Goal: Task Accomplishment & Management: Manage account settings

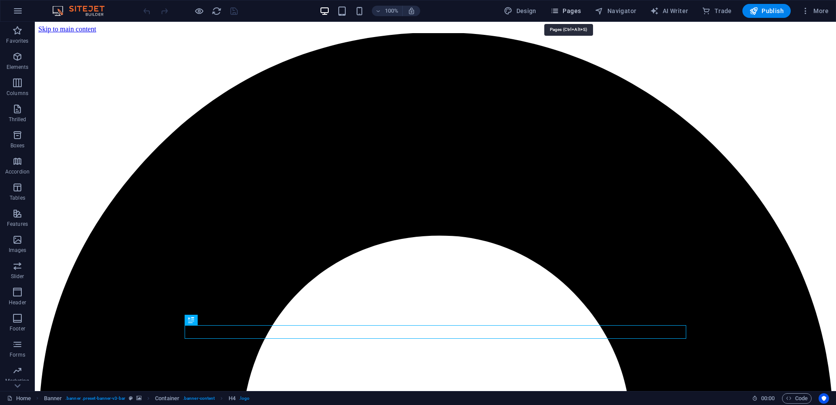
click at [566, 13] on font "Pages" at bounding box center [572, 10] width 18 height 7
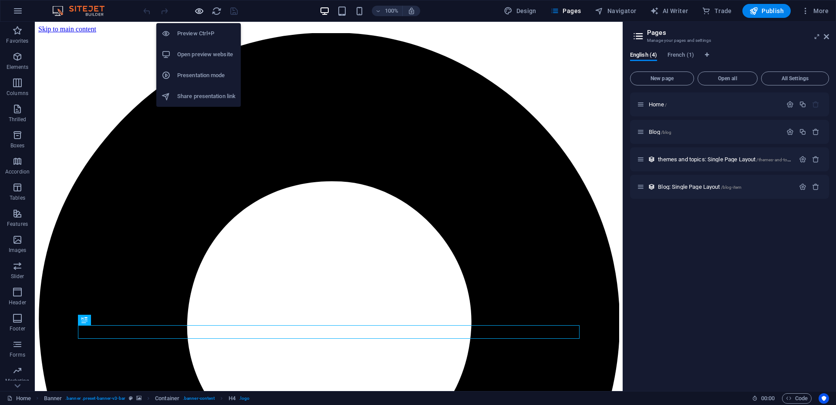
click at [200, 10] on icon "button" at bounding box center [199, 11] width 10 height 10
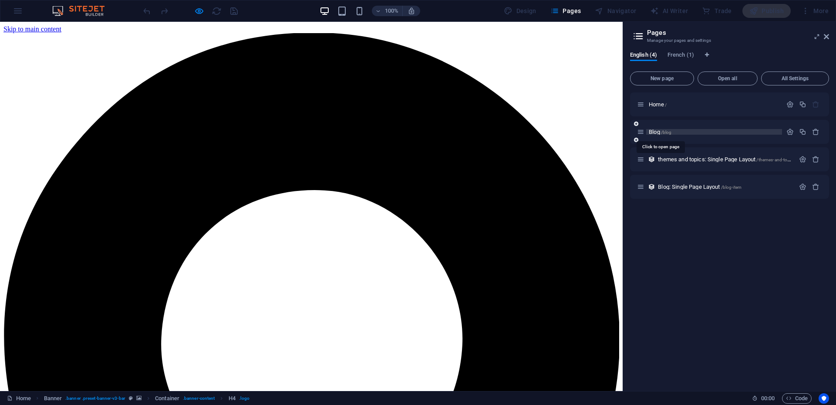
click at [668, 131] on font "/blog" at bounding box center [666, 132] width 11 height 5
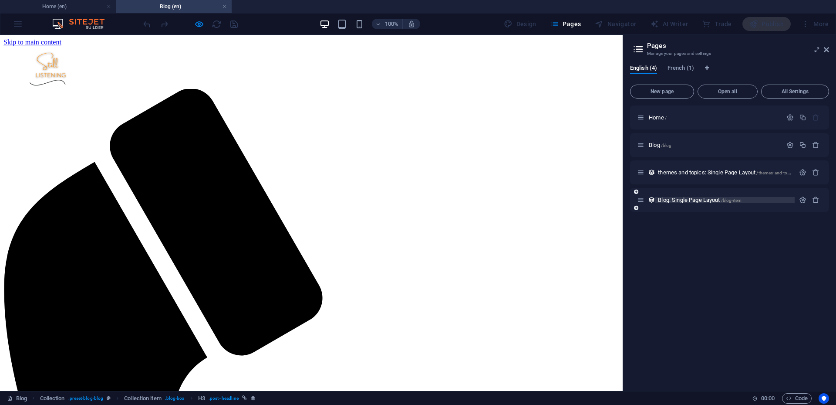
click at [670, 202] on font "Blog: Single Page Layout" at bounding box center [689, 199] width 62 height 7
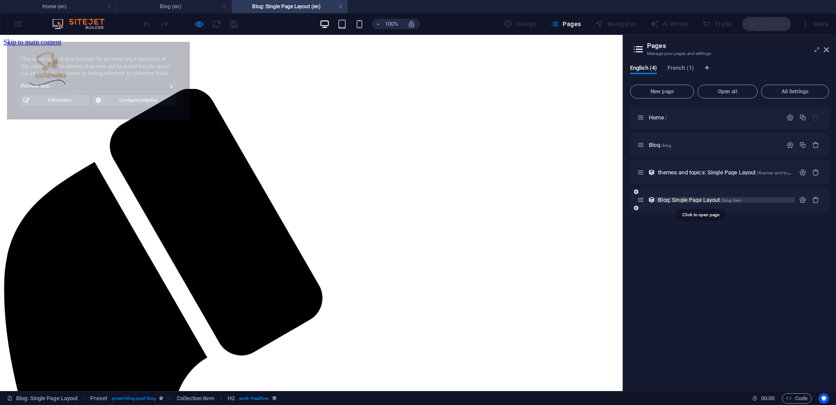
select select "68d6f6156172e0de520f7255"
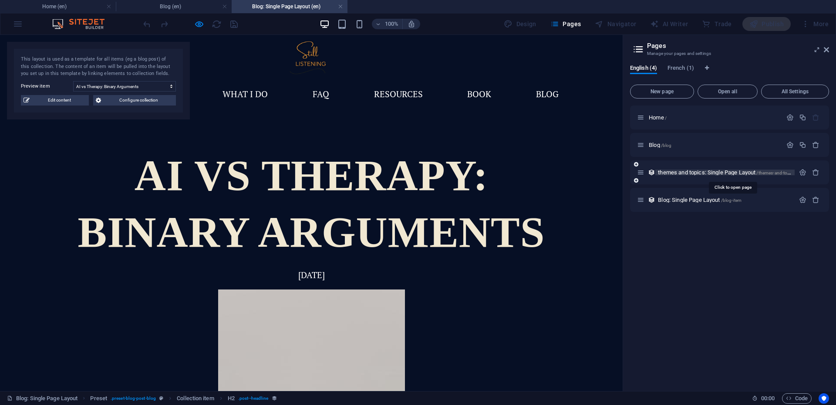
click at [679, 171] on font "themes and topics: Single Page Layout" at bounding box center [707, 172] width 98 height 7
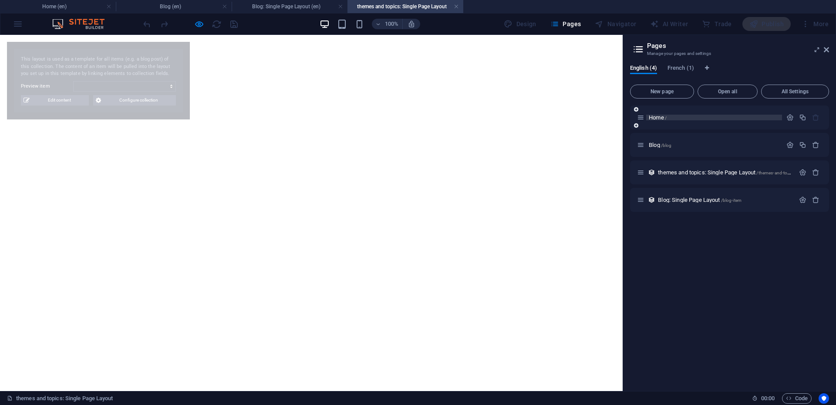
click at [660, 120] on font "Home" at bounding box center [656, 117] width 15 height 7
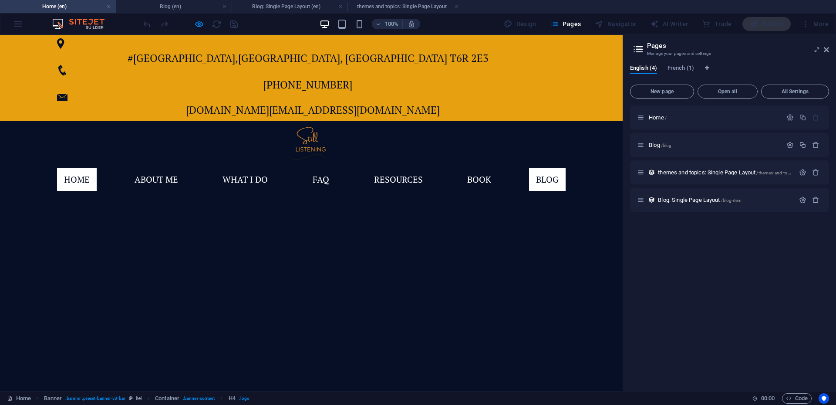
click at [544, 173] on font "blog" at bounding box center [547, 179] width 23 height 12
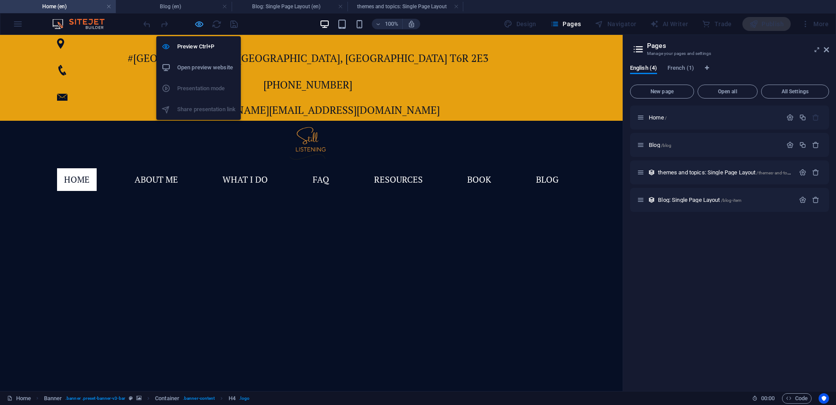
click at [198, 26] on icon "button" at bounding box center [199, 24] width 10 height 10
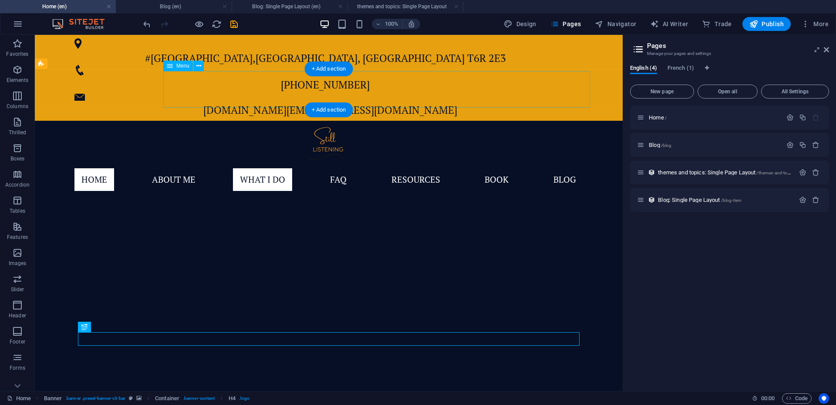
click at [568, 161] on nav "Home About me what i do FAQ resources book blog" at bounding box center [329, 179] width 523 height 37
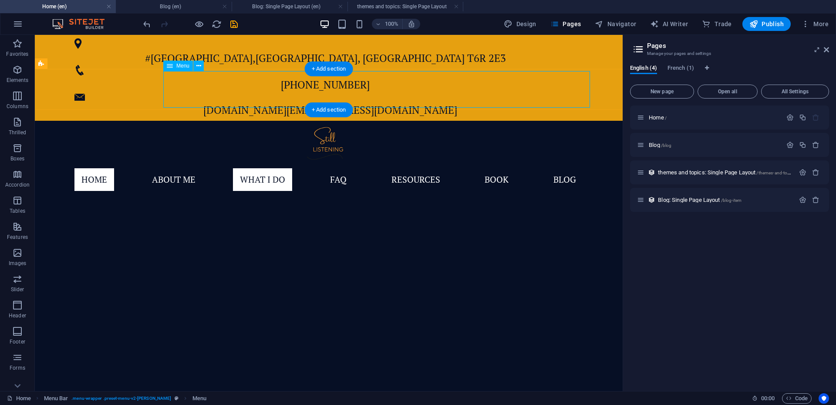
click at [566, 161] on nav "Home About me what i do FAQ resources book blog" at bounding box center [329, 179] width 523 height 37
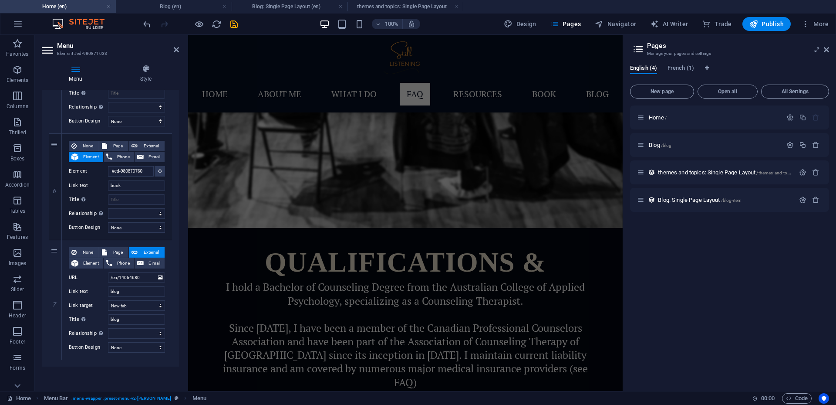
scroll to position [2223, 0]
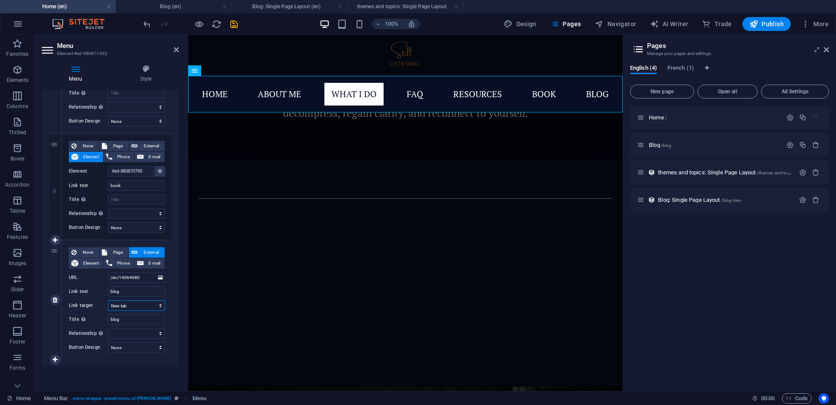
click at [127, 306] on select "New tab Same tab Overlay" at bounding box center [136, 305] width 57 height 10
click at [128, 304] on select "New tab Same tab Overlay" at bounding box center [136, 305] width 57 height 10
click at [160, 280] on icon at bounding box center [160, 278] width 5 height 10
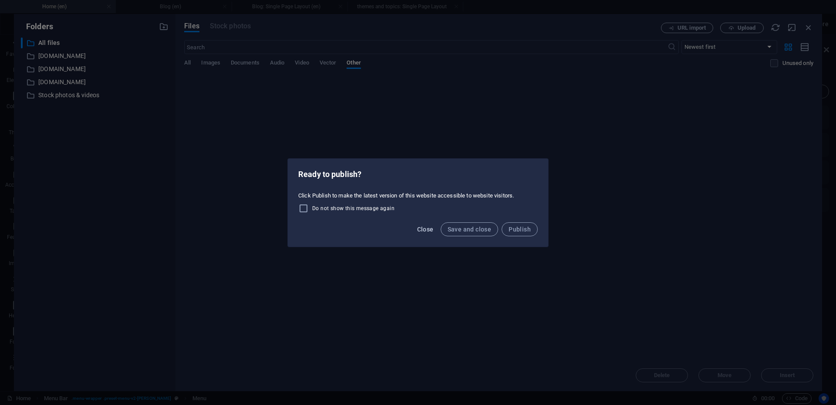
click at [429, 228] on font "Close" at bounding box center [425, 229] width 17 height 7
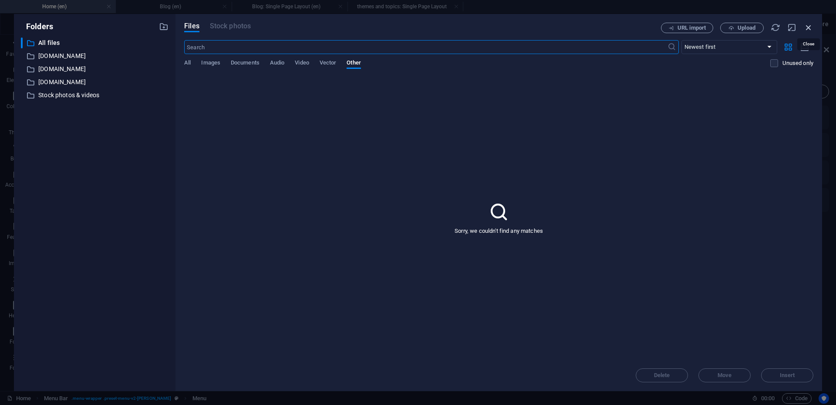
click at [810, 29] on icon "button" at bounding box center [809, 28] width 10 height 10
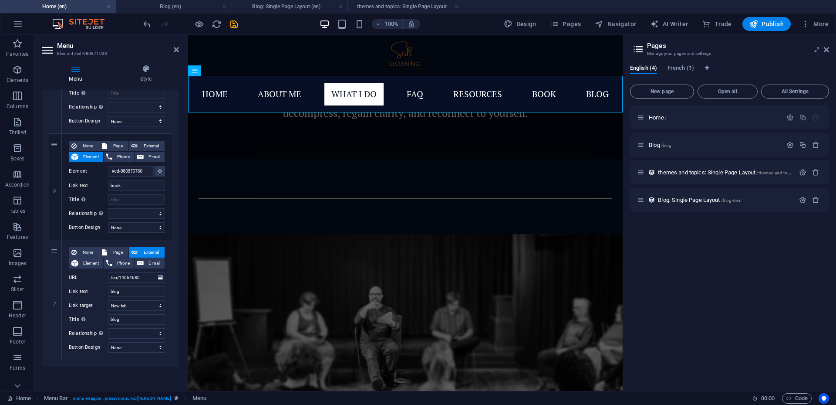
scroll to position [1918, 0]
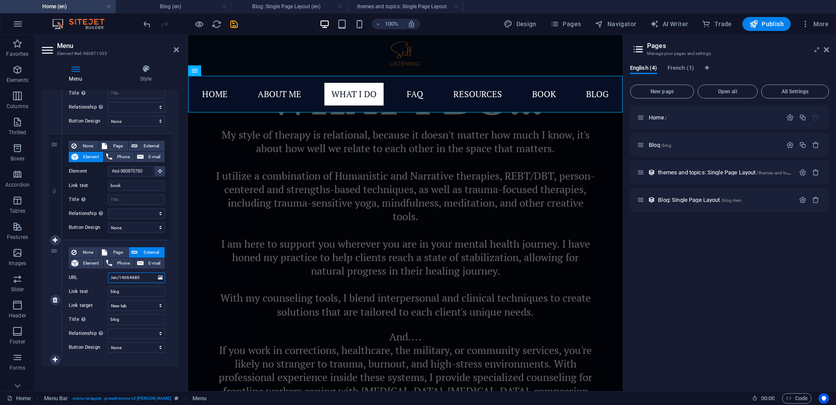
click at [145, 277] on input "/en/14064680" at bounding box center [136, 277] width 57 height 10
type input "/en/1406"
select select
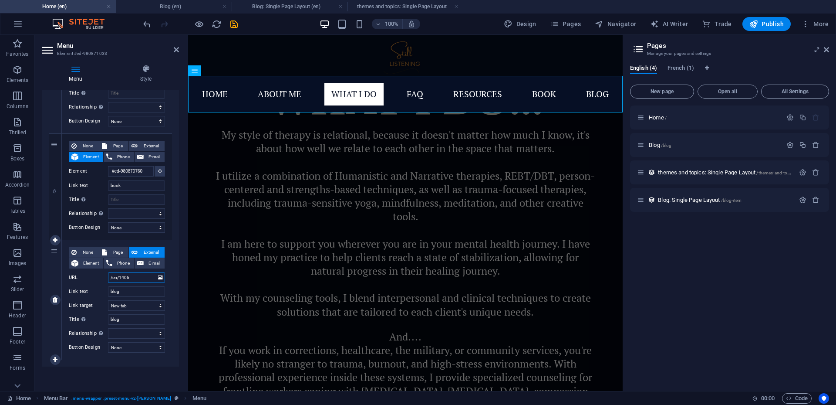
select select
type input "/en/140"
select select
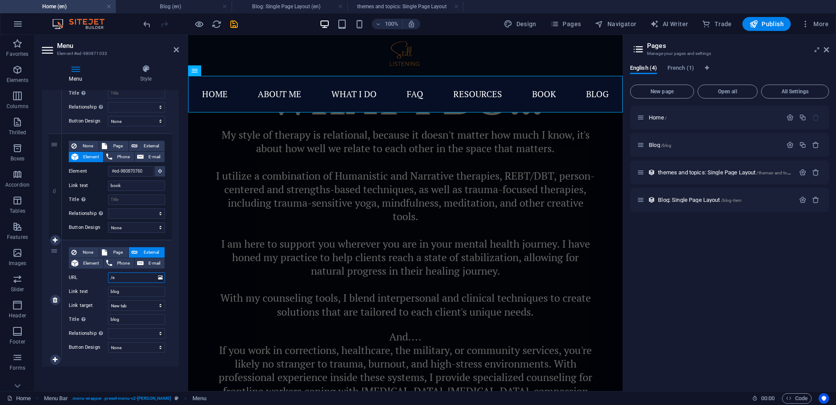
type input "/"
select select
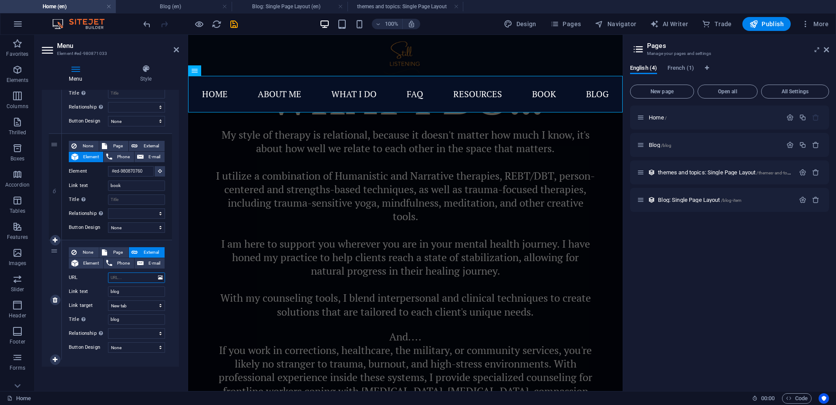
select select
click at [669, 144] on font "/blog" at bounding box center [666, 145] width 11 height 5
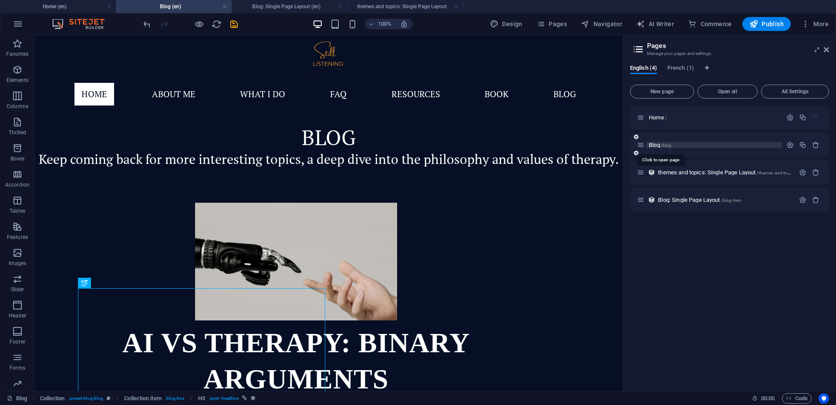
scroll to position [0, 0]
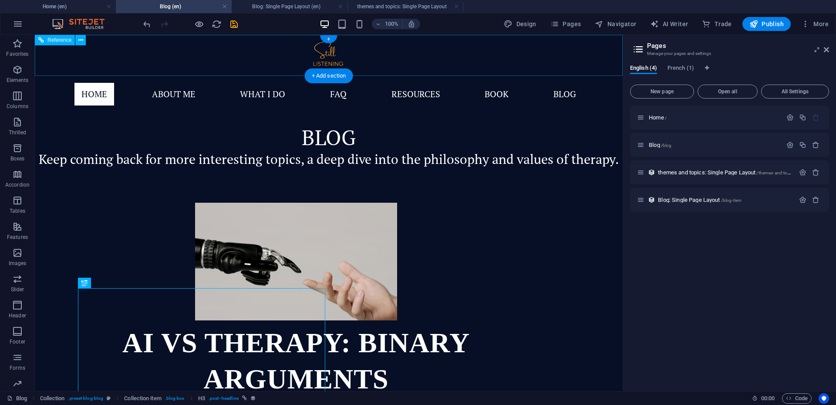
click at [568, 76] on nav "Home About me what i do FAQ resources book blog" at bounding box center [329, 94] width 523 height 37
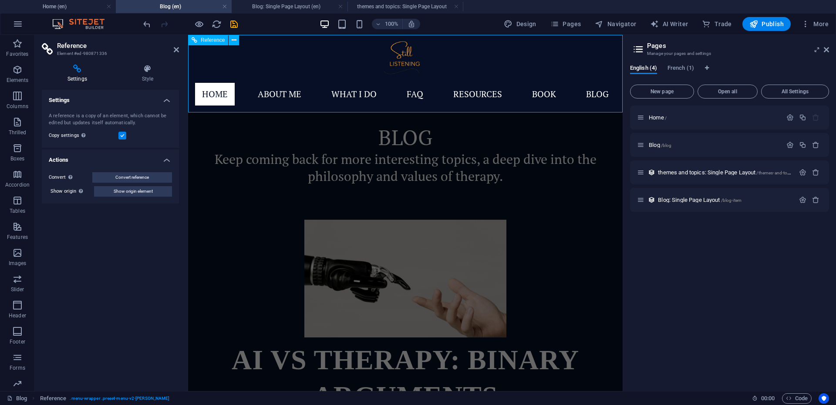
click at [599, 94] on nav "Home About me what i do FAQ resources book blog" at bounding box center [405, 94] width 435 height 37
click at [662, 117] on font "Home" at bounding box center [656, 117] width 15 height 7
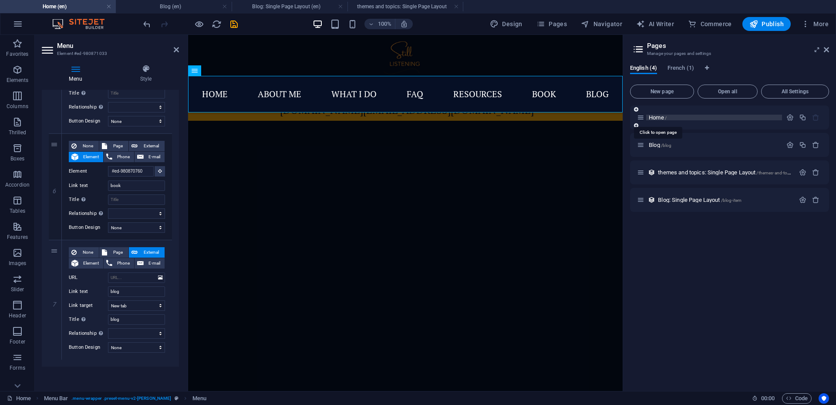
scroll to position [1918, 0]
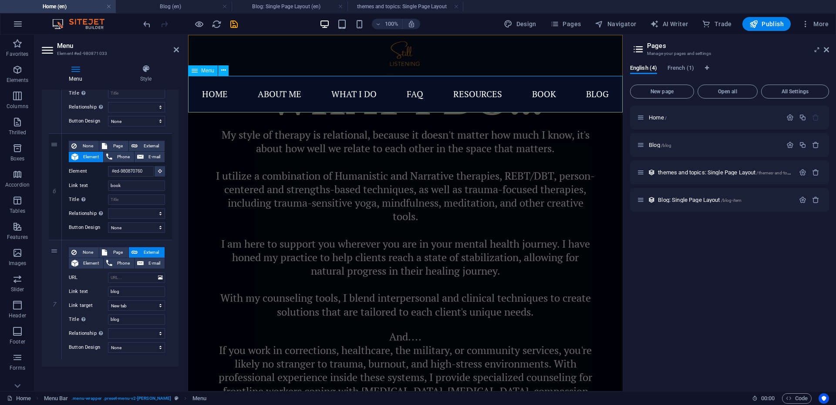
click at [598, 95] on nav "Home About me what i do FAQ resources book blog" at bounding box center [405, 94] width 435 height 37
click at [136, 277] on input "URL" at bounding box center [136, 277] width 57 height 10
click at [747, 199] on p "Blog: Single Page Layout /blog-item" at bounding box center [725, 200] width 134 height 6
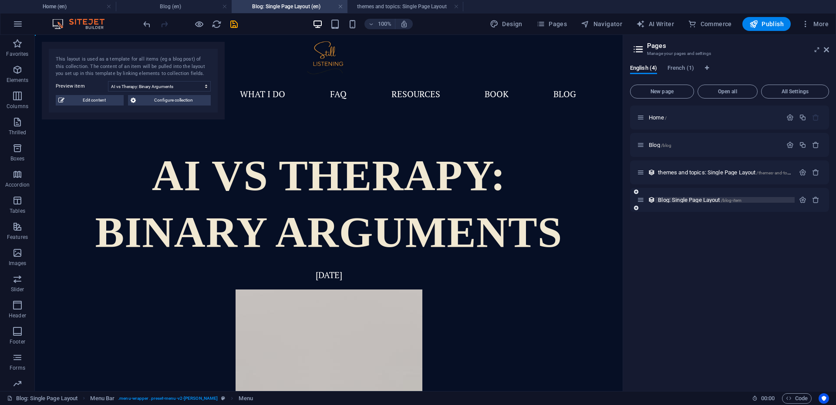
scroll to position [0, 0]
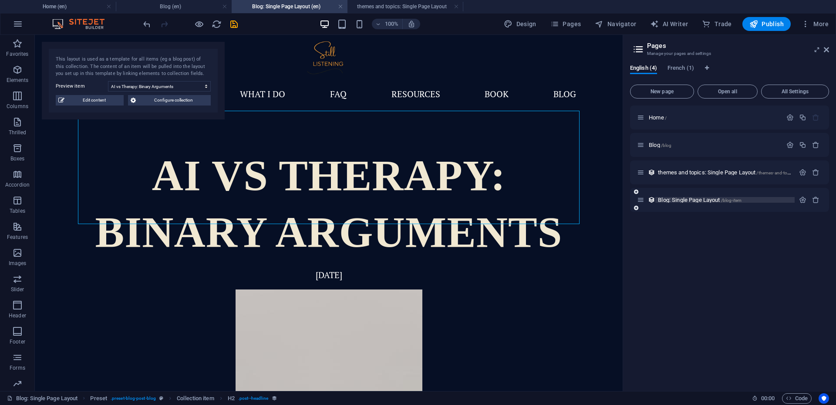
click at [747, 199] on p "Blog: Single Page Layout /blog-item" at bounding box center [725, 200] width 134 height 6
click at [804, 199] on icon "button" at bounding box center [802, 199] width 7 height 7
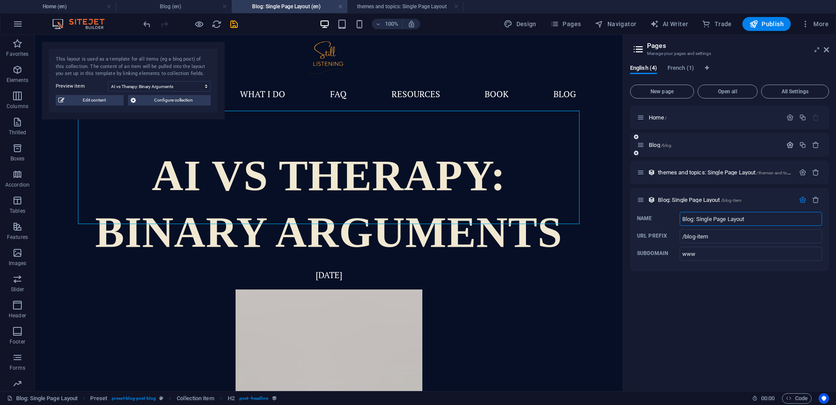
click at [787, 145] on icon "button" at bounding box center [790, 144] width 7 height 7
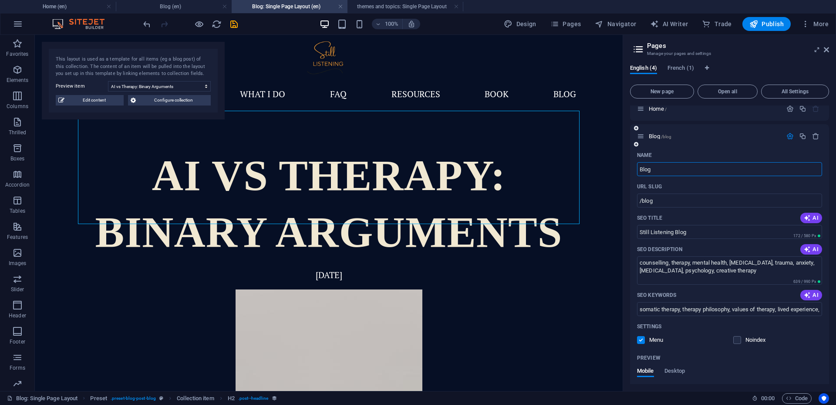
scroll to position [5, 0]
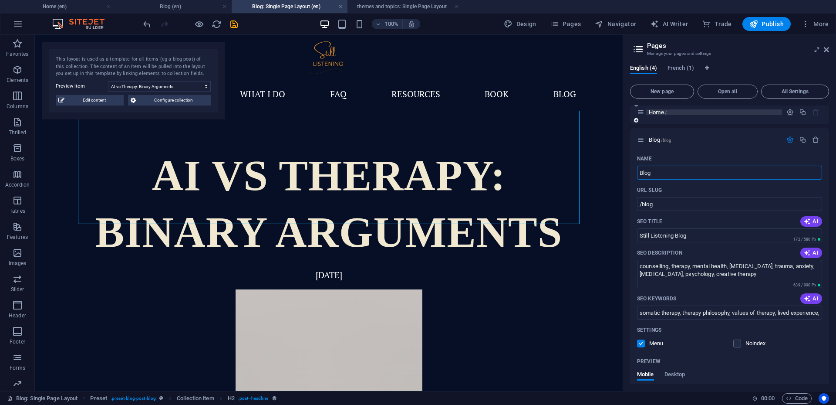
click at [661, 112] on font "Home" at bounding box center [656, 112] width 15 height 7
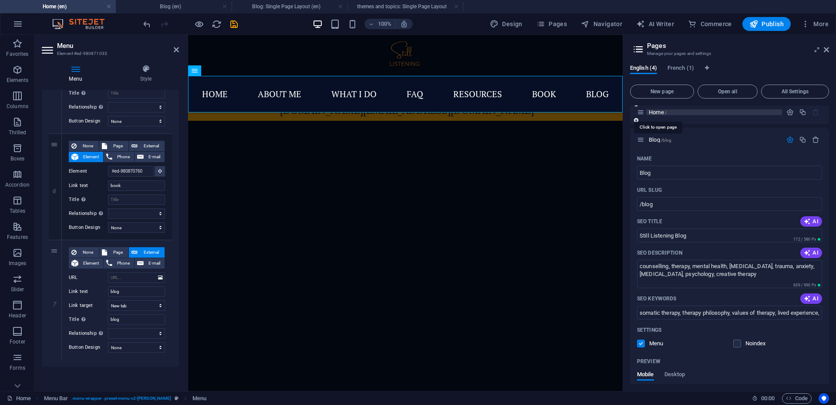
scroll to position [1918, 0]
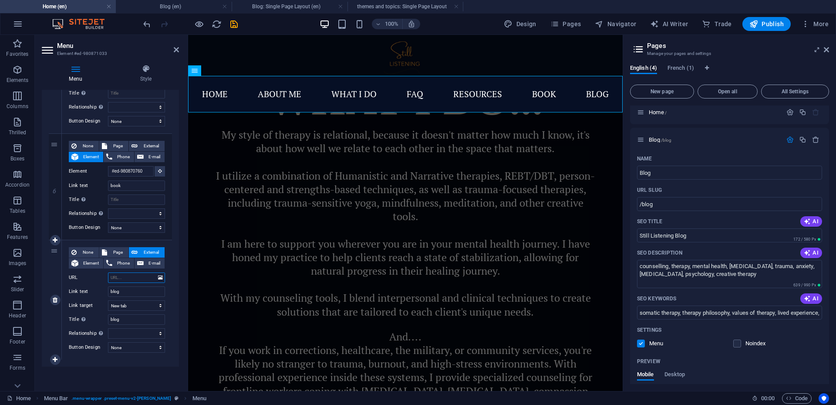
click at [128, 278] on input "URL" at bounding box center [136, 277] width 57 height 10
paste input "https://www.stillistening.ca/en/14064680"
type input "https://www.stillistening.ca/en/14064680"
select select
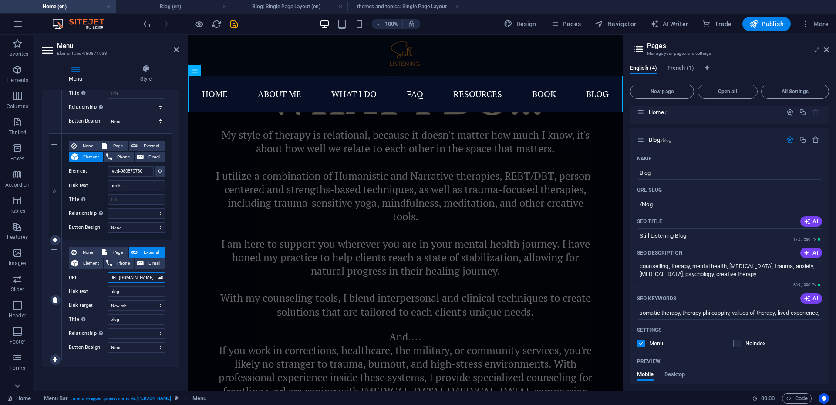
select select
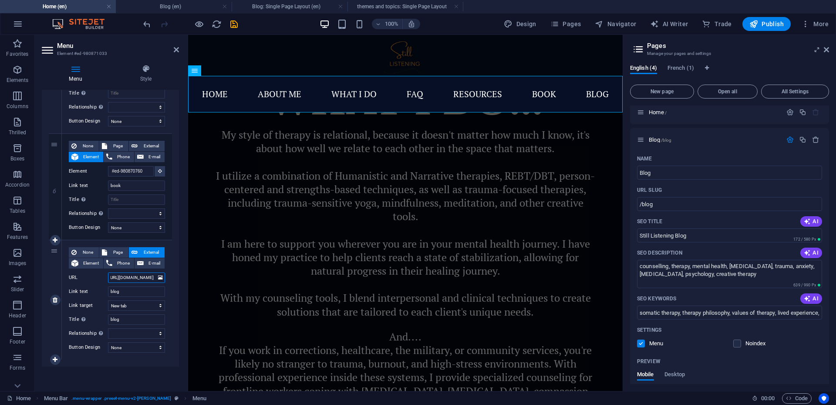
select select
type input "https://www.stillistening.ca/en/"
select select
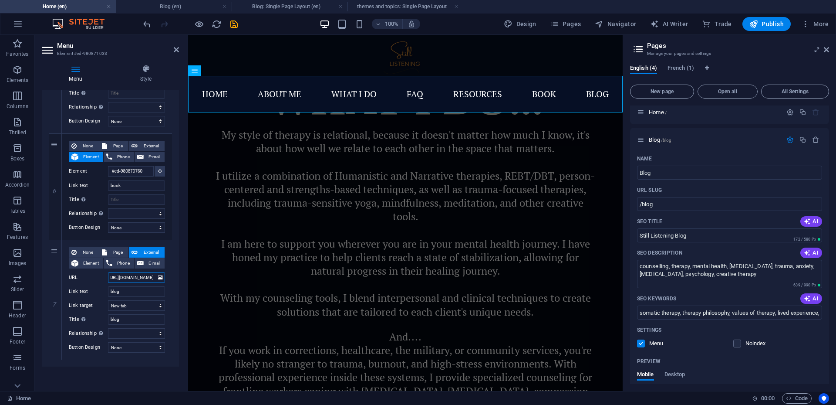
select select
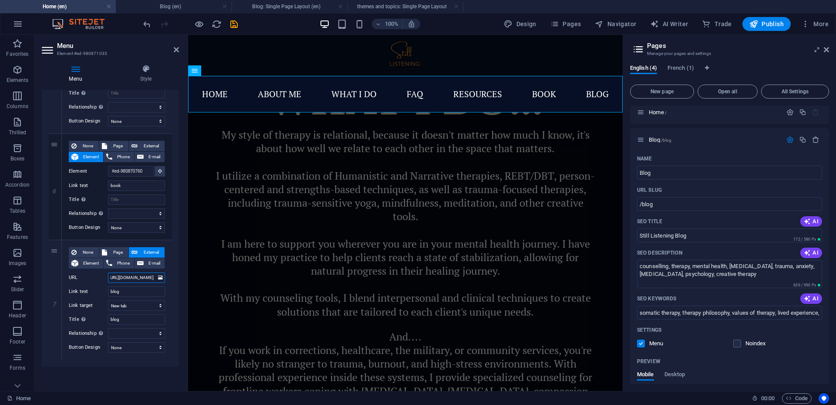
type input "https://www.stillistening.ca/en/blo"
select select
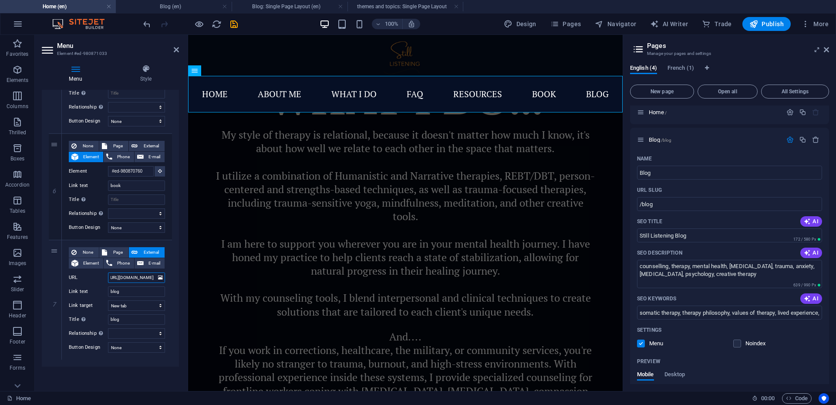
select select
type input "https://www.stillistening.ca/en/blog"
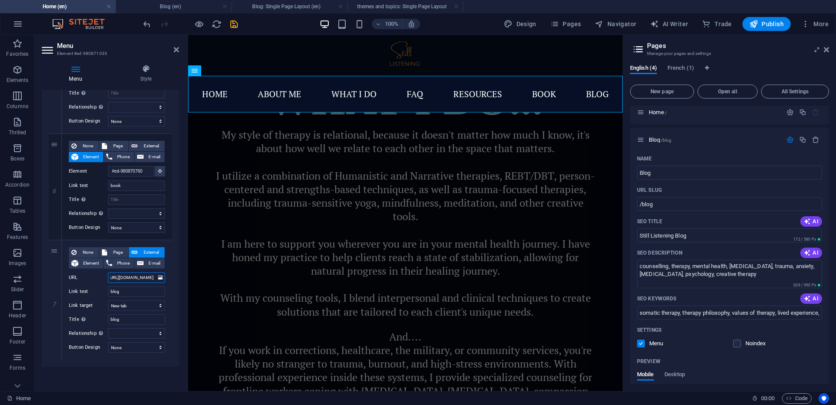
select select
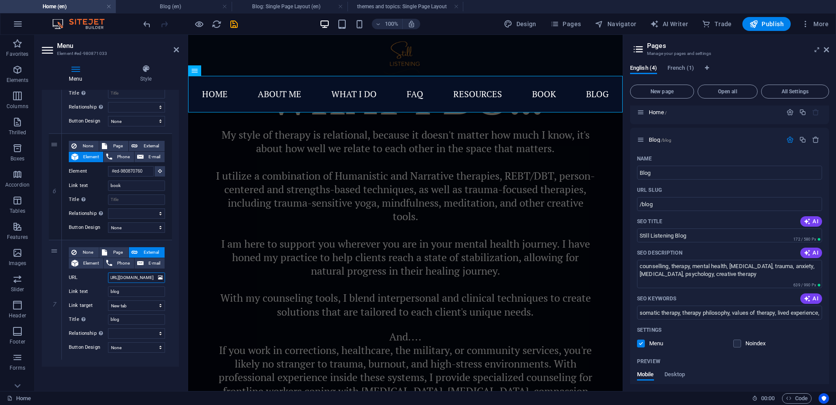
select select
type input "https://www.stillistening.ca/en/blog"
click at [115, 251] on font "Page" at bounding box center [118, 252] width 10 height 5
select select
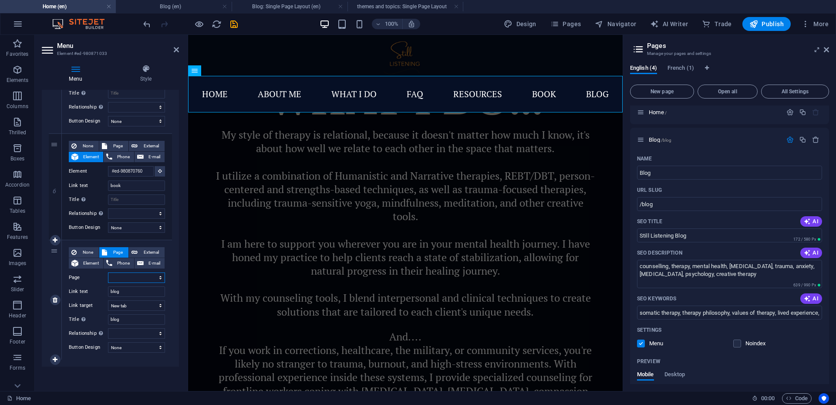
select select
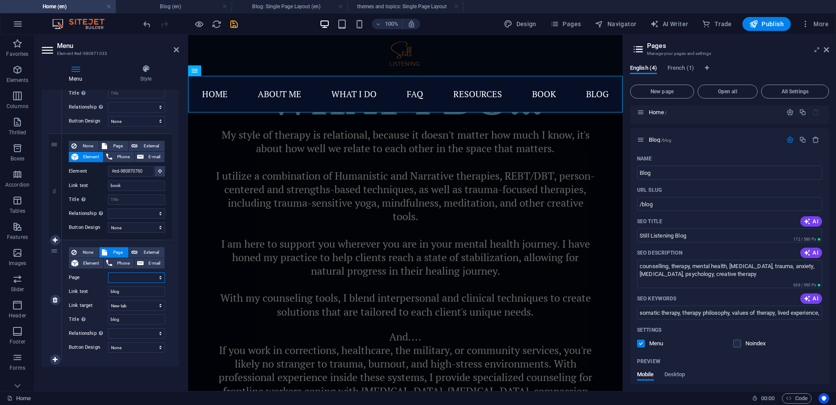
select select
click at [158, 278] on select "Home Blog Home" at bounding box center [136, 277] width 57 height 10
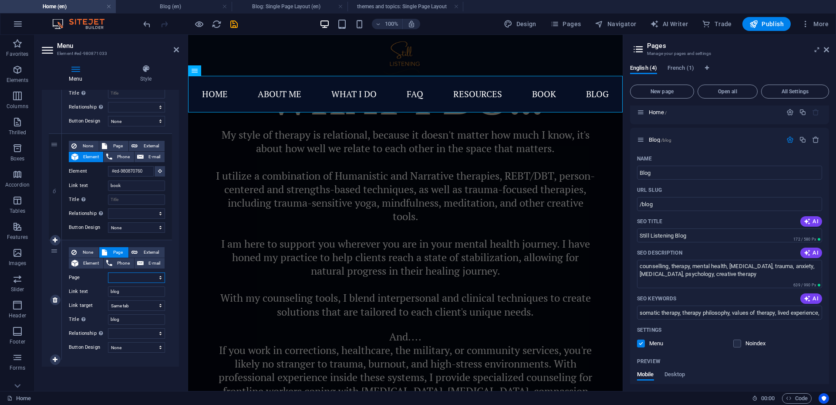
select select "1"
click at [108, 272] on select "Home Blog Home" at bounding box center [136, 277] width 57 height 10
select select
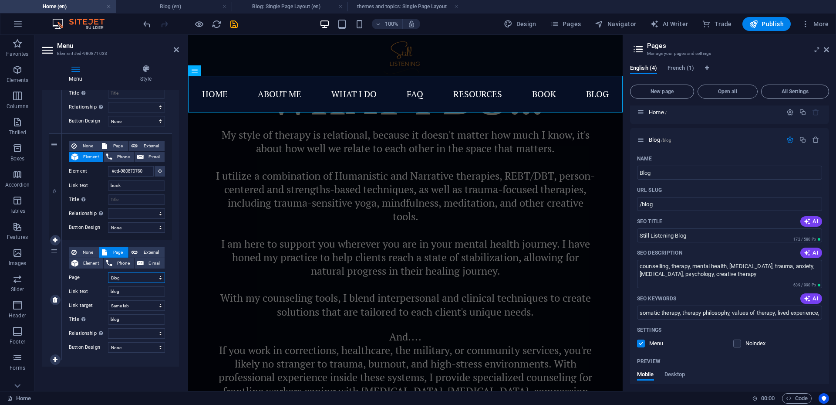
select select
click at [237, 24] on icon "save" at bounding box center [234, 24] width 10 height 10
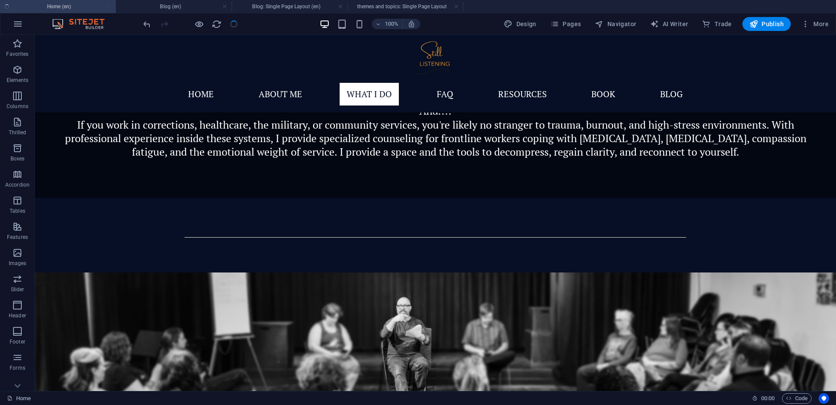
scroll to position [1589, 0]
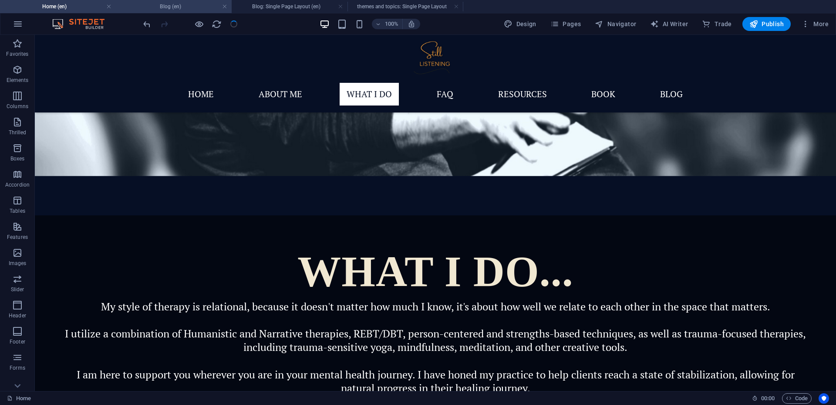
click at [176, 7] on font "Blog (en)" at bounding box center [170, 6] width 21 height 6
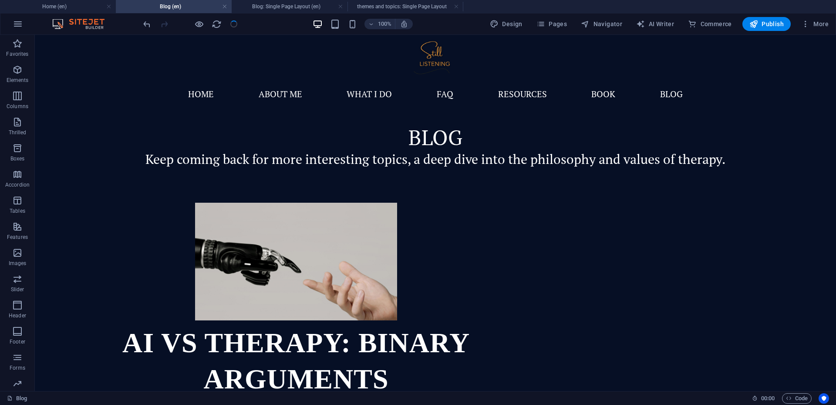
scroll to position [0, 0]
click at [268, 6] on font "Blog: Single Page Layout (en)" at bounding box center [286, 6] width 68 height 6
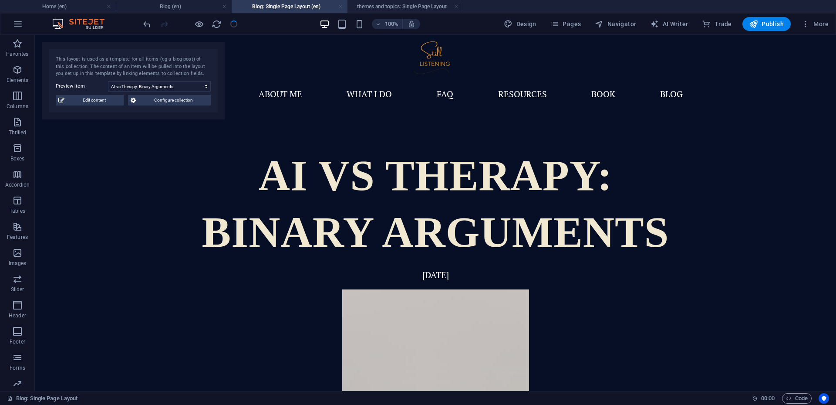
click at [341, 7] on link at bounding box center [340, 7] width 5 height 8
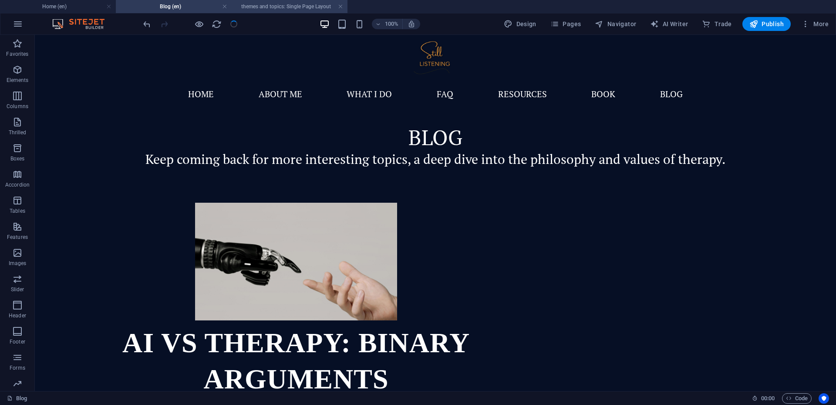
click at [284, 8] on font "themes and topics: Single Page Layout" at bounding box center [286, 6] width 90 height 6
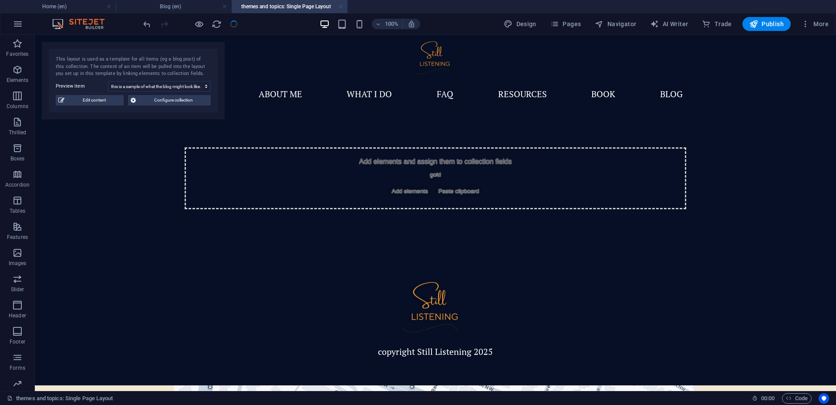
click at [340, 7] on link at bounding box center [340, 7] width 5 height 8
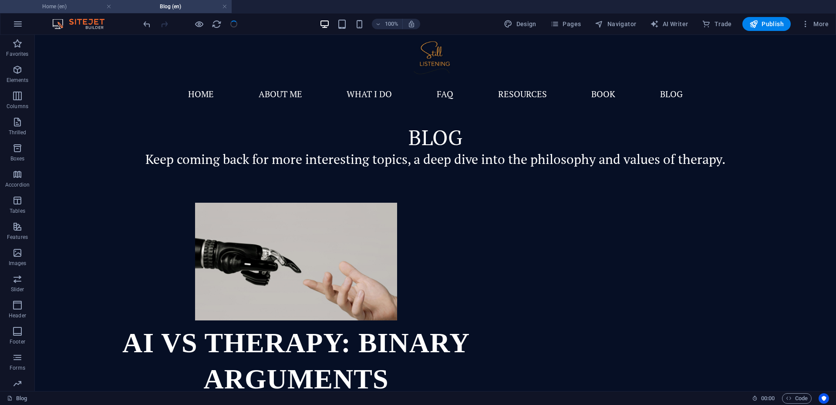
click at [95, 7] on h4 "Home (en)" at bounding box center [58, 7] width 116 height 10
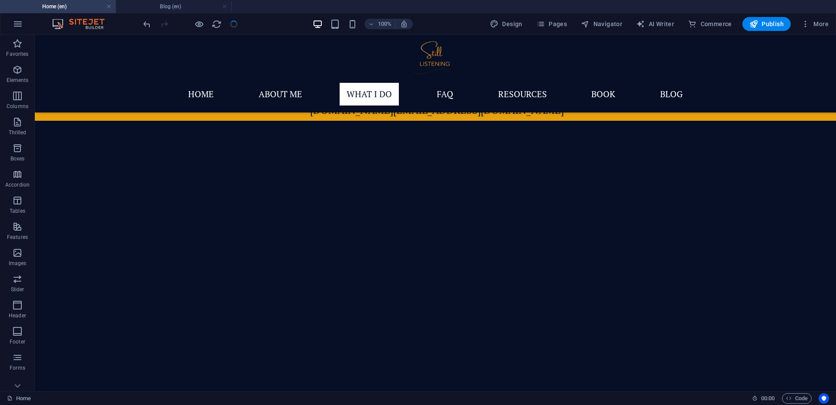
scroll to position [1589, 0]
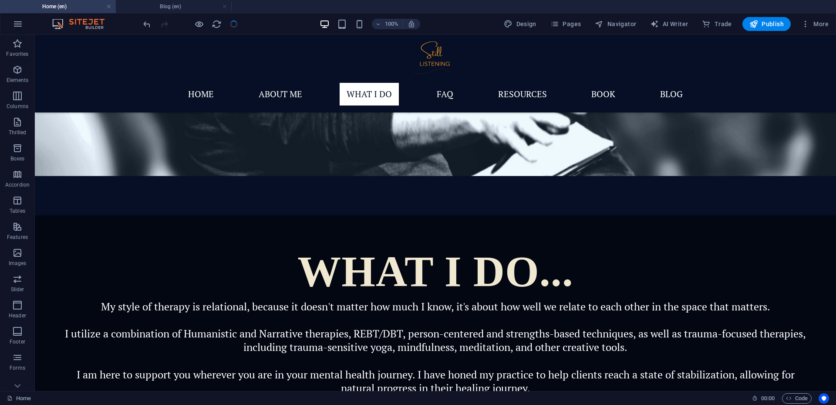
click at [233, 24] on div at bounding box center [191, 24] width 98 height 14
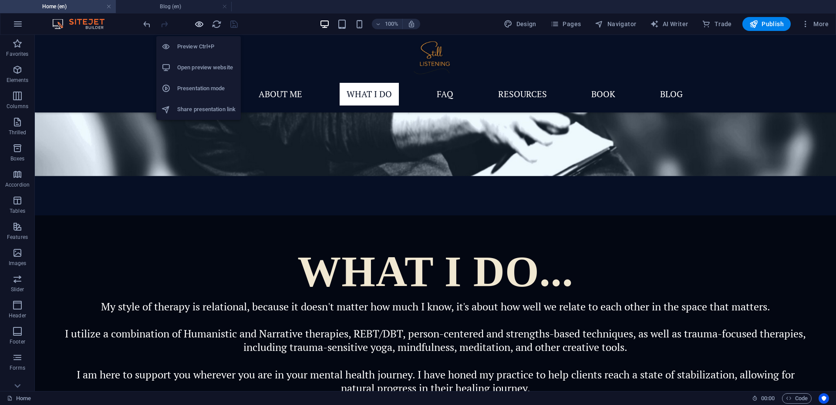
click at [200, 24] on icon "button" at bounding box center [199, 24] width 10 height 10
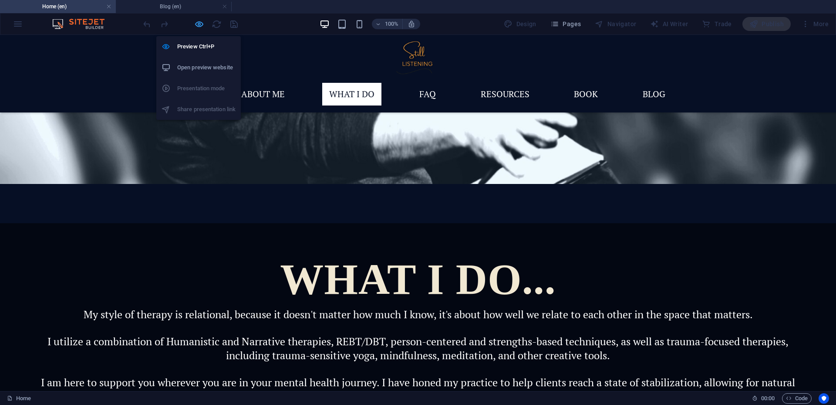
scroll to position [1583, 0]
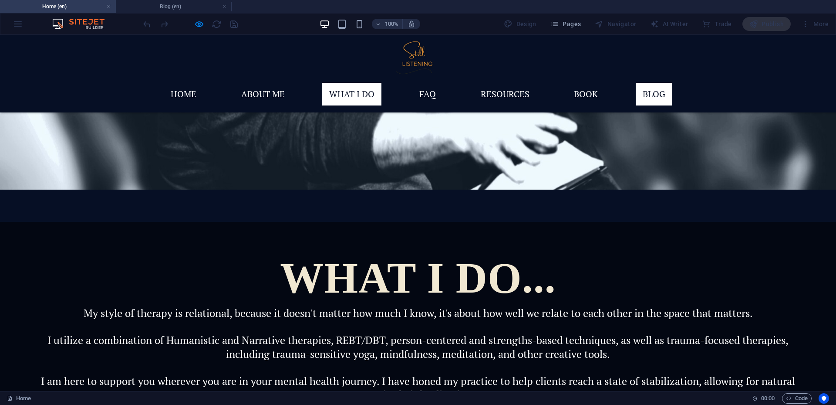
click at [662, 88] on font "blog" at bounding box center [654, 94] width 23 height 12
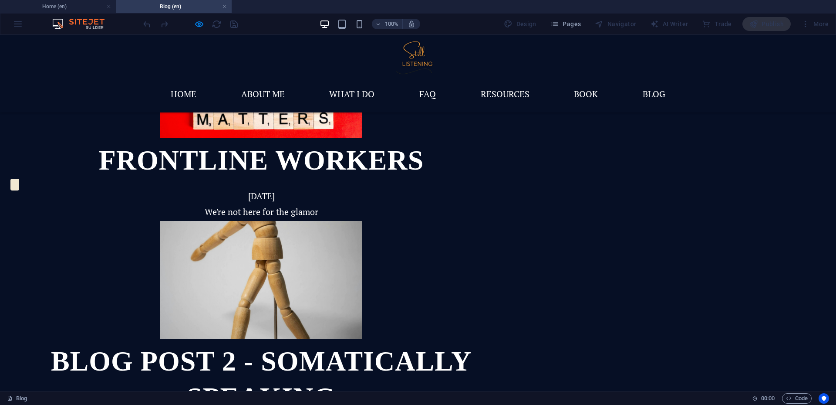
scroll to position [387, 0]
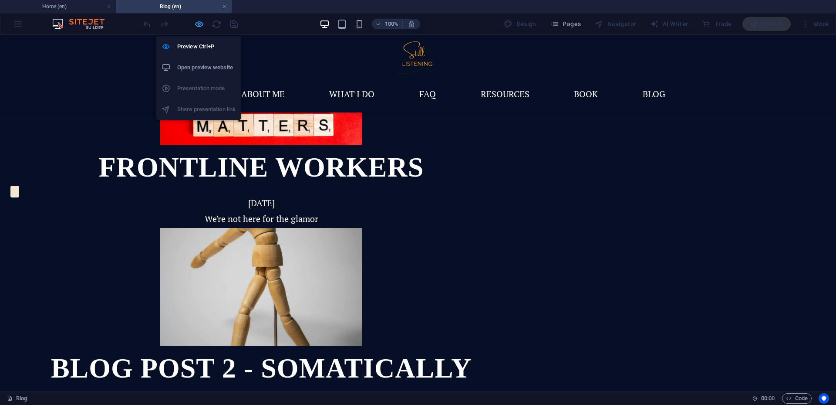
click at [198, 27] on icon "button" at bounding box center [199, 24] width 10 height 10
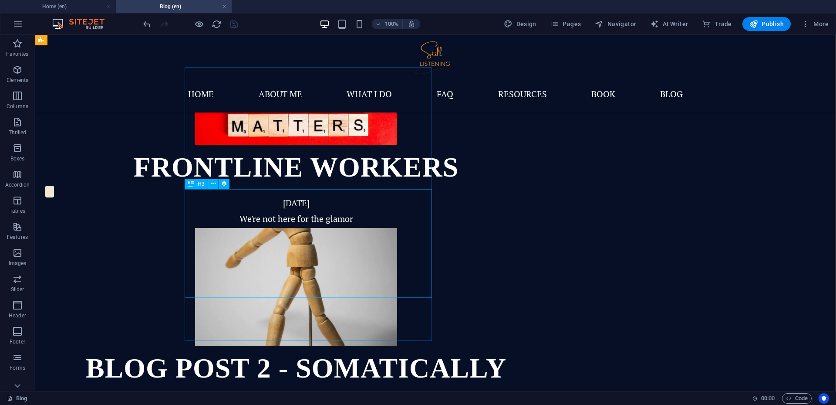
click at [307, 350] on div "Blog Post 2 - Somatically speaking" at bounding box center [296, 386] width 502 height 72
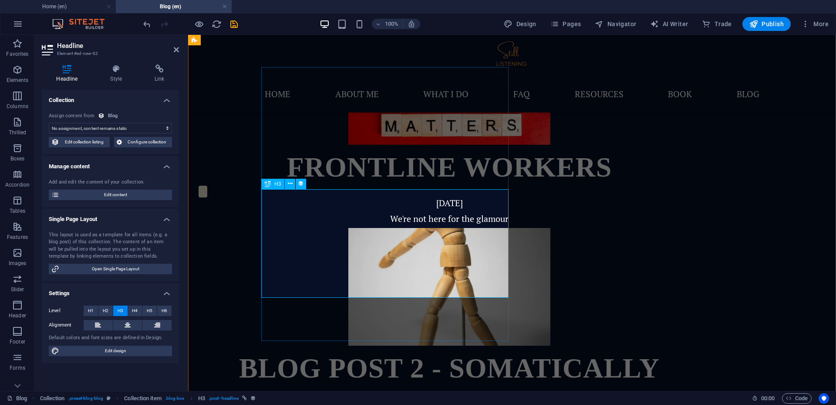
select select "name"
click at [116, 194] on font "Edit content" at bounding box center [115, 194] width 23 height 5
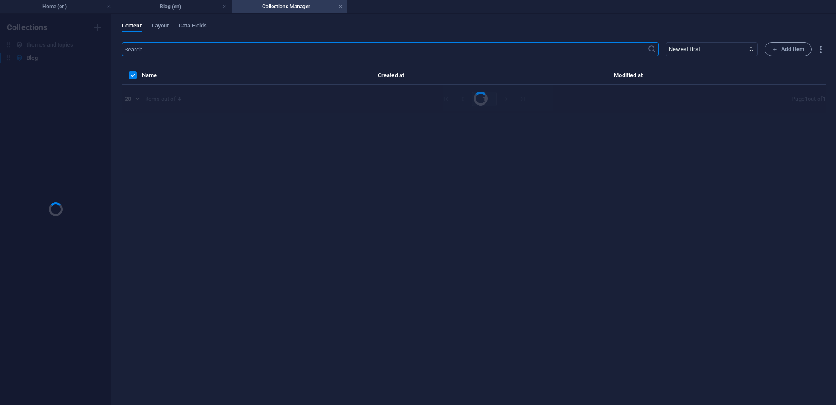
scroll to position [0, 0]
select select "Category 1"
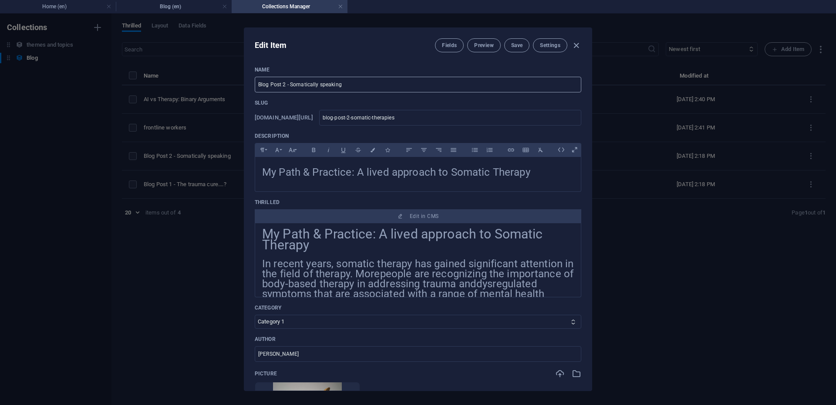
click at [290, 84] on input "Blog Post 2 - Somatically speaking" at bounding box center [418, 85] width 327 height 16
type input "Somatically speaking"
click at [372, 118] on input "blog-post-2-somatic-therapies" at bounding box center [450, 118] width 262 height 16
type input "blog-post-2somatic-therapies"
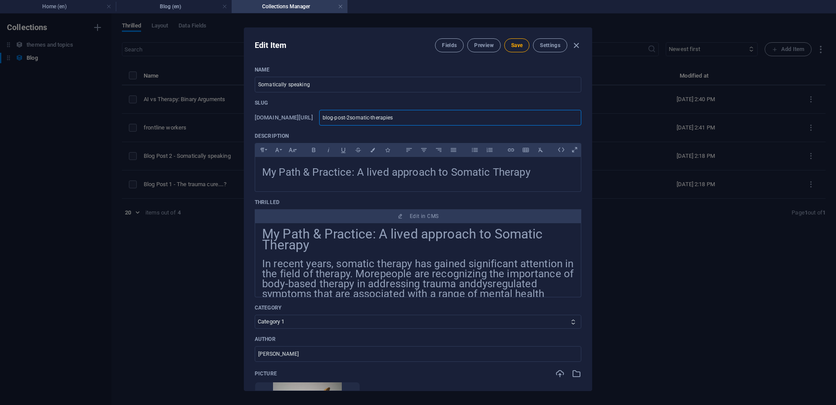
type input "blog-post-somatic-therapies"
type input "blog-postsomatic-therapies"
type input "blog-possomatic-therapies"
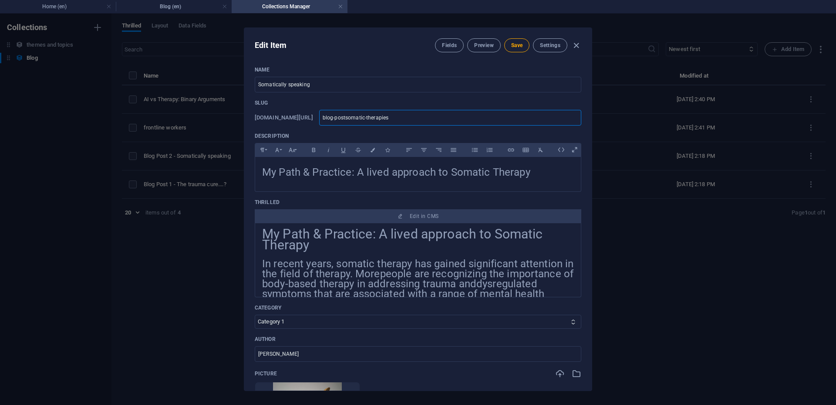
type input "blog-possomatic-therapies"
type input "blog-posomatic-therapies"
type input "blog-psomatic-therapies"
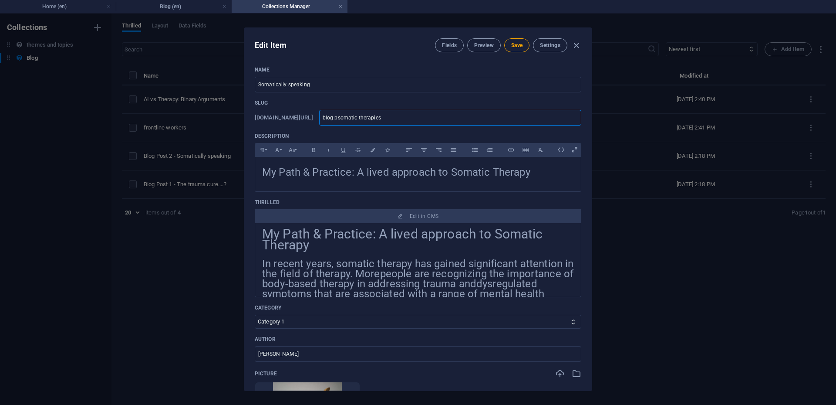
type input "blog-somatic-therapies"
type input "blogsomatic-therapies"
type input "blosomatic-therapies"
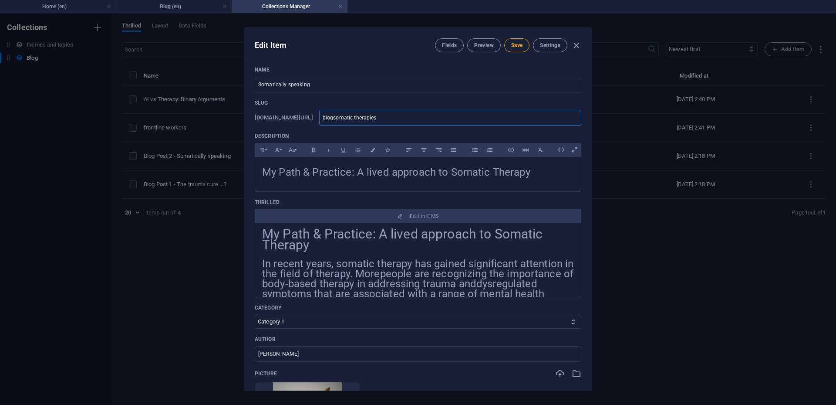
type input "blosomatic-therapies"
type input "blsomatic-therapies"
type input "bsomatic-therapies"
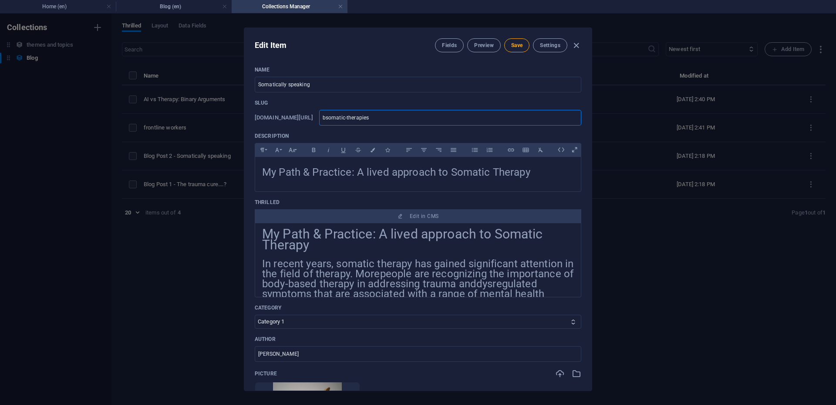
type input "somatic-therapies"
click at [517, 45] on font "Save" at bounding box center [516, 45] width 11 height 6
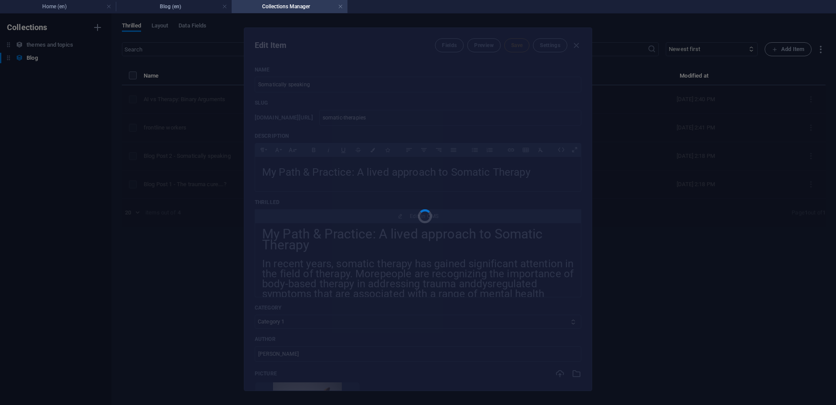
type input "somatic-therapies"
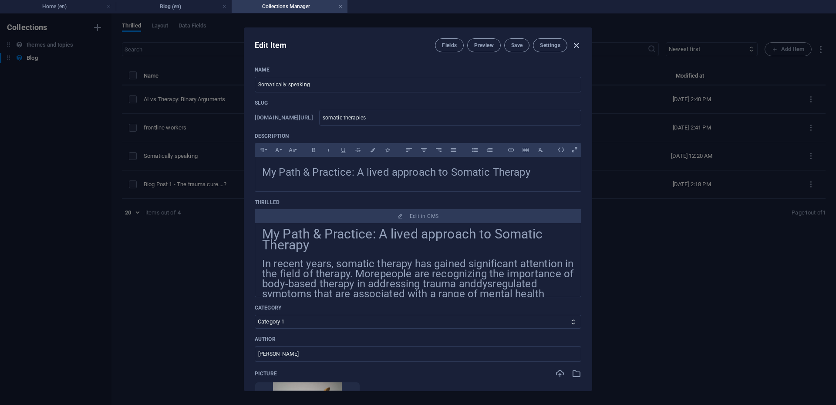
click at [578, 45] on icon "button" at bounding box center [576, 46] width 10 height 10
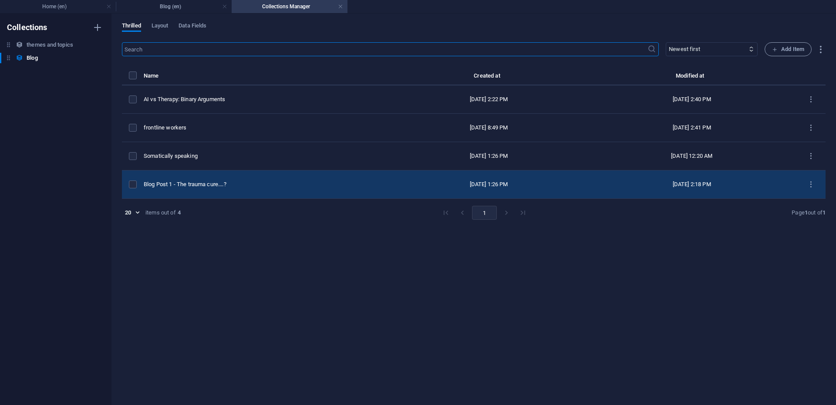
click at [197, 182] on div "Blog Post 1 - The trauma cure....?" at bounding box center [264, 184] width 240 height 8
select select "Category 2"
click at [199, 185] on div "Blog Post 1 - The trauma cure....?" at bounding box center [264, 184] width 240 height 8
click at [808, 185] on icon "items list" at bounding box center [811, 184] width 8 height 8
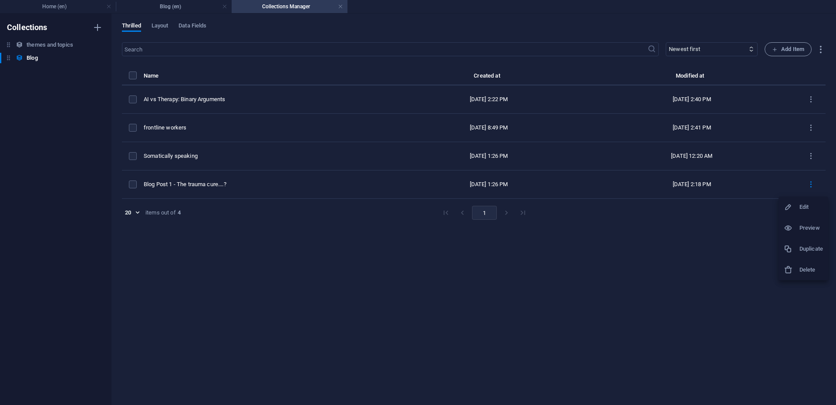
click at [804, 211] on h6 "Edit" at bounding box center [812, 207] width 24 height 10
select select "Category 2"
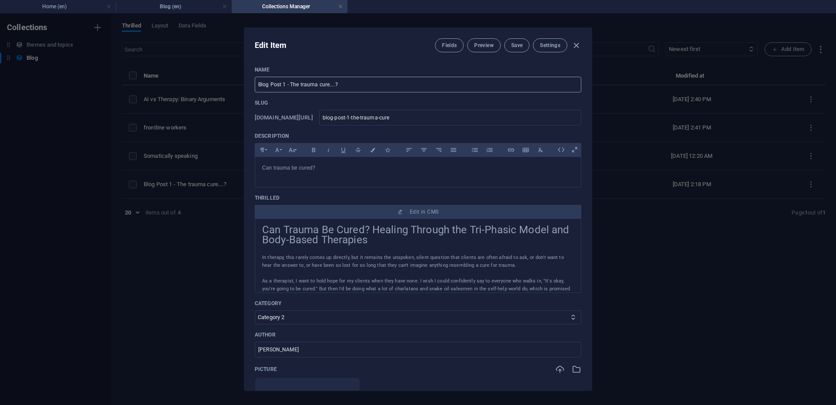
click at [290, 84] on input "Blog Post 1 - The trauma cure....?" at bounding box center [418, 85] width 327 height 16
type input "The trauma cure....?"
click at [371, 117] on input "blog-post-1-the-trauma-cure" at bounding box center [450, 118] width 262 height 16
type input "blog-post-1the-trauma-cure"
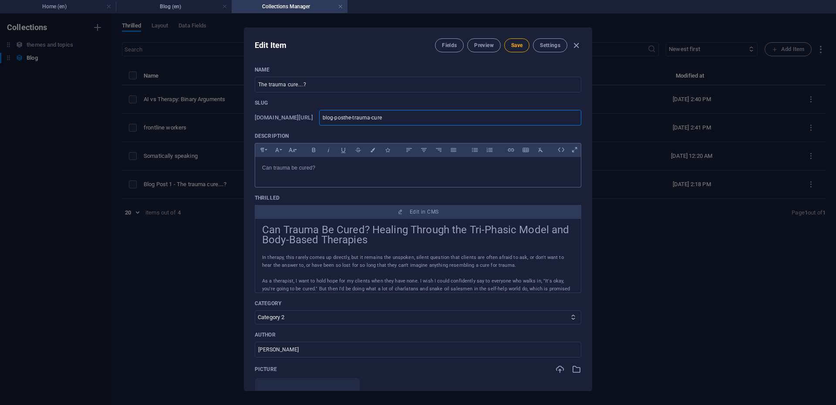
type input "blog-pothe-trauma-cure"
type input "the-trauma-cure"
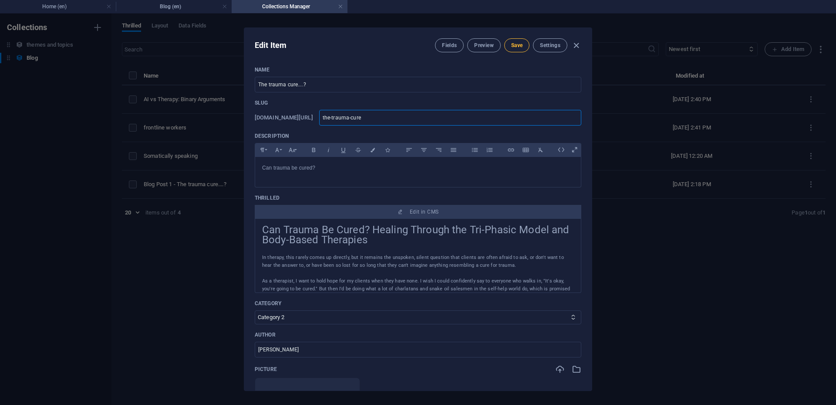
click at [516, 44] on font "Save" at bounding box center [516, 45] width 11 height 6
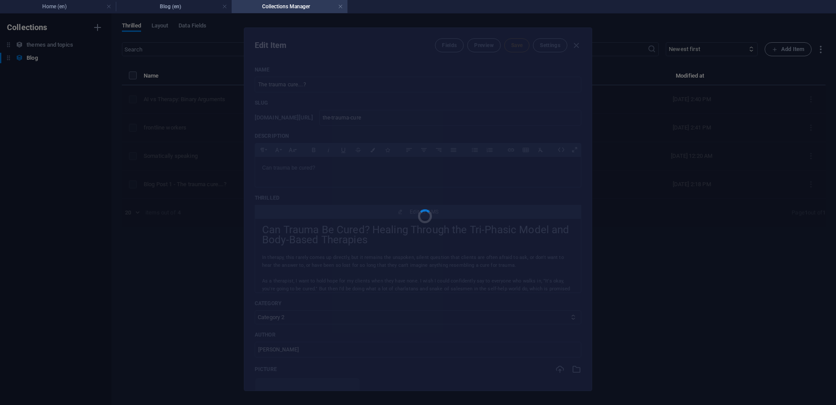
type input "the-trauma-cure"
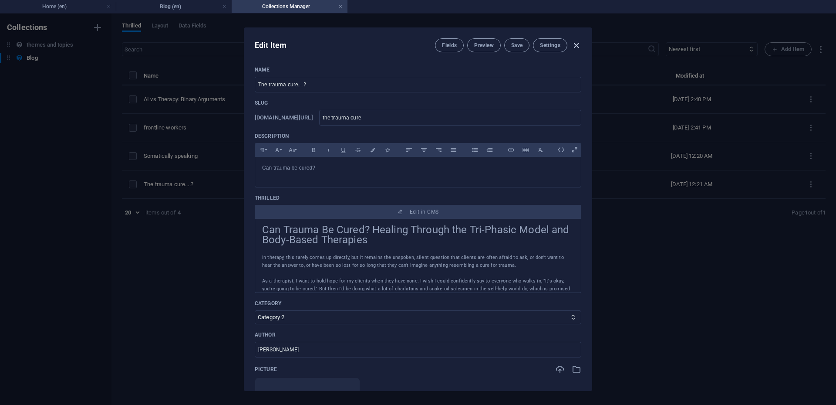
click at [576, 45] on icon "button" at bounding box center [576, 46] width 10 height 10
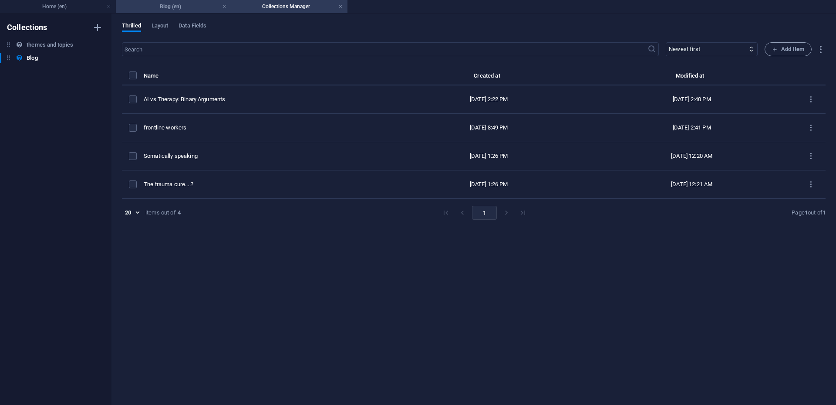
click at [176, 9] on font "Blog (en)" at bounding box center [170, 6] width 21 height 6
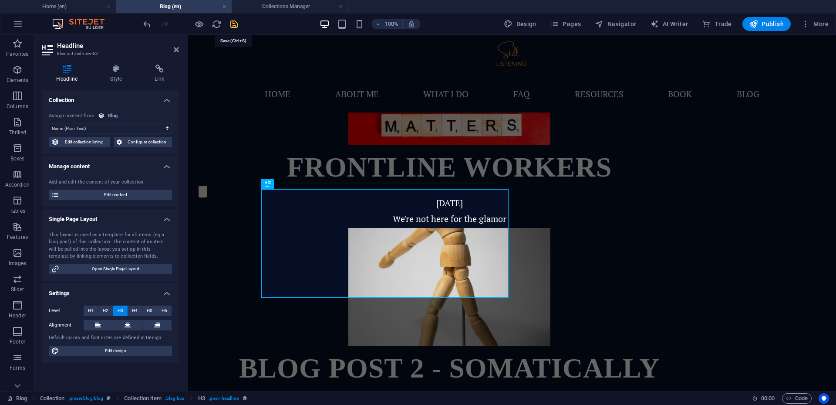
click at [234, 27] on icon "save" at bounding box center [234, 24] width 10 height 10
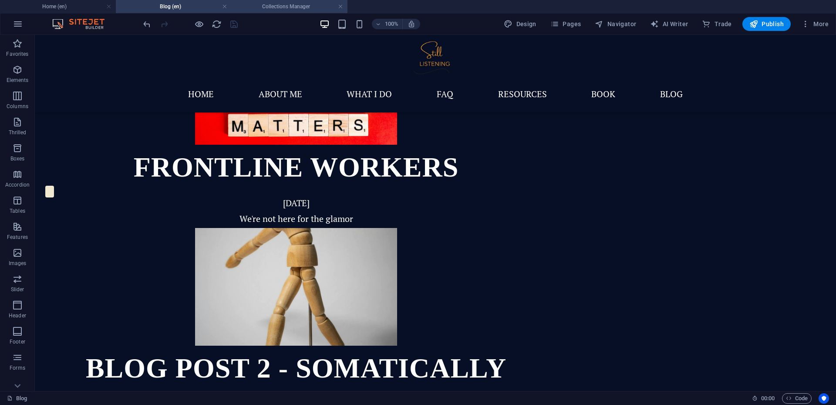
click at [284, 8] on font "Collections Manager" at bounding box center [286, 6] width 48 height 6
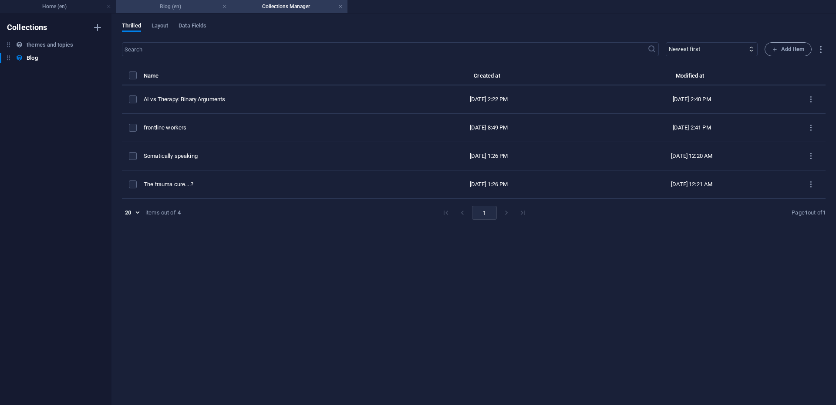
click at [175, 8] on font "Blog (en)" at bounding box center [170, 6] width 21 height 6
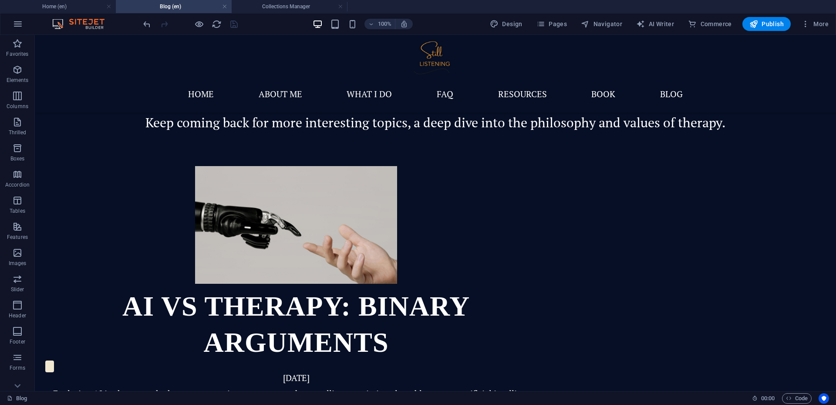
scroll to position [387, 0]
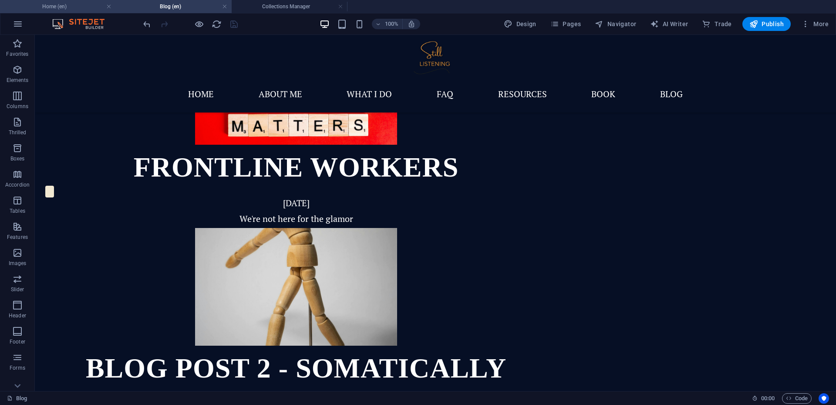
click at [68, 5] on h4 "Home (en)" at bounding box center [58, 7] width 116 height 10
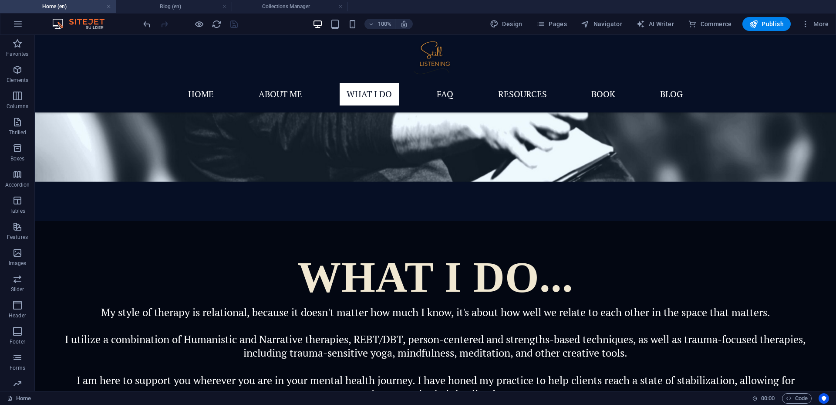
scroll to position [0, 0]
click at [181, 5] on h4 "Blog (en)" at bounding box center [174, 7] width 116 height 10
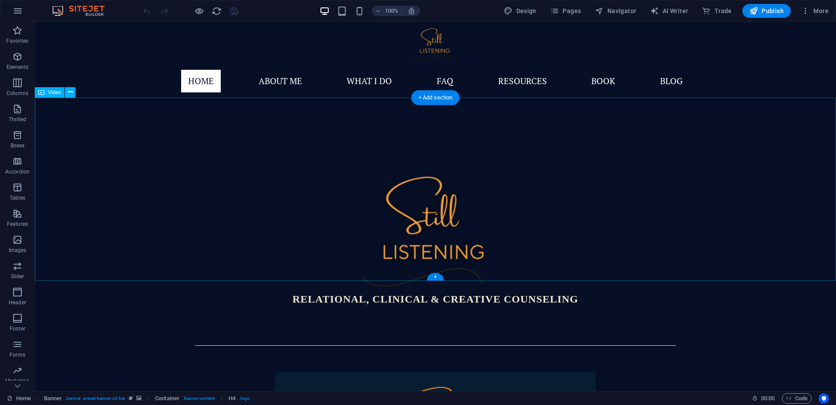
scroll to position [362, 0]
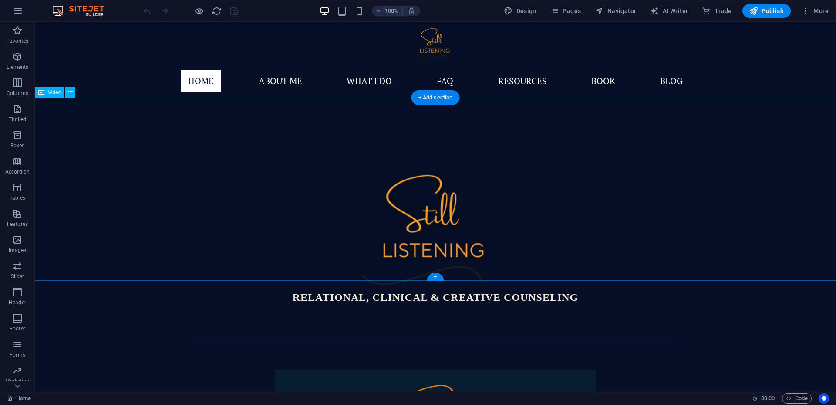
click at [54, 95] on font "Video" at bounding box center [54, 92] width 13 height 6
select select "%"
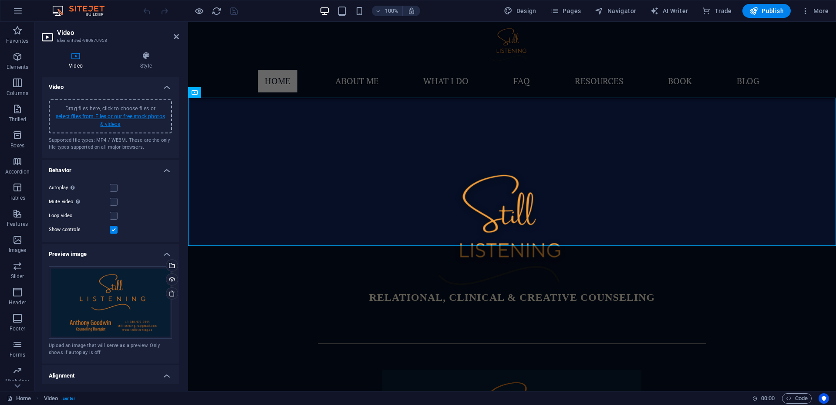
click at [112, 118] on font "select files from Files or our free stock photos & videos" at bounding box center [110, 120] width 109 height 14
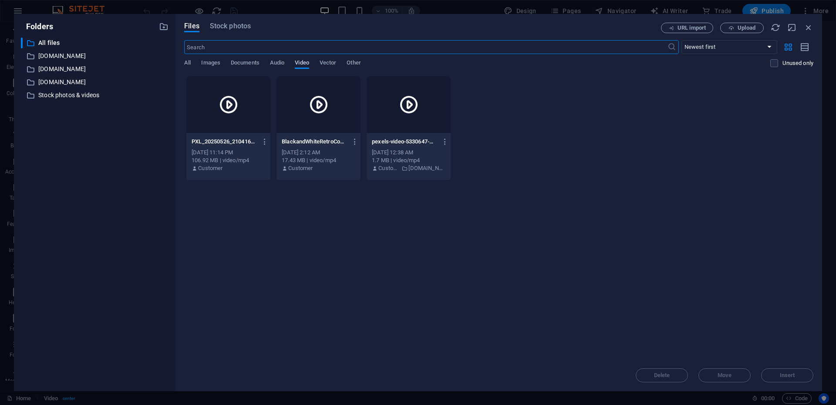
click at [305, 61] on font "Video" at bounding box center [302, 62] width 14 height 7
click at [190, 63] on font "All" at bounding box center [187, 62] width 7 height 7
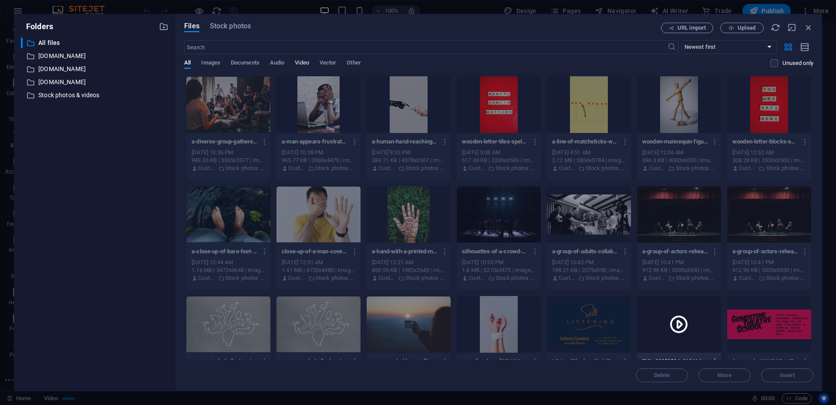
click at [303, 64] on font "Video" at bounding box center [302, 62] width 14 height 7
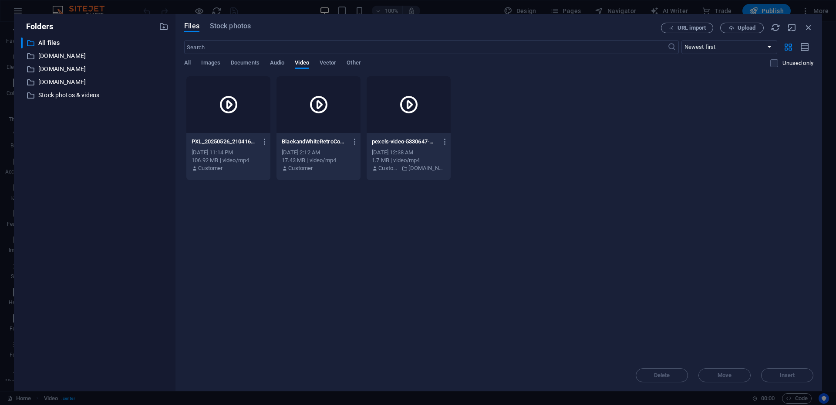
click at [511, 145] on div "PXL_20250526_2104164402-AFlXyjjqWG0S5e-O1_gkyg.mp4 PXL_20250526_2104164402-AFlX…" at bounding box center [498, 128] width 629 height 105
click at [358, 64] on font "Other" at bounding box center [354, 62] width 14 height 7
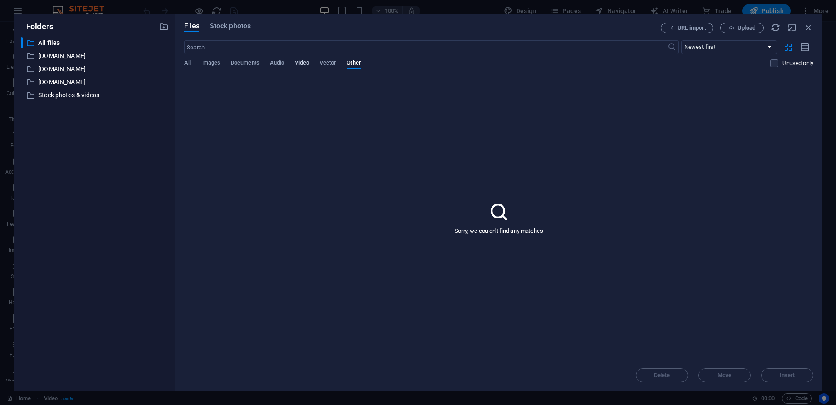
click at [306, 64] on font "Video" at bounding box center [302, 62] width 14 height 7
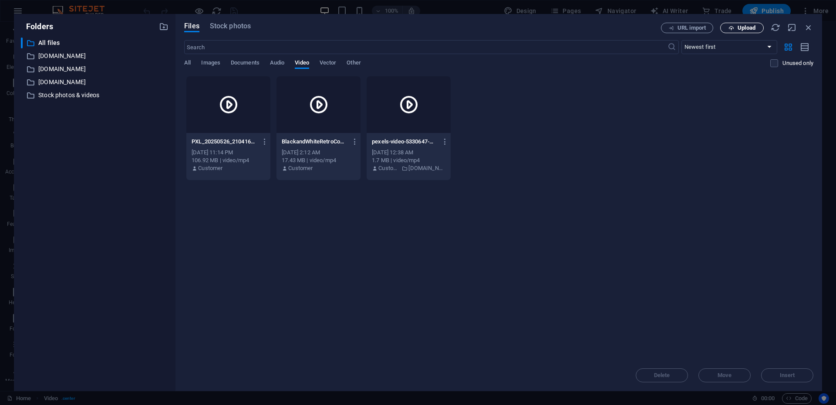
click at [740, 26] on font "Upload" at bounding box center [747, 27] width 18 height 7
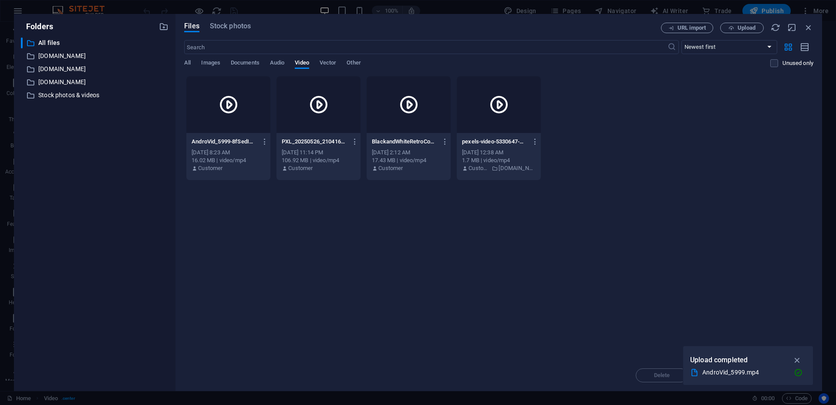
click at [239, 125] on div at bounding box center [228, 104] width 84 height 57
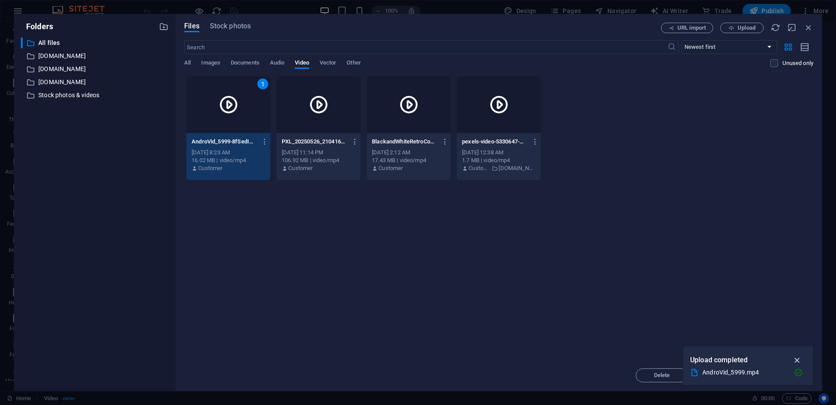
click at [797, 358] on icon "button" at bounding box center [798, 360] width 10 height 10
click at [787, 377] on font "Insert" at bounding box center [787, 375] width 15 height 7
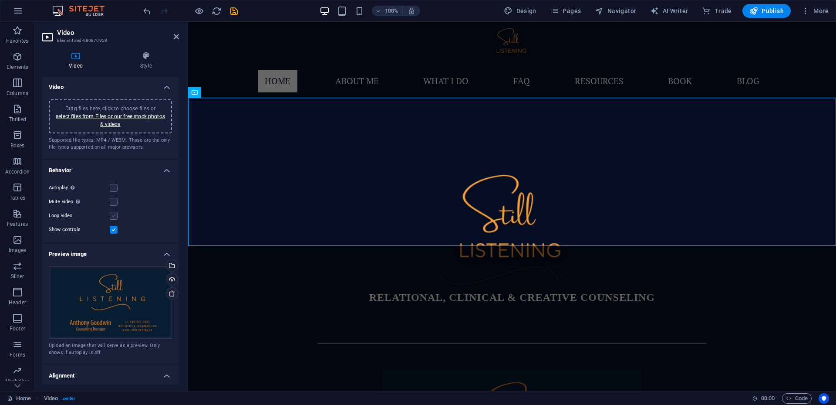
click at [115, 216] on label at bounding box center [114, 216] width 8 height 8
click at [0, 0] on input "Loop video" at bounding box center [0, 0] width 0 height 0
click at [114, 187] on label at bounding box center [114, 188] width 8 height 8
click at [0, 0] on input "Autoplay Autoplay is only available if muted is checked" at bounding box center [0, 0] width 0 height 0
click at [114, 188] on label at bounding box center [114, 188] width 8 height 8
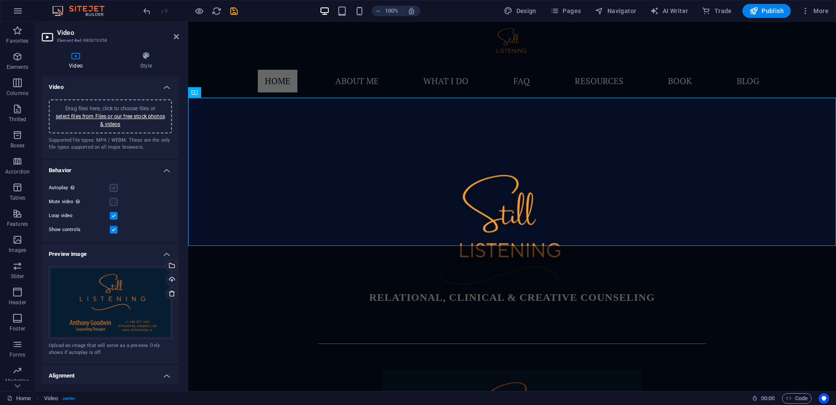
click at [0, 0] on input "Autoplay Autoplay is only available if muted is checked" at bounding box center [0, 0] width 0 height 0
click at [114, 188] on label at bounding box center [114, 188] width 8 height 8
click at [0, 0] on input "Autoplay Autoplay is only available if muted is checked" at bounding box center [0, 0] width 0 height 0
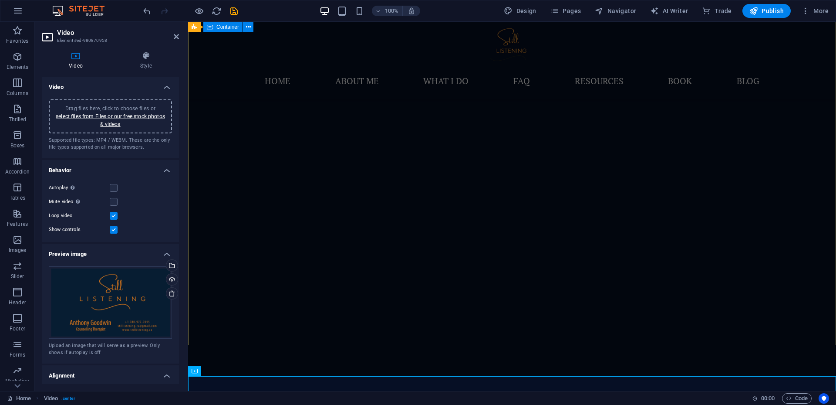
scroll to position [81, 0]
click at [233, 10] on icon "save" at bounding box center [234, 11] width 10 height 10
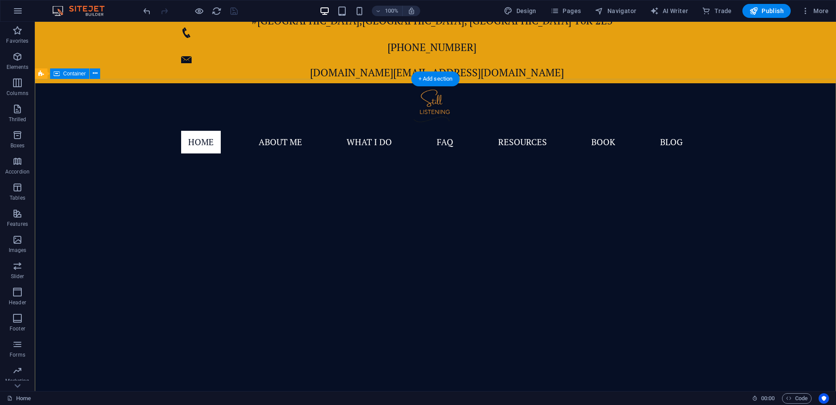
scroll to position [17, 0]
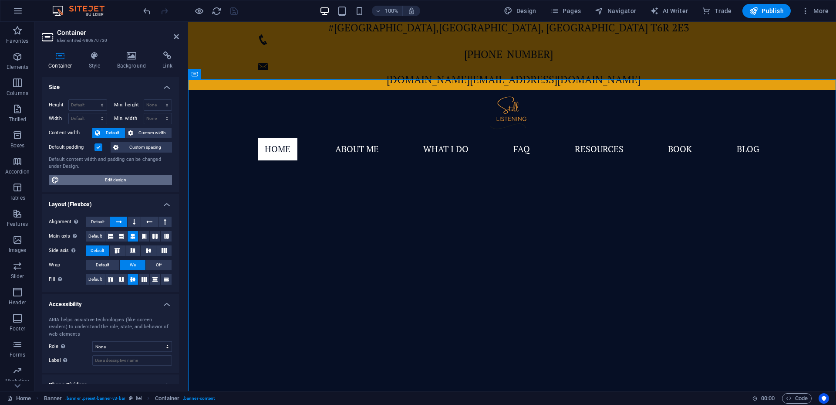
scroll to position [30, 0]
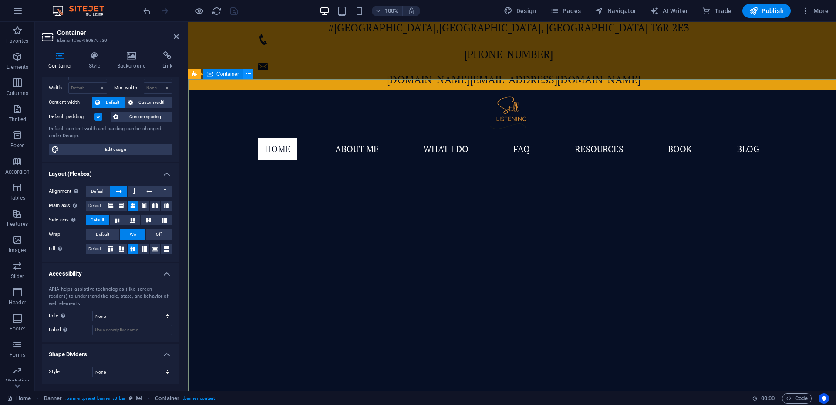
click at [250, 74] on icon at bounding box center [248, 73] width 5 height 9
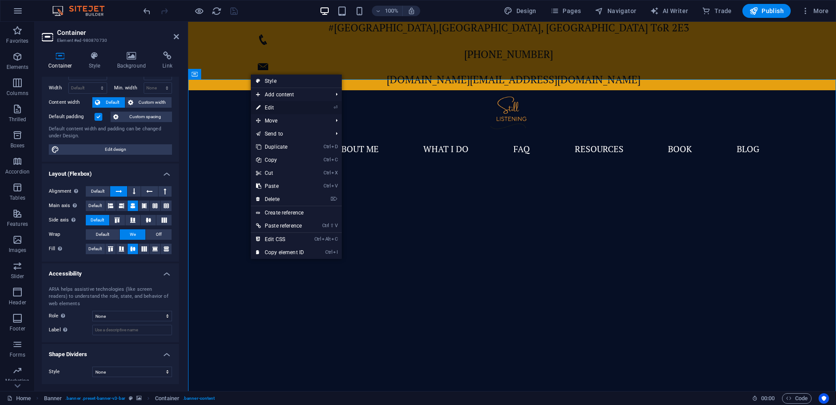
click at [271, 105] on font "Edit" at bounding box center [270, 108] width 10 height 6
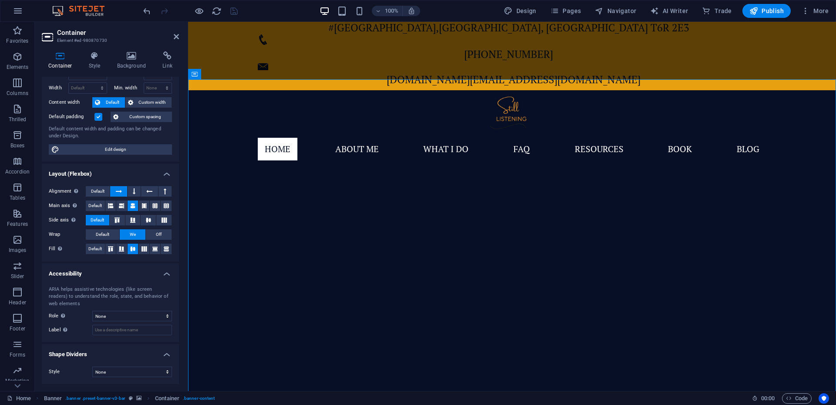
scroll to position [0, 0]
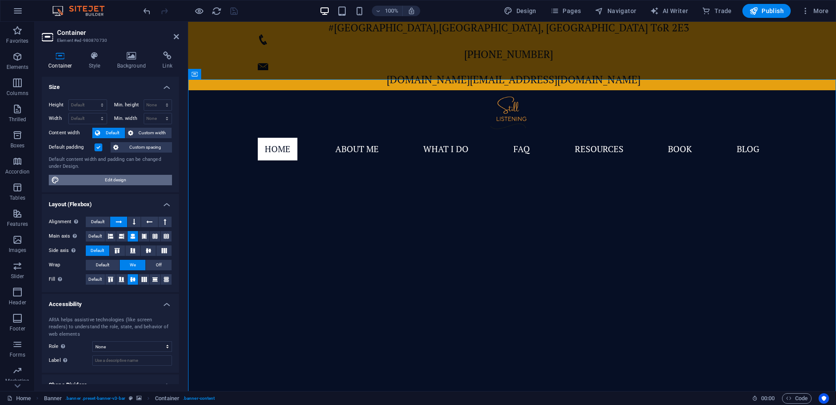
click at [110, 179] on font "Edit design" at bounding box center [115, 179] width 21 height 5
select select "px"
select select "500"
select select "px"
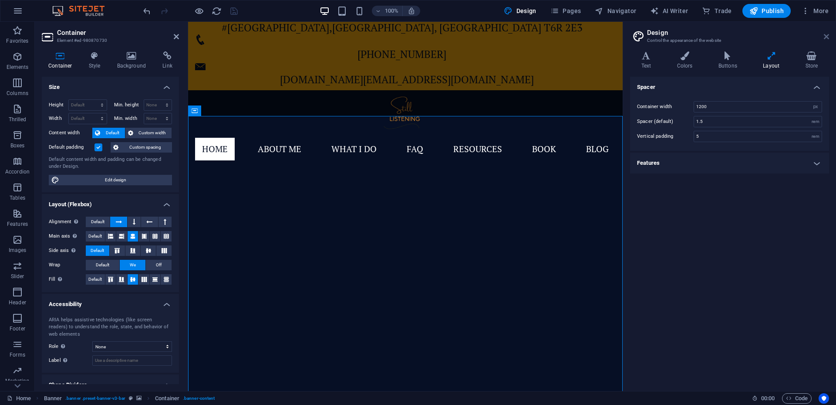
click at [825, 38] on icon at bounding box center [826, 36] width 5 height 7
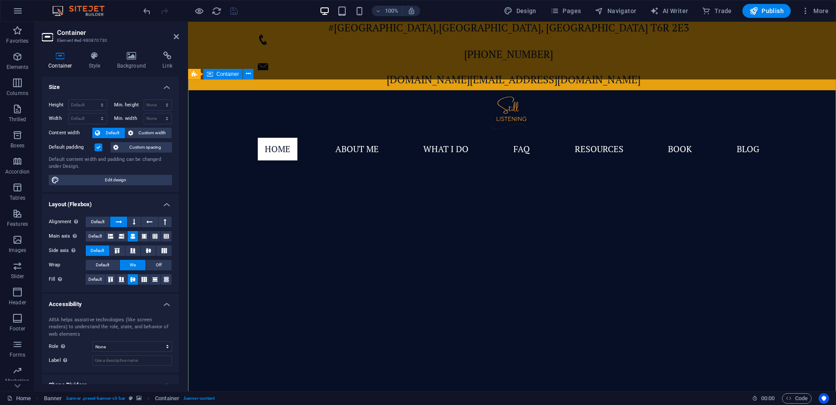
click at [117, 179] on font "Edit design" at bounding box center [115, 179] width 21 height 5
select select "px"
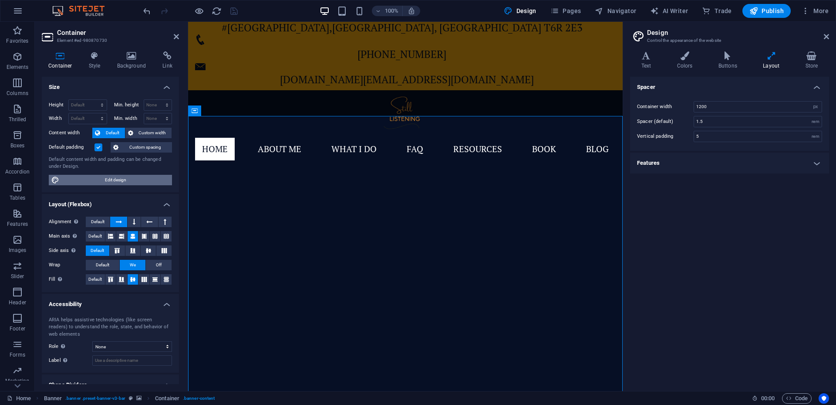
click at [117, 179] on font "Edit design" at bounding box center [115, 179] width 21 height 5
click at [827, 38] on icon at bounding box center [826, 36] width 5 height 7
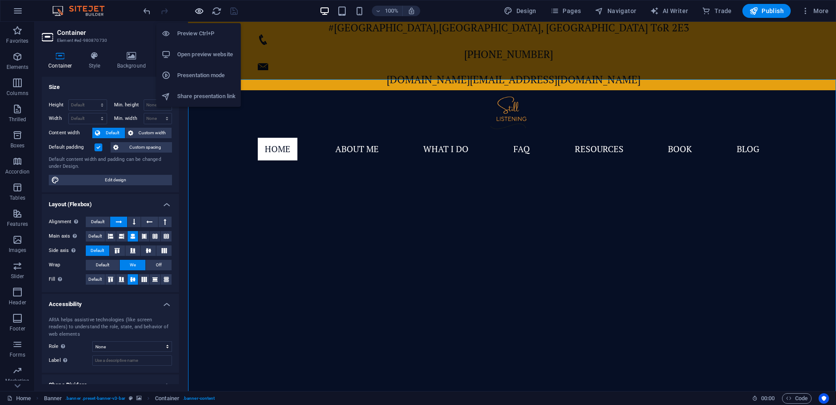
click at [200, 9] on icon "button" at bounding box center [199, 11] width 10 height 10
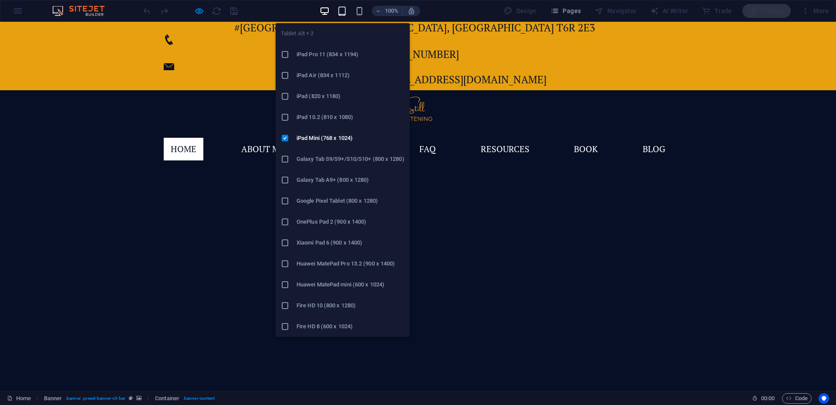
click at [347, 14] on icon "button" at bounding box center [342, 11] width 10 height 10
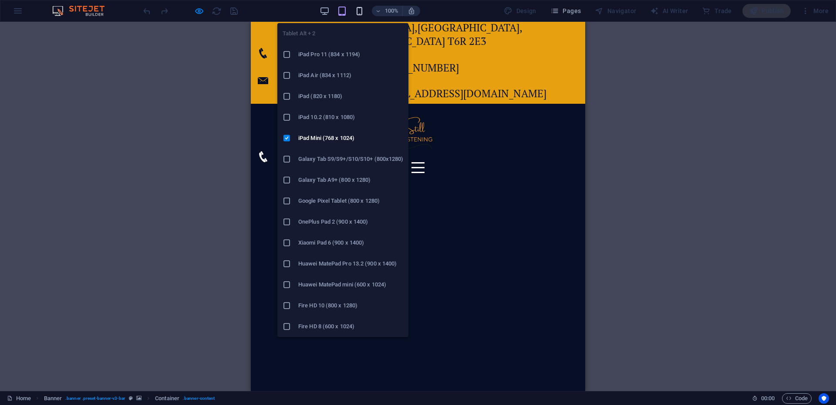
scroll to position [44, 0]
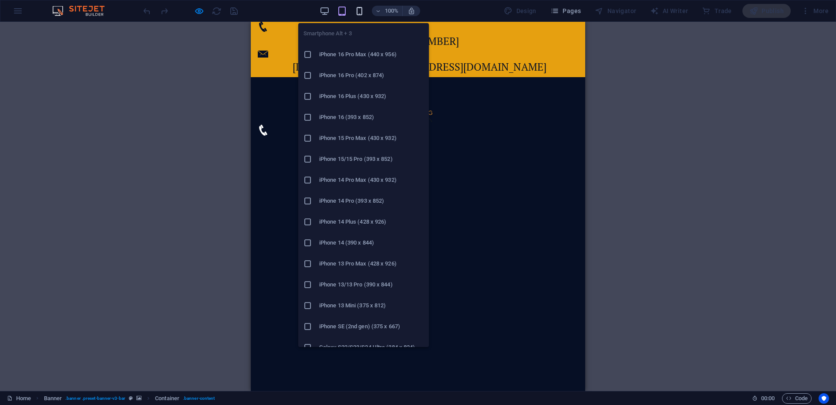
click at [361, 10] on icon "button" at bounding box center [360, 11] width 10 height 10
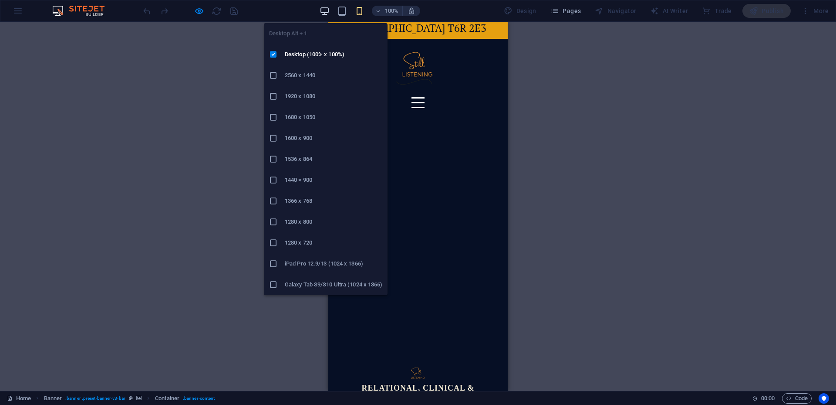
click at [328, 13] on icon "button" at bounding box center [325, 11] width 10 height 10
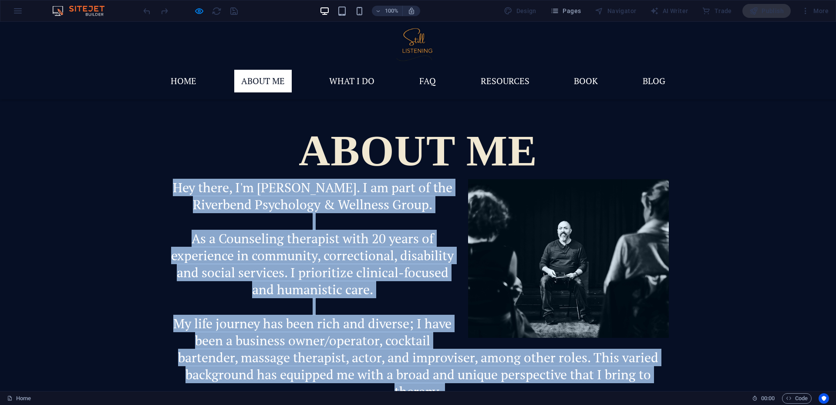
scroll to position [947, 0]
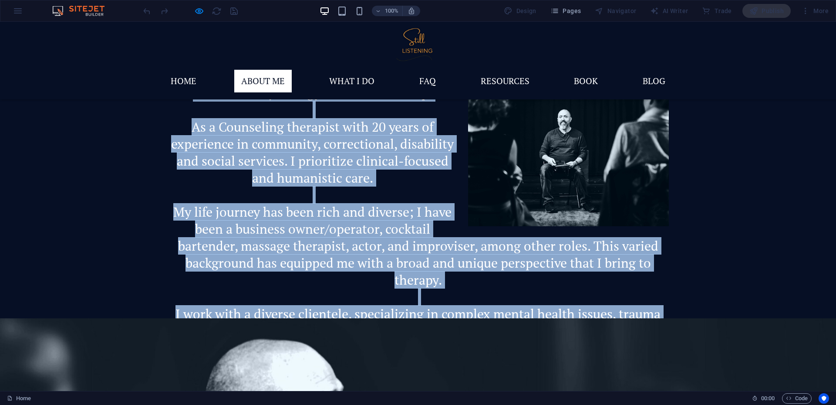
drag, startPoint x: 172, startPoint y: 82, endPoint x: 664, endPoint y: 282, distance: 531.2
click at [664, 282] on div "about me Hey there, I'm [PERSON_NAME]. I am part of the Riverbend Psychology & …" at bounding box center [418, 217] width 836 height 483
copy div "Hey there, I'm [PERSON_NAME]. I am part of the Riverbend Psychology & Wellness …"
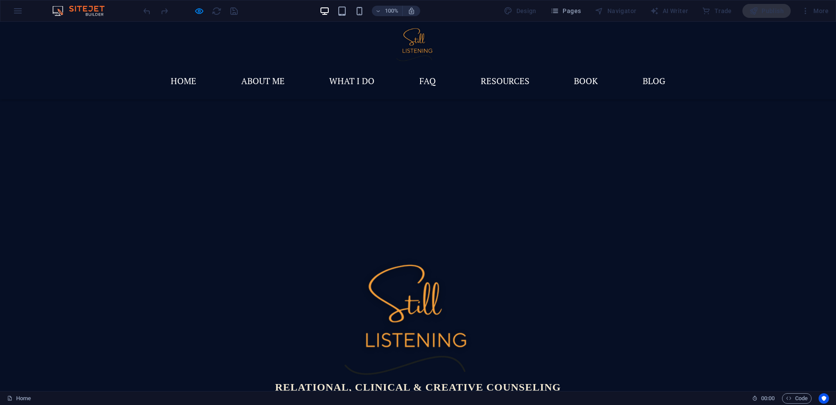
scroll to position [134, 0]
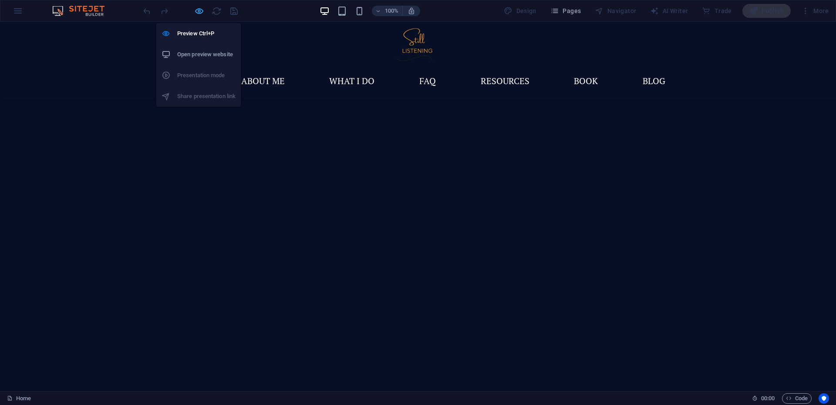
click at [201, 10] on icon "button" at bounding box center [199, 11] width 10 height 10
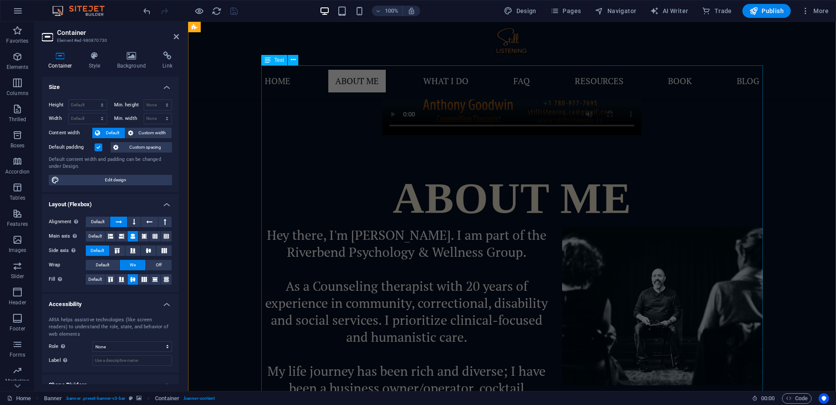
click at [472, 226] on div "Hey there, I'm [PERSON_NAME]. I am part of the Riverbend Psychology & Wellness …" at bounding box center [512, 404] width 502 height 357
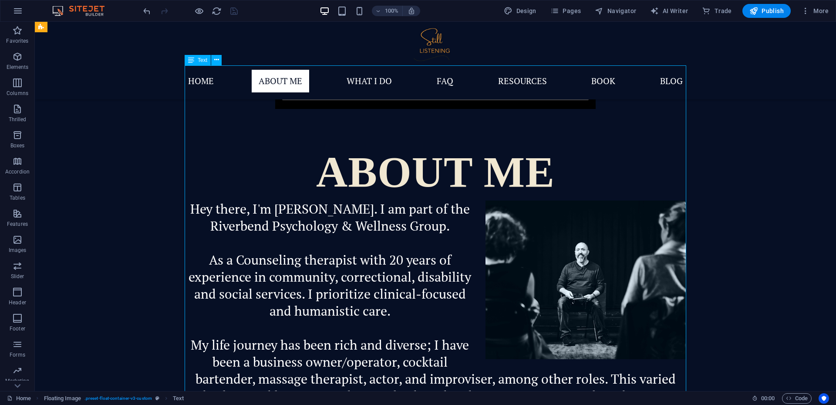
click at [307, 200] on div "Hey there, I'm [PERSON_NAME]. I am part of the Riverbend Psychology & Wellness …" at bounding box center [436, 378] width 502 height 357
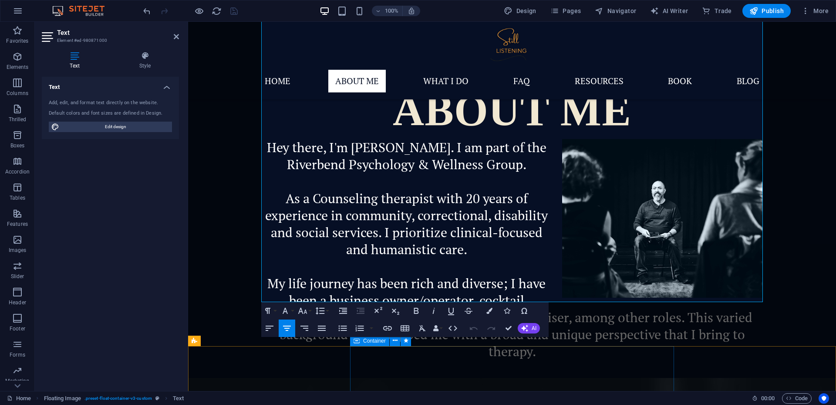
scroll to position [848, 0]
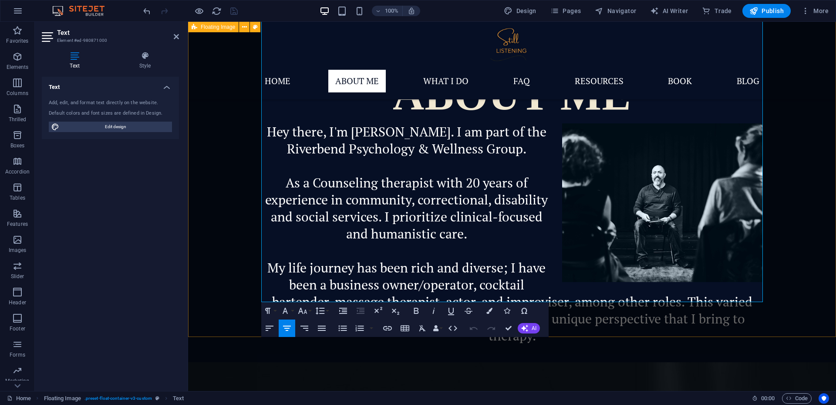
drag, startPoint x: 265, startPoint y: 74, endPoint x: 761, endPoint y: 308, distance: 548.1
click at [761, 308] on div "about me Hey there, I'm [PERSON_NAME]. I am part of the Riverbend Psychology & …" at bounding box center [512, 273] width 648 height 483
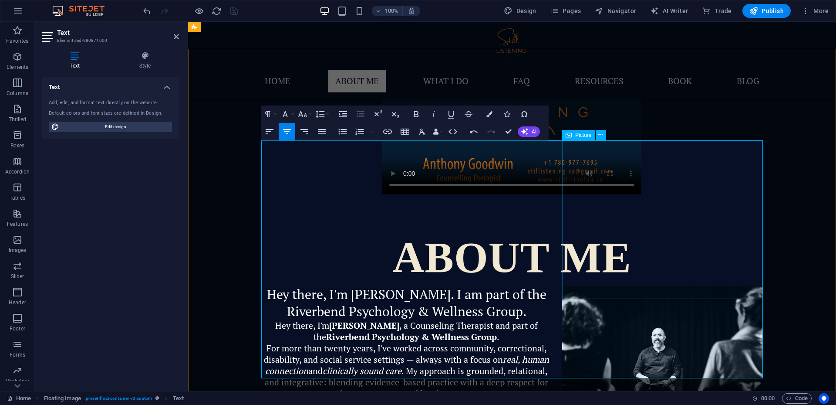
scroll to position [670, 0]
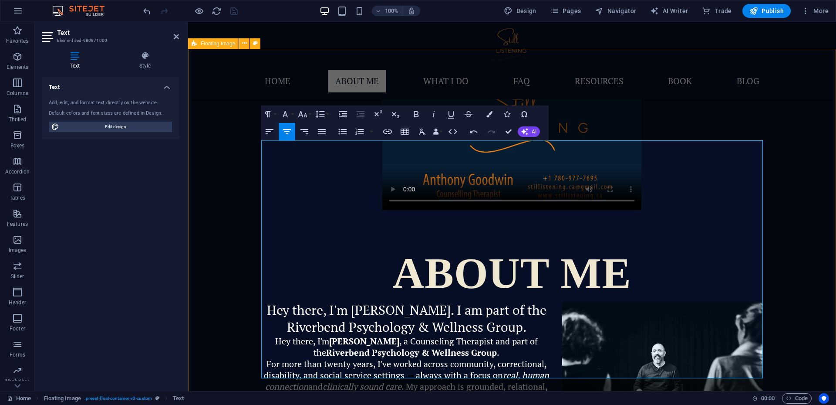
drag, startPoint x: 535, startPoint y: 167, endPoint x: 253, endPoint y: 144, distance: 283.2
click at [253, 210] on div "about me Hey there, I'm [PERSON_NAME]. I am part of the Riverbend Psychology & …" at bounding box center [512, 392] width 648 height 364
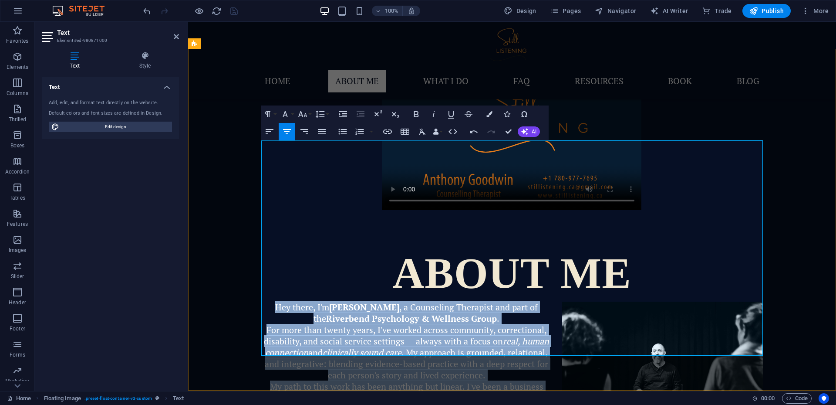
drag, startPoint x: 266, startPoint y: 146, endPoint x: 695, endPoint y: 347, distance: 473.7
click at [695, 347] on div "Hey there, I'm [PERSON_NAME] , a Counseling Therapist and part of the Riverbend…" at bounding box center [512, 408] width 502 height 215
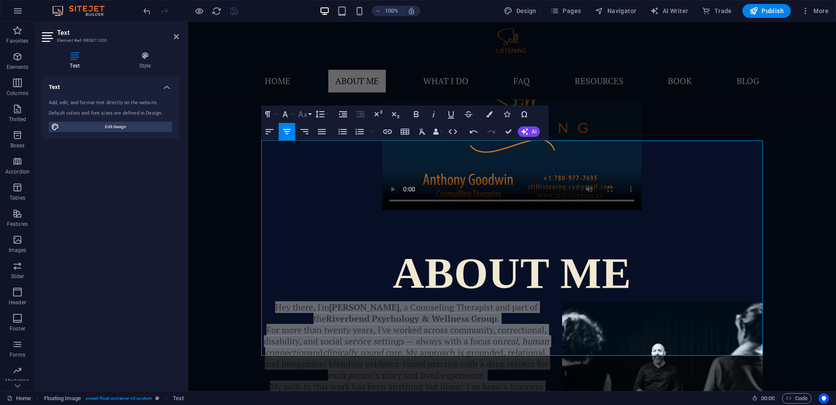
click at [305, 115] on icon "button" at bounding box center [302, 114] width 9 height 6
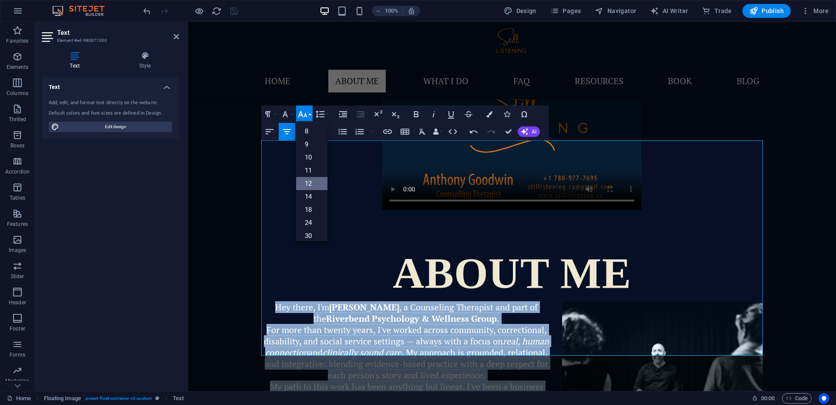
click at [317, 180] on link "12" at bounding box center [311, 183] width 31 height 13
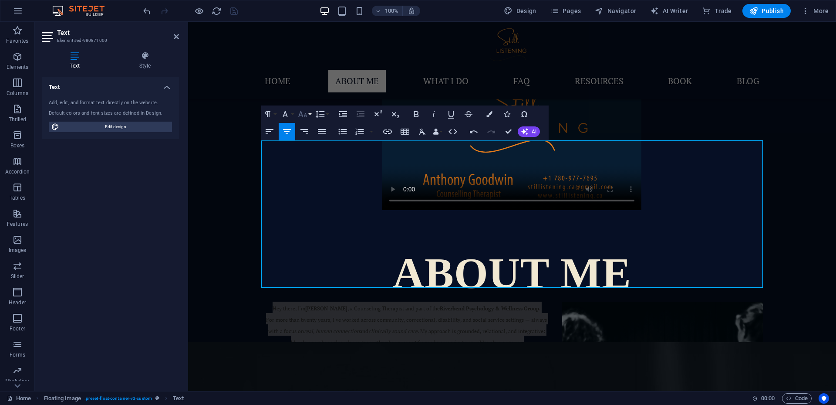
click at [308, 116] on button "Font Size" at bounding box center [304, 113] width 17 height 17
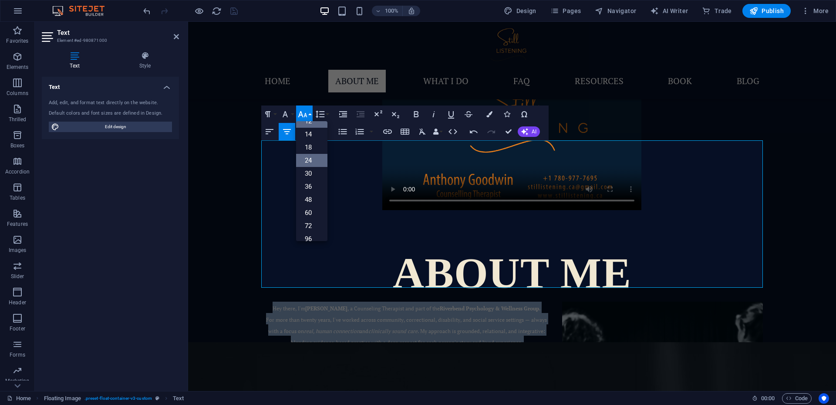
click at [314, 158] on link "24" at bounding box center [311, 160] width 31 height 13
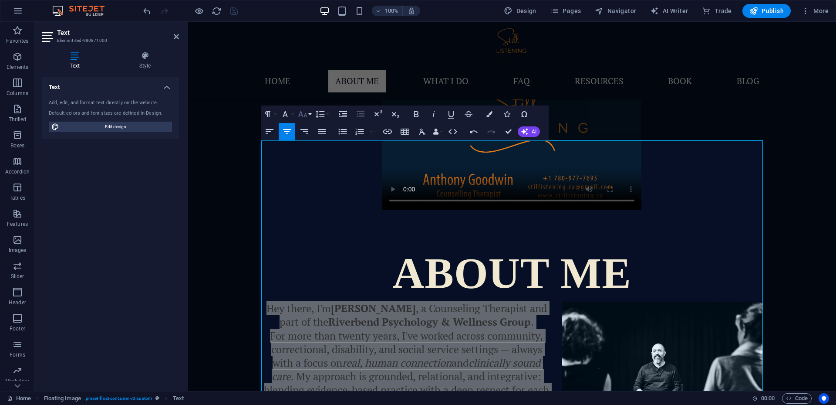
click at [307, 114] on icon "button" at bounding box center [302, 114] width 10 height 10
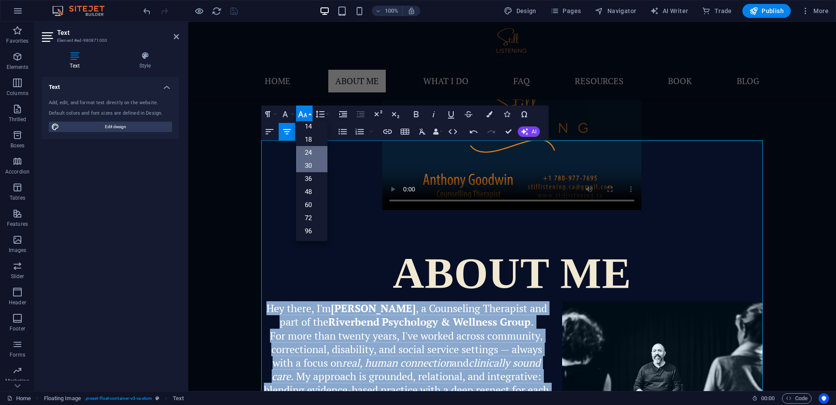
click at [313, 165] on link "30" at bounding box center [311, 165] width 31 height 13
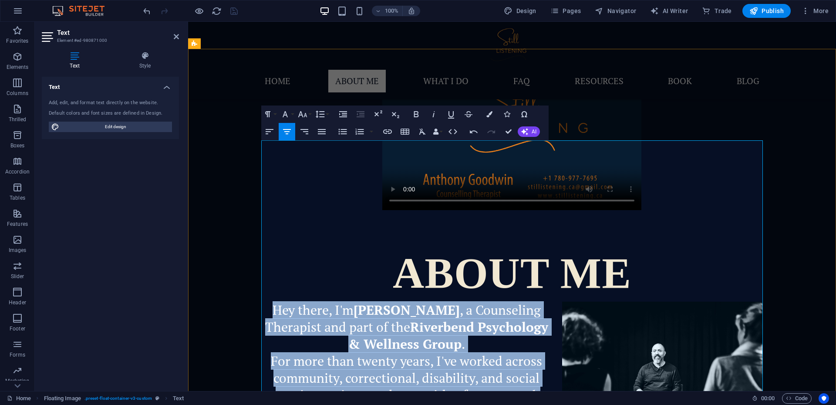
click at [472, 301] on p "Hey there, I'm [PERSON_NAME] , a Counseling Therapist and part of the Riverbend…" at bounding box center [512, 326] width 502 height 51
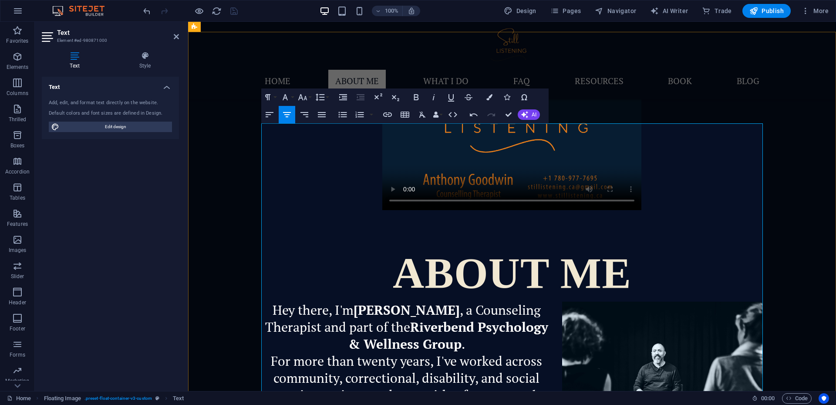
scroll to position [687, 0]
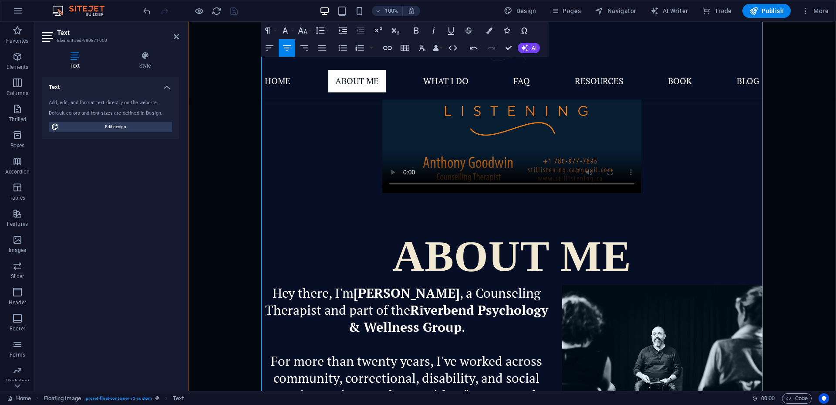
scroll to position [804, 0]
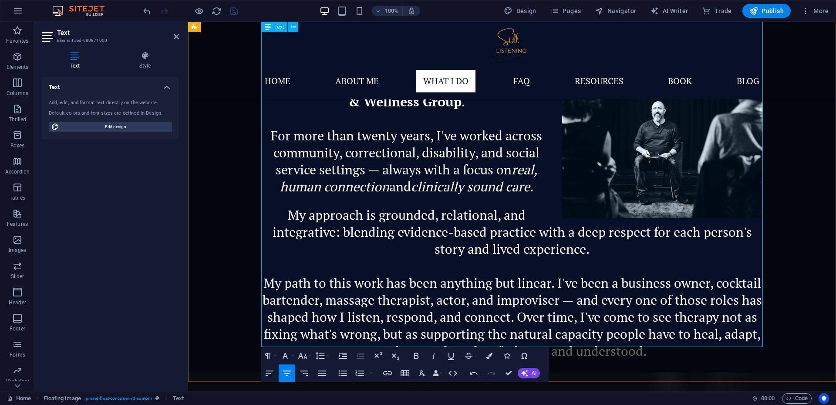
scroll to position [917, 0]
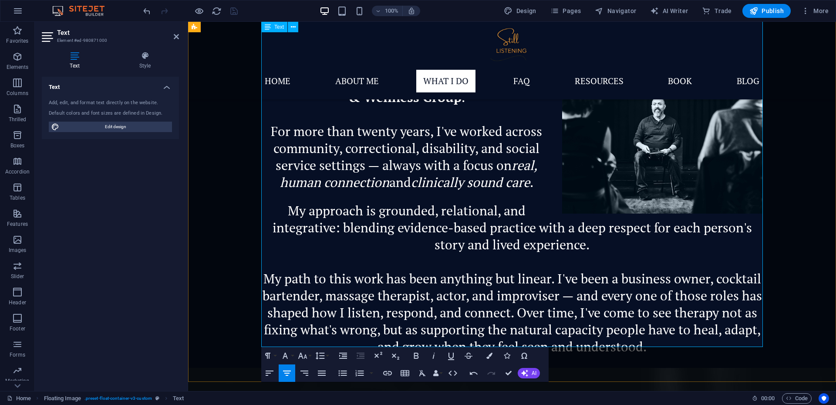
click at [638, 372] on p "I work with individuals and couples navigating complex mental health challenges…" at bounding box center [512, 397] width 502 height 51
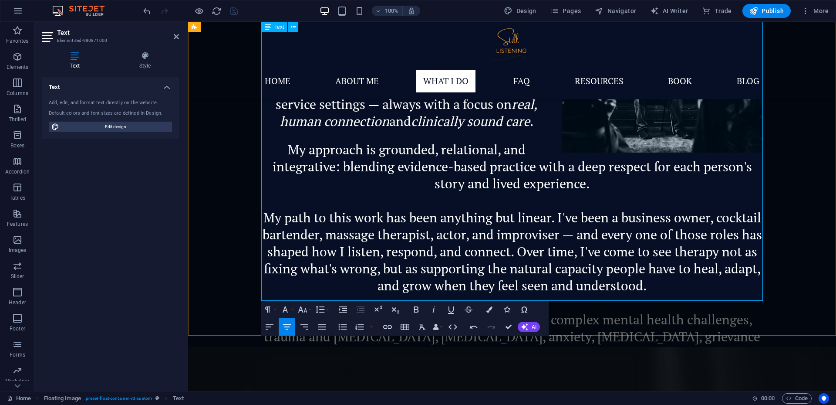
scroll to position [980, 0]
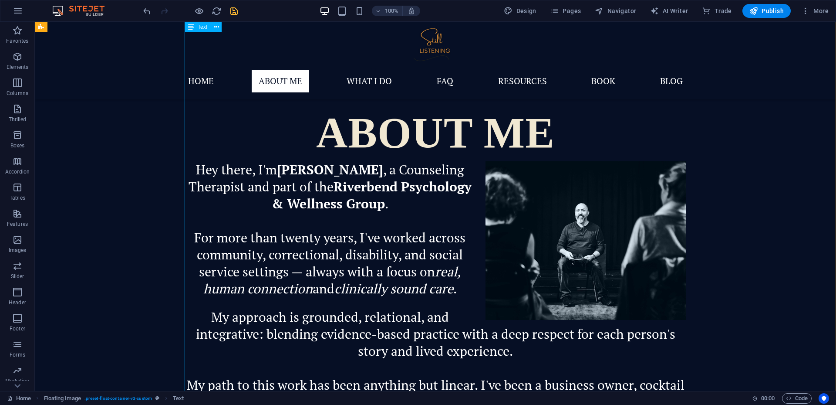
scroll to position [866, 0]
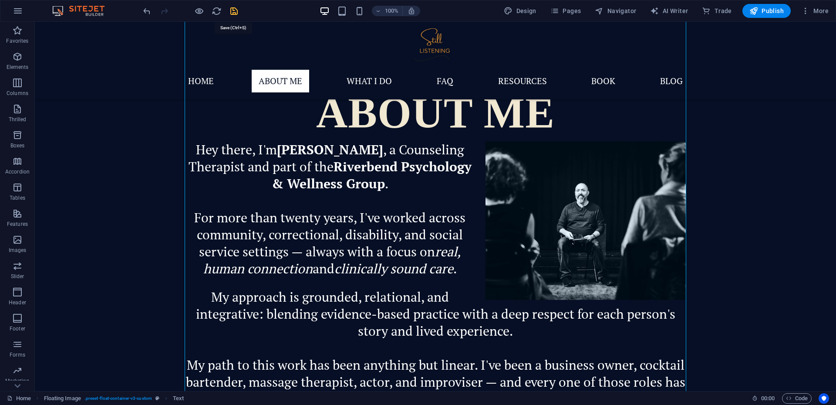
click at [233, 13] on icon "save" at bounding box center [234, 11] width 10 height 10
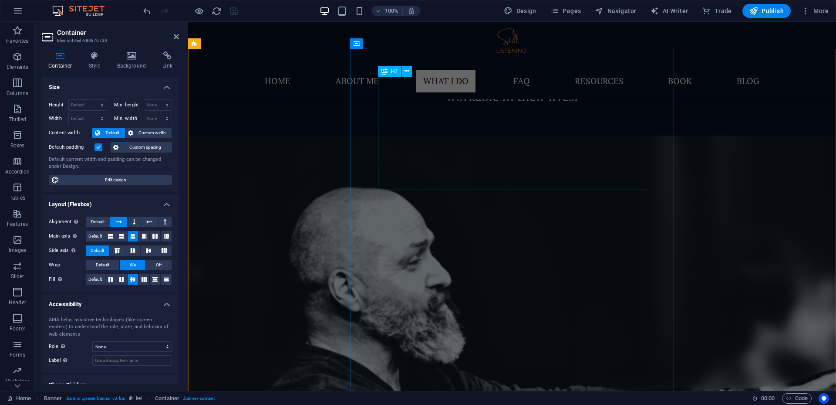
scroll to position [1276, 0]
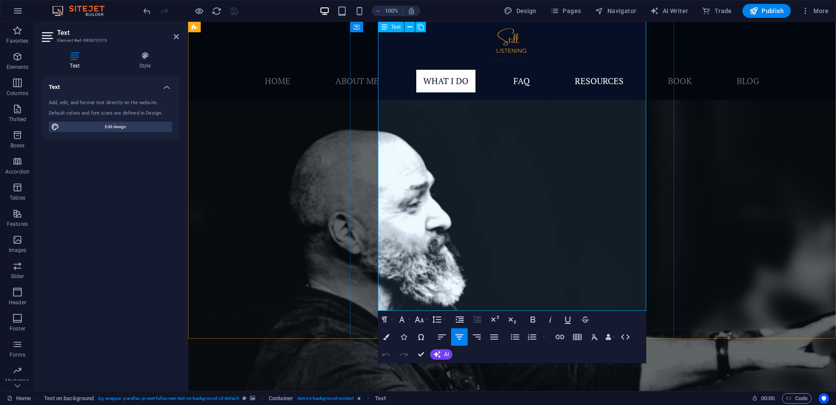
scroll to position [1558, 0]
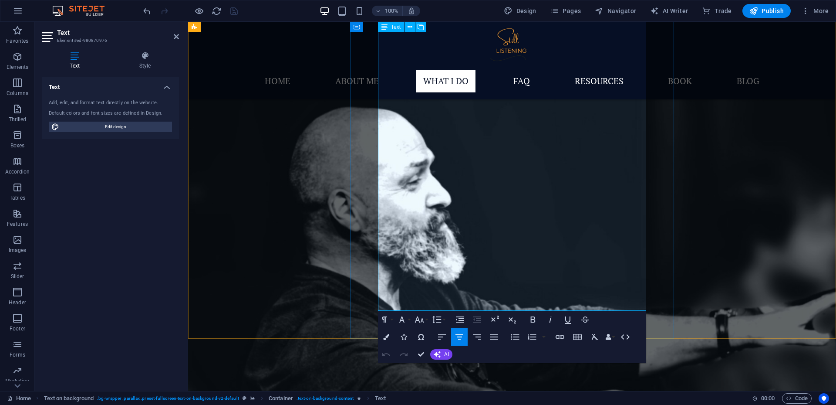
drag, startPoint x: 396, startPoint y: 199, endPoint x: 553, endPoint y: 291, distance: 181.2
copy div "Lo ipsum do sitamet co adipiscing, elitsed do eiusm't incidi utl etdo M aliq, e…"
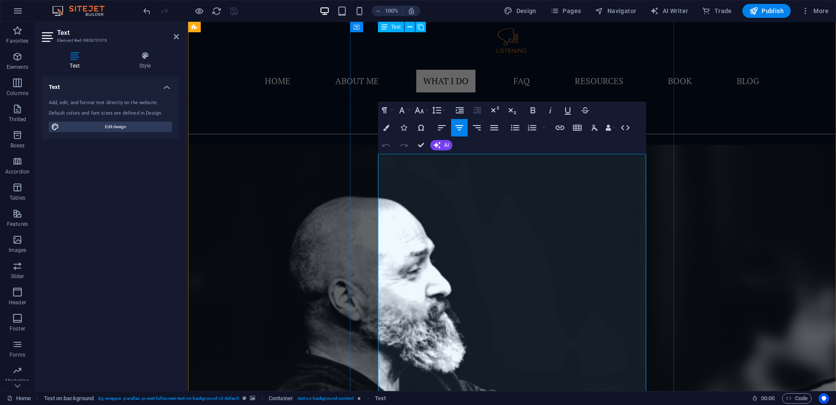
scroll to position [1312, 0]
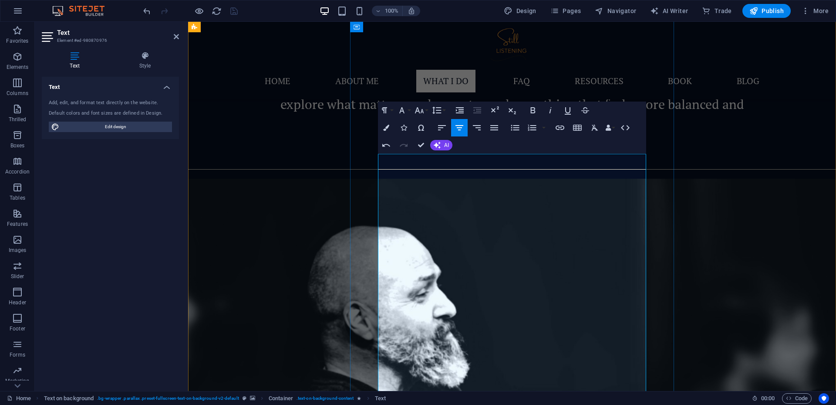
drag, startPoint x: 602, startPoint y: 188, endPoint x: 390, endPoint y: 163, distance: 212.7
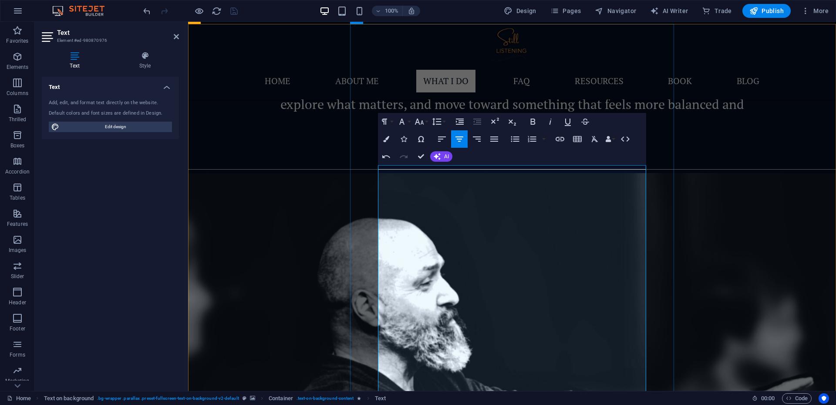
scroll to position [1301, 0]
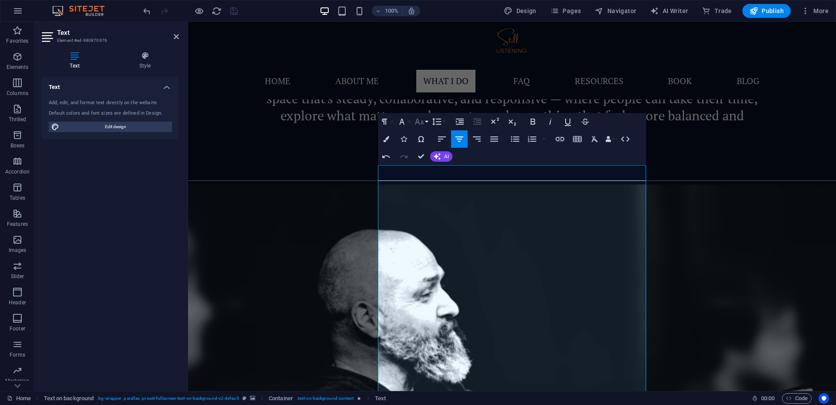
click at [420, 122] on icon "button" at bounding box center [419, 121] width 10 height 10
click at [433, 230] on link "24" at bounding box center [428, 229] width 31 height 13
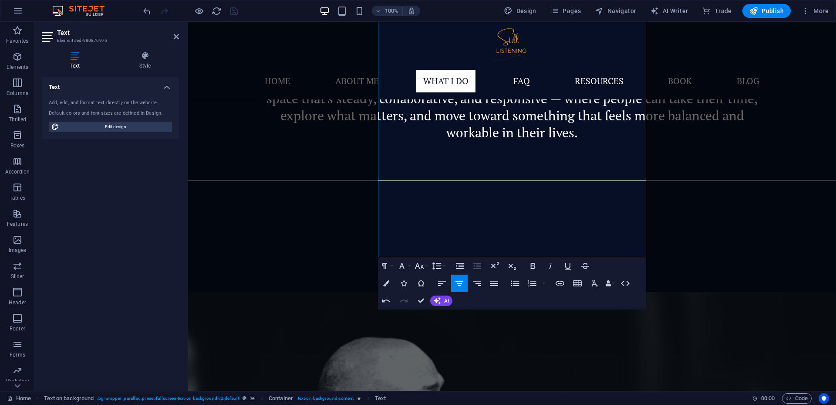
scroll to position [1538, 0]
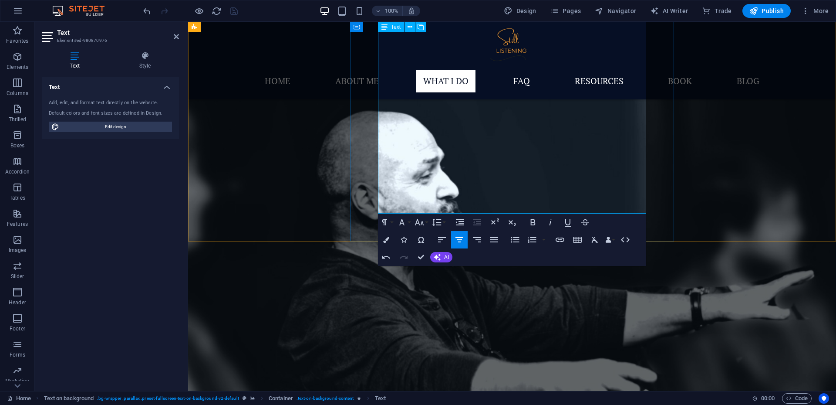
drag, startPoint x: 386, startPoint y: 174, endPoint x: 575, endPoint y: 207, distance: 191.4
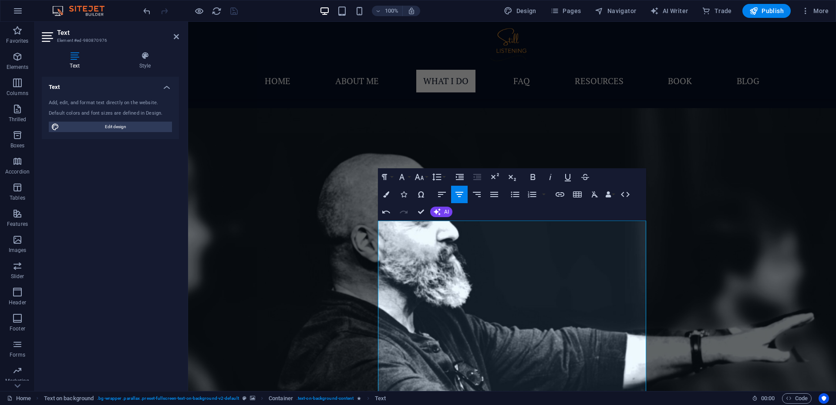
scroll to position [1245, 0]
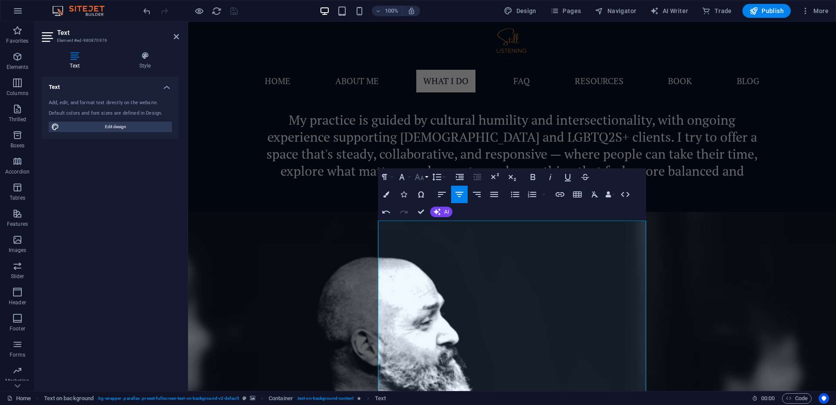
click at [421, 177] on icon "button" at bounding box center [419, 177] width 9 height 6
click at [436, 228] on link "30" at bounding box center [428, 228] width 31 height 13
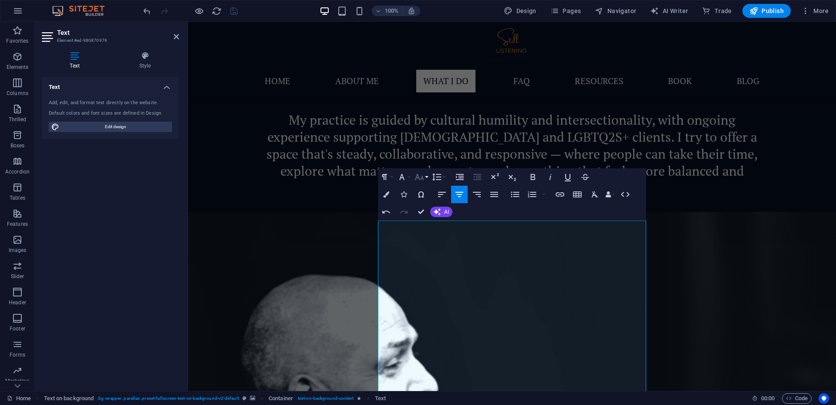
click at [419, 179] on icon "button" at bounding box center [419, 177] width 10 height 10
click at [427, 217] on font "24" at bounding box center [425, 215] width 7 height 8
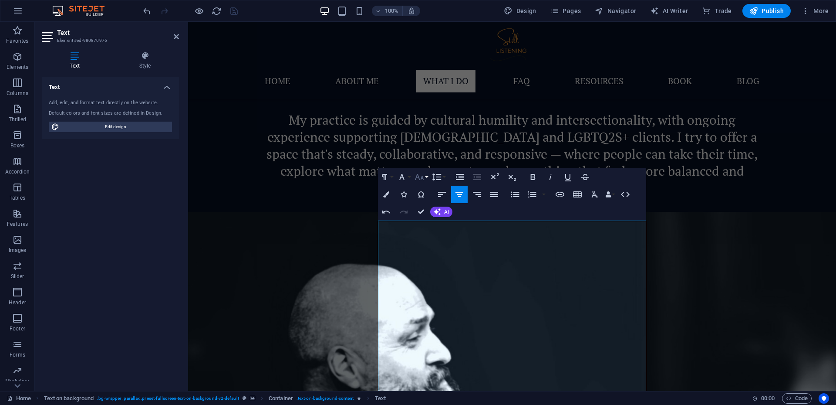
click at [419, 177] on icon "button" at bounding box center [419, 177] width 9 height 6
click at [430, 228] on link "30" at bounding box center [428, 228] width 31 height 13
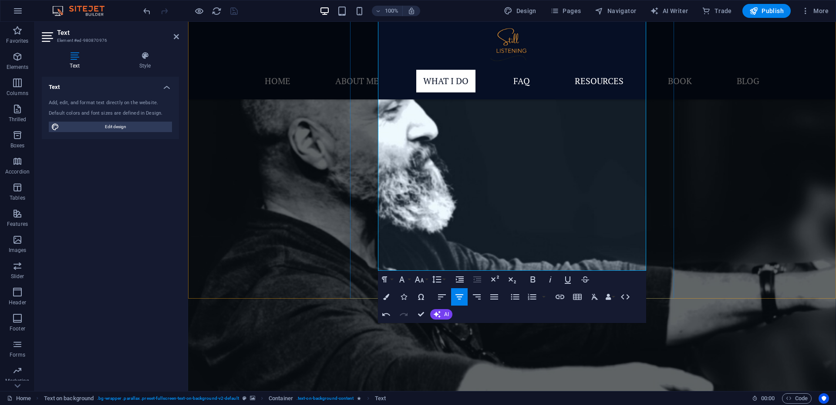
scroll to position [1810, 0]
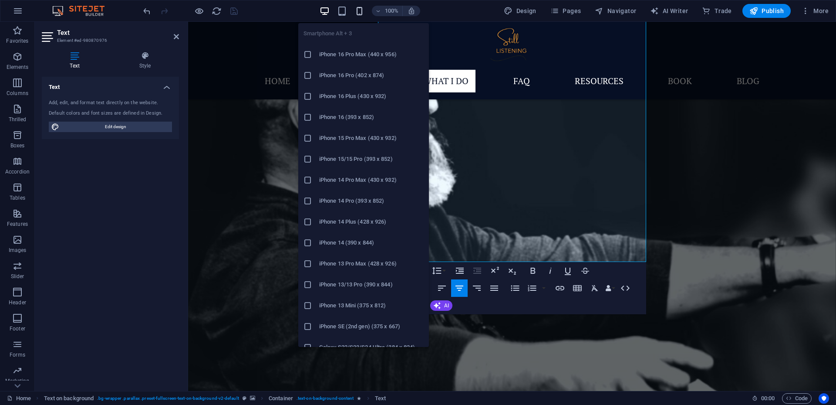
click at [359, 14] on icon "button" at bounding box center [360, 11] width 10 height 10
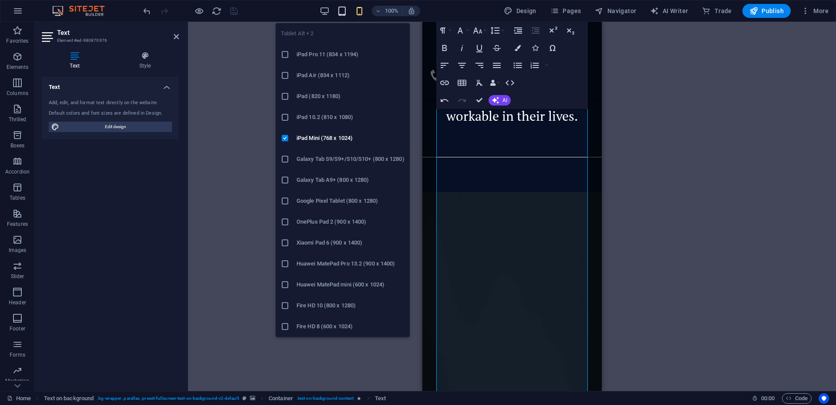
click at [341, 12] on icon "button" at bounding box center [342, 11] width 10 height 10
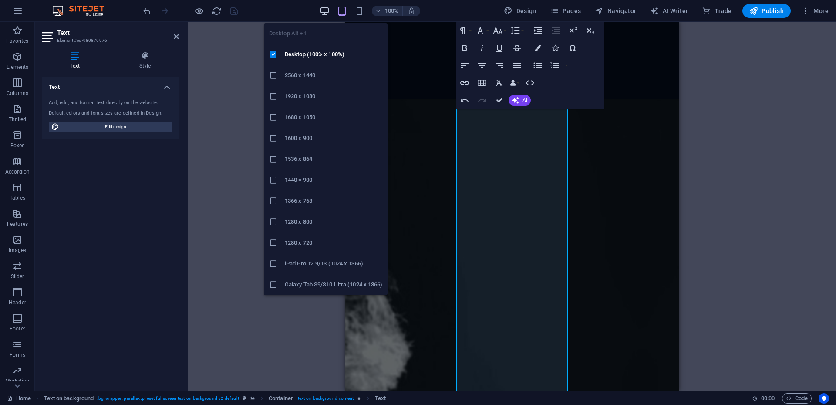
click at [329, 12] on icon "button" at bounding box center [325, 11] width 10 height 10
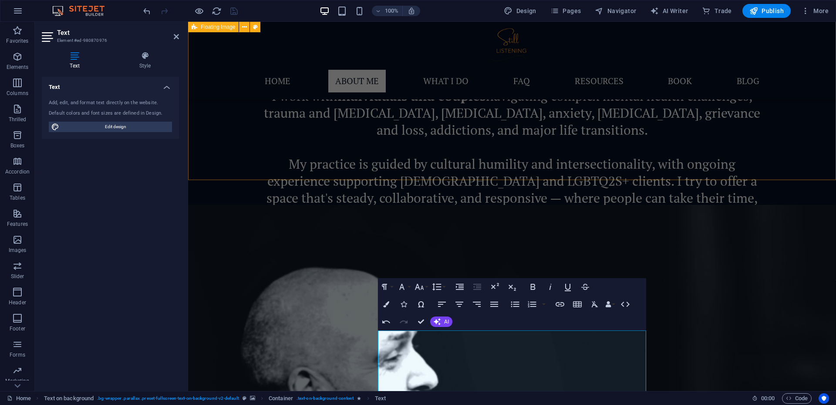
scroll to position [1136, 0]
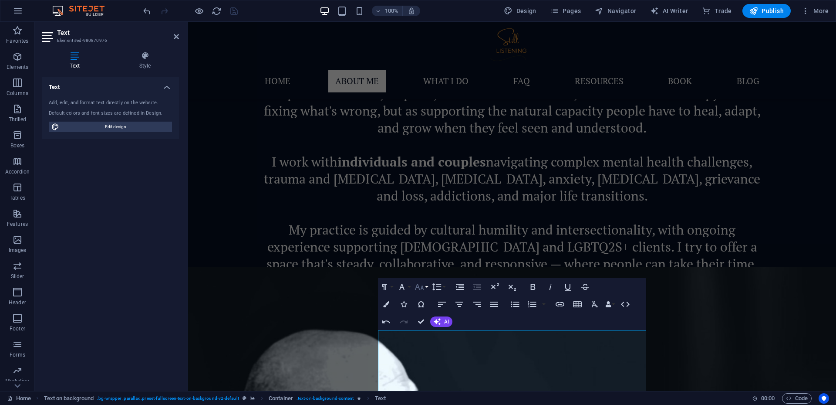
click at [420, 288] on icon "button" at bounding box center [419, 286] width 10 height 10
click at [429, 189] on font "24" at bounding box center [425, 190] width 7 height 8
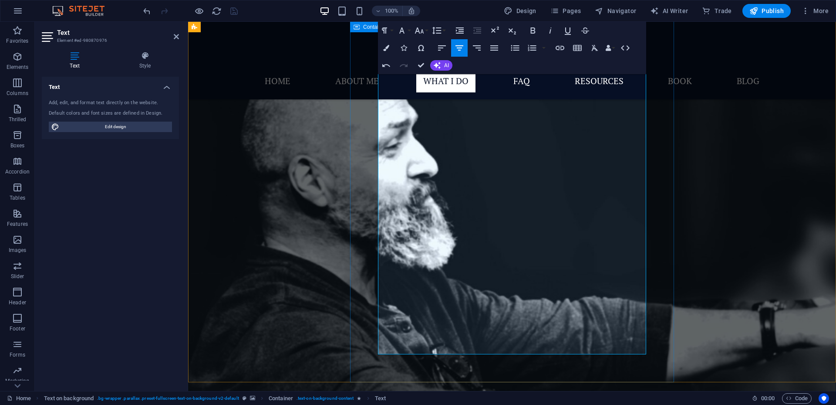
scroll to position [1717, 0]
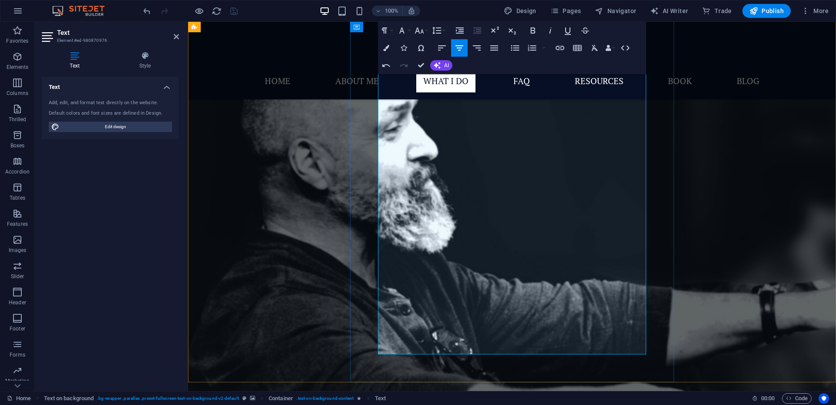
drag, startPoint x: 387, startPoint y: 128, endPoint x: 612, endPoint y: 338, distance: 307.6
click at [416, 34] on icon "button" at bounding box center [419, 30] width 10 height 10
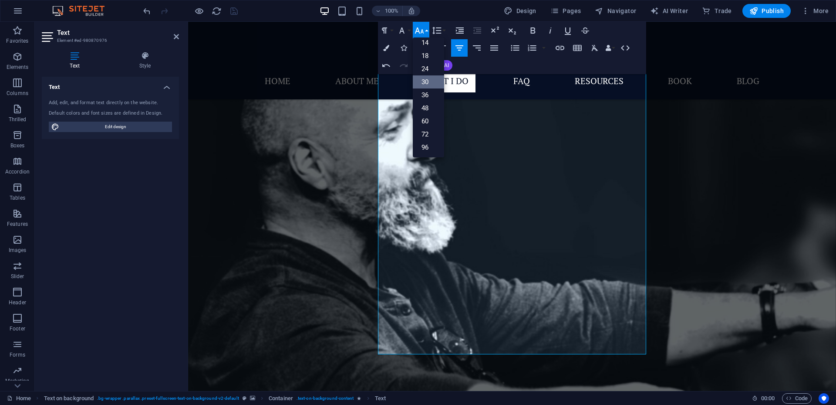
scroll to position [70, 0]
click at [429, 72] on link "24" at bounding box center [428, 68] width 31 height 13
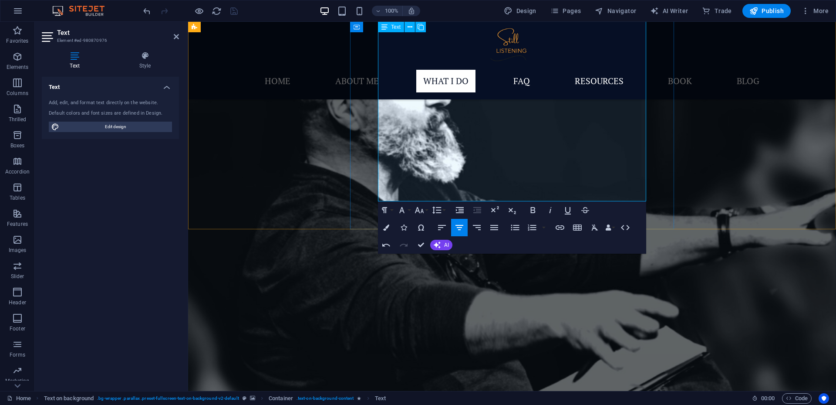
scroll to position [1673, 0]
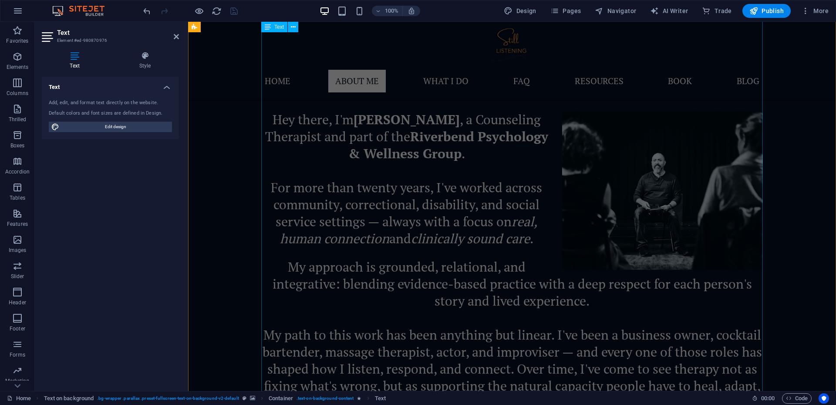
click at [586, 200] on div "Hey there, I'm [PERSON_NAME] , a Counseling Therapist and part of the Riverbend…" at bounding box center [512, 346] width 502 height 470
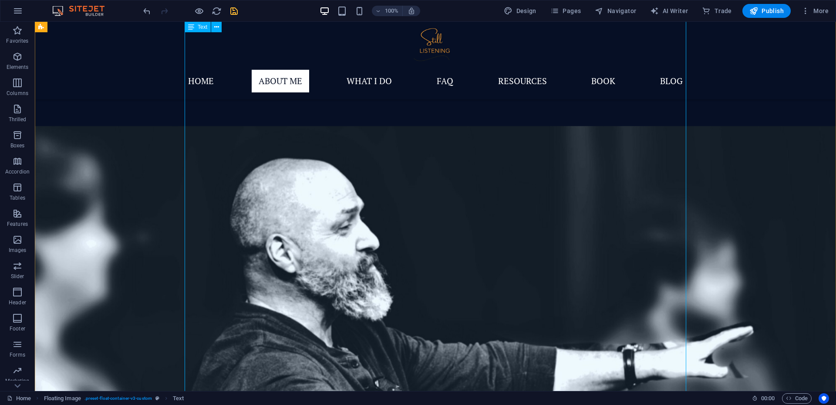
scroll to position [901, 0]
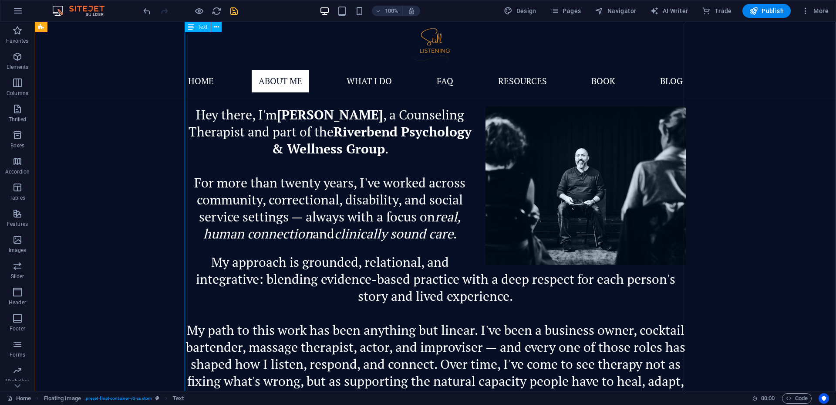
click at [448, 207] on div "Hey there, I'm [PERSON_NAME] , a Counseling Therapist and part of the Riverbend…" at bounding box center [436, 341] width 502 height 470
click at [424, 197] on div "Hey there, I'm [PERSON_NAME] , a Counseling Therapist and part of the Riverbend…" at bounding box center [436, 341] width 502 height 470
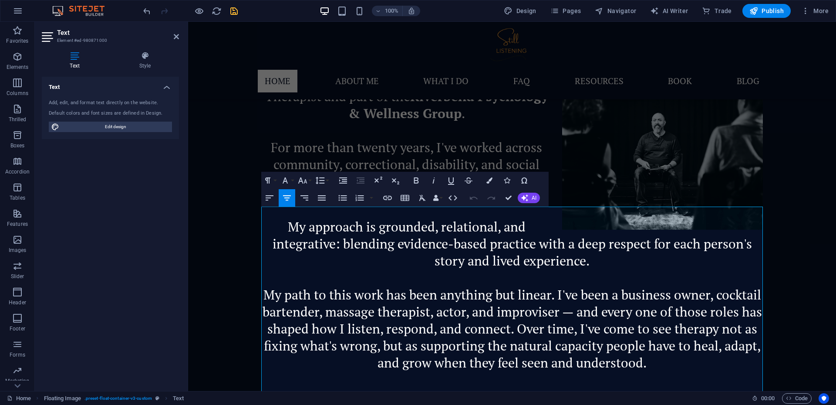
scroll to position [604, 0]
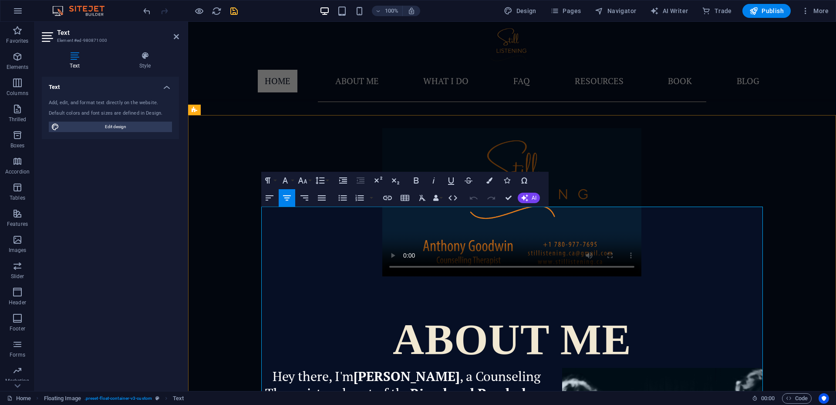
click at [405, 367] on span "[PERSON_NAME] , a Counseling Therapist and part of the Riverbend Psychology & W…" at bounding box center [406, 392] width 283 height 51
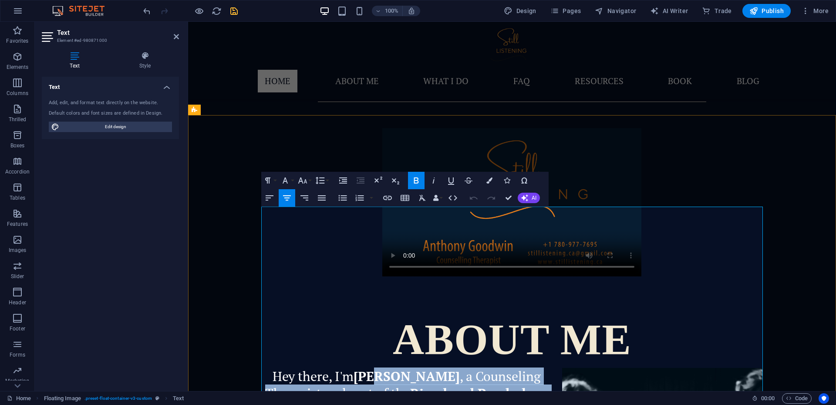
drag, startPoint x: 371, startPoint y: 213, endPoint x: 438, endPoint y: 242, distance: 73.4
click at [438, 367] on span "[PERSON_NAME] , a Counseling Therapist and part of the Riverbend Psychology & W…" at bounding box center [406, 392] width 283 height 51
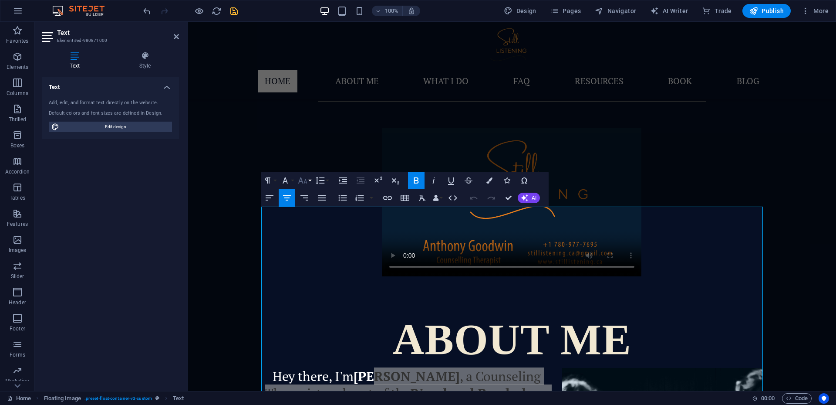
click at [303, 181] on icon "button" at bounding box center [302, 180] width 10 height 10
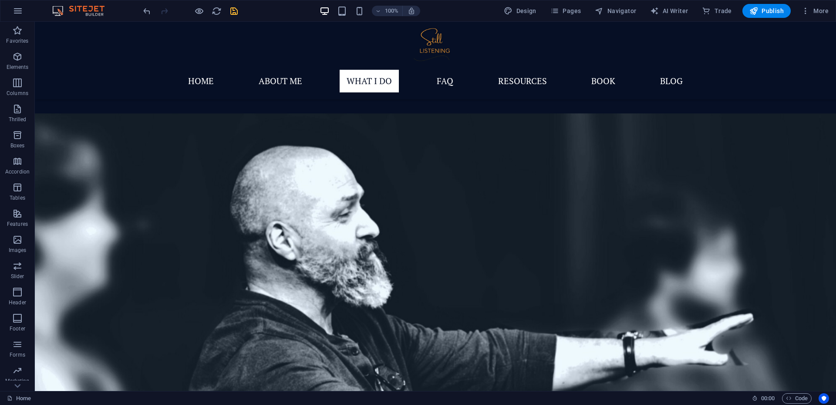
scroll to position [1385, 0]
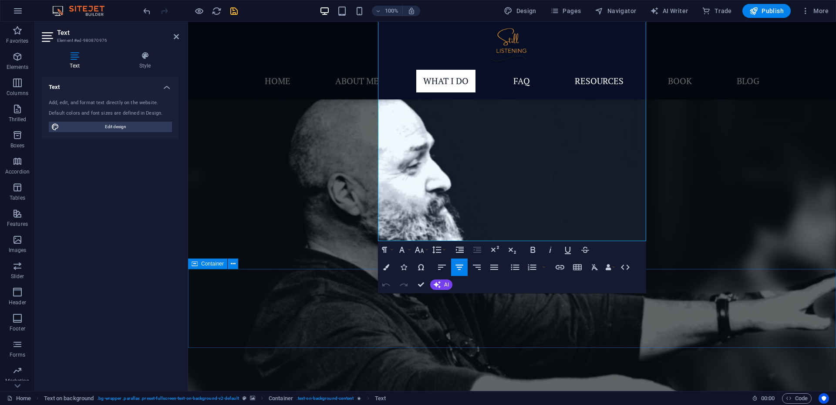
scroll to position [1630, 0]
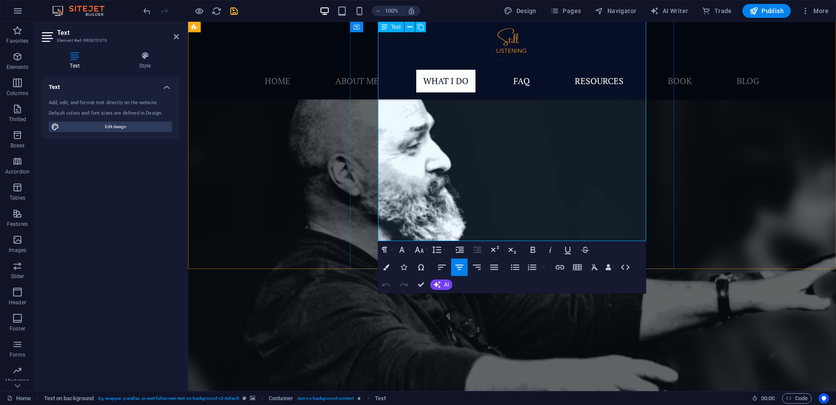
drag, startPoint x: 386, startPoint y: 89, endPoint x: 640, endPoint y: 233, distance: 292.2
click at [417, 249] on icon "button" at bounding box center [419, 249] width 10 height 10
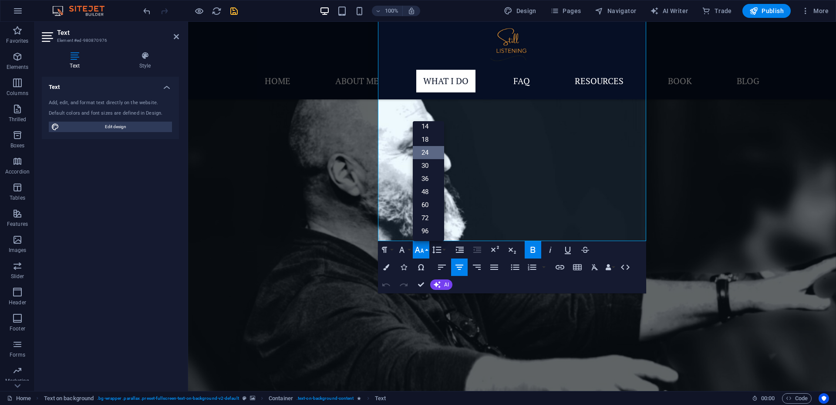
scroll to position [70, 0]
click at [424, 166] on font "30" at bounding box center [425, 166] width 7 height 8
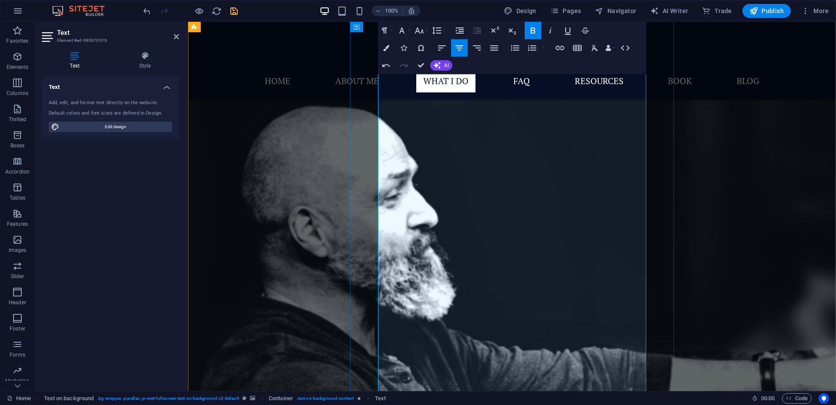
scroll to position [1677, 0]
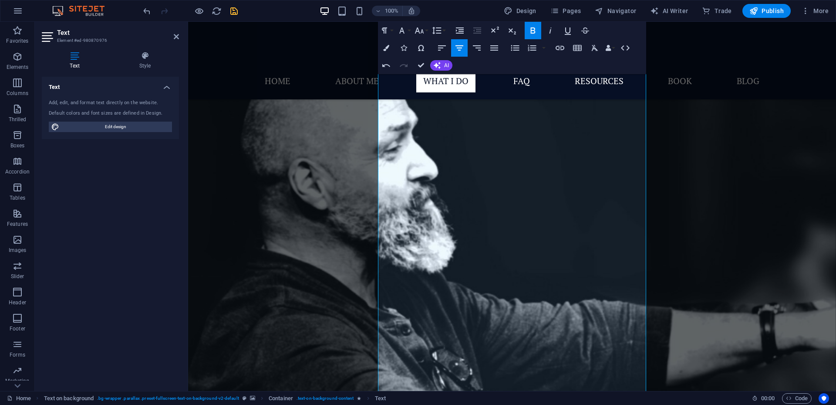
click at [751, 211] on figure at bounding box center [512, 282] width 648 height 572
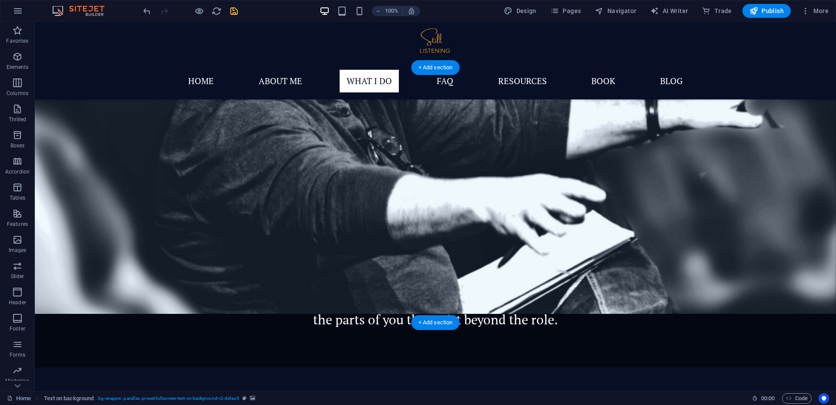
scroll to position [1997, 0]
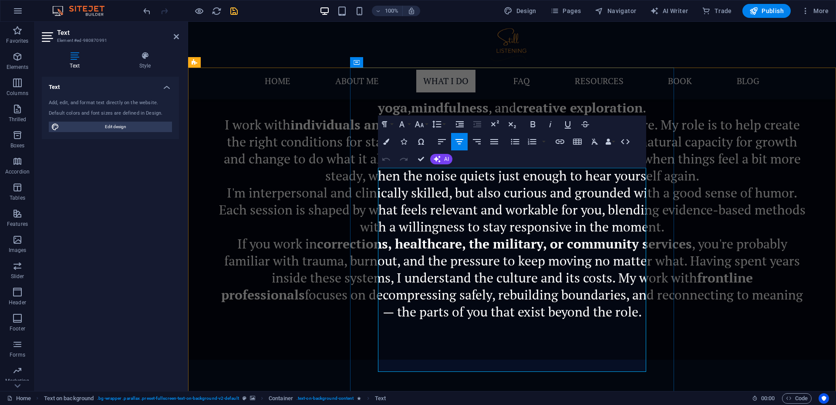
drag, startPoint x: 396, startPoint y: 173, endPoint x: 630, endPoint y: 366, distance: 303.6
copy div "Since [DATE], I have been a member of the Canadian Professional Counselors Asso…"
click at [446, 159] on font "AI" at bounding box center [446, 159] width 5 height 6
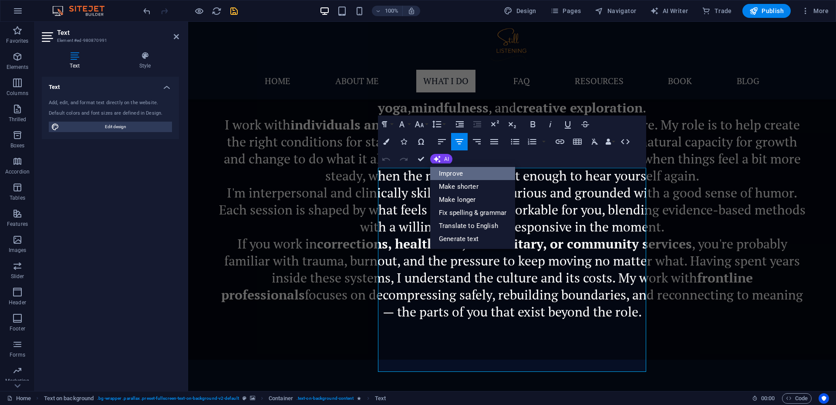
click at [459, 172] on font "Improve" at bounding box center [451, 173] width 24 height 8
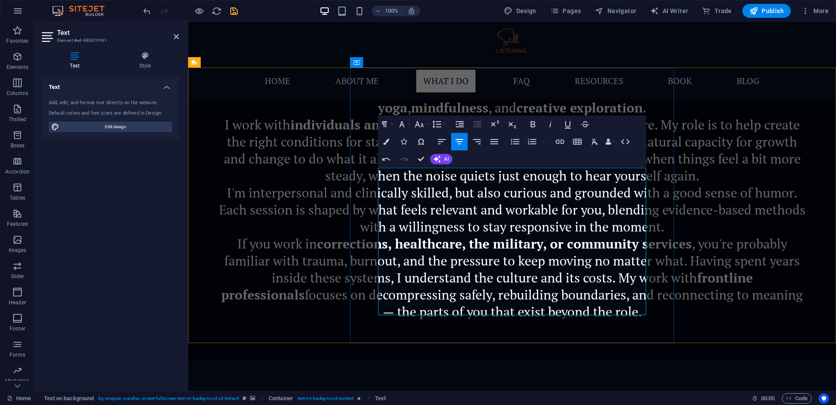
drag, startPoint x: 608, startPoint y: 309, endPoint x: 382, endPoint y: 171, distance: 265.3
click at [423, 126] on icon "button" at bounding box center [419, 124] width 9 height 6
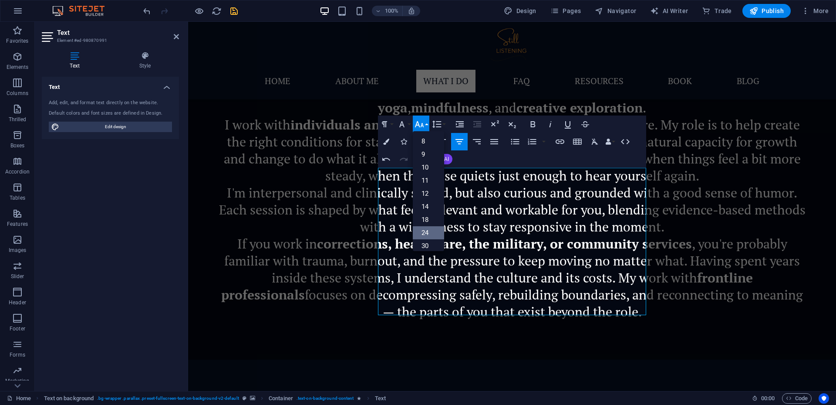
click at [428, 230] on font "24" at bounding box center [425, 233] width 7 height 8
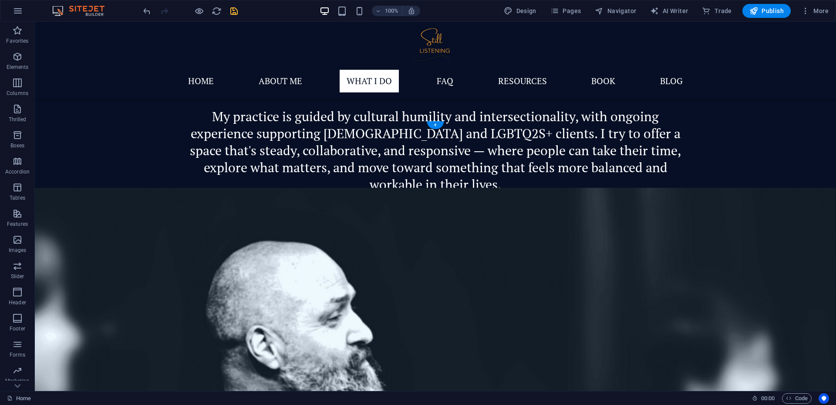
scroll to position [1265, 0]
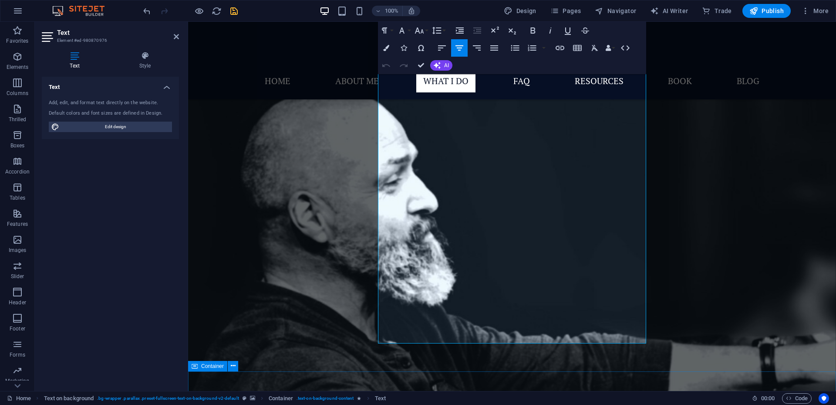
scroll to position [1728, 0]
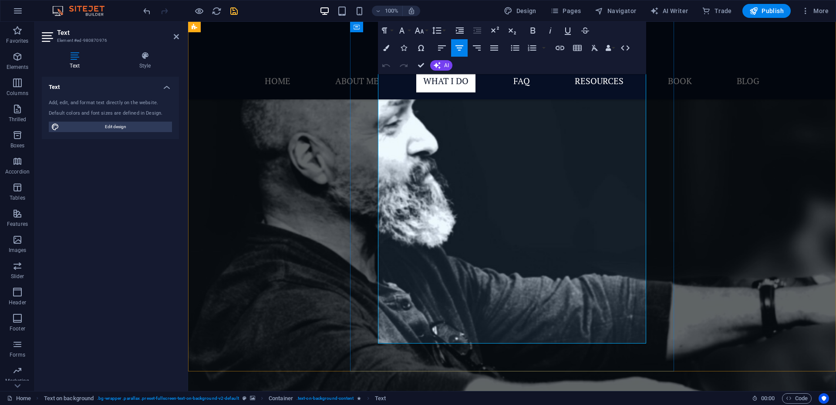
drag, startPoint x: 390, startPoint y: 272, endPoint x: 613, endPoint y: 327, distance: 229.8
click at [415, 30] on icon "button" at bounding box center [419, 30] width 10 height 10
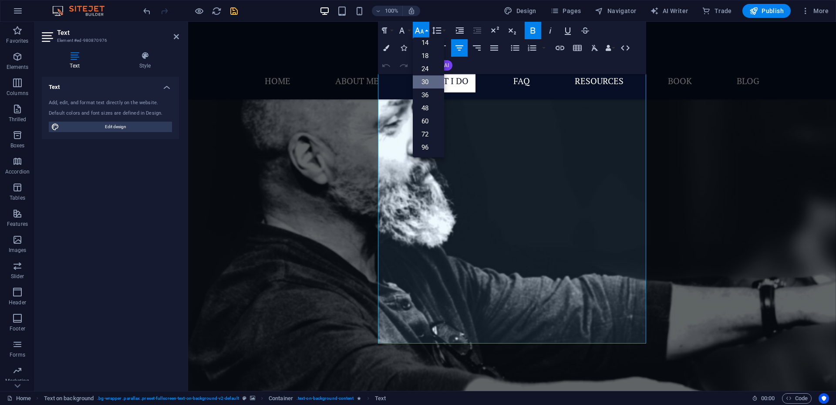
scroll to position [70, 0]
click at [422, 68] on font "24" at bounding box center [425, 69] width 7 height 8
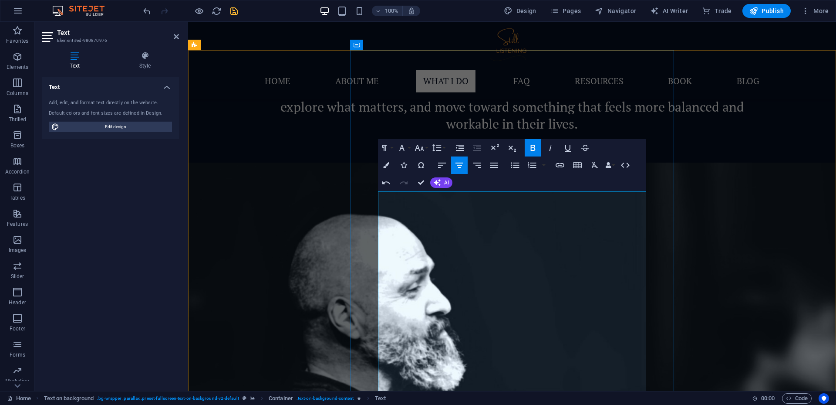
scroll to position [1274, 0]
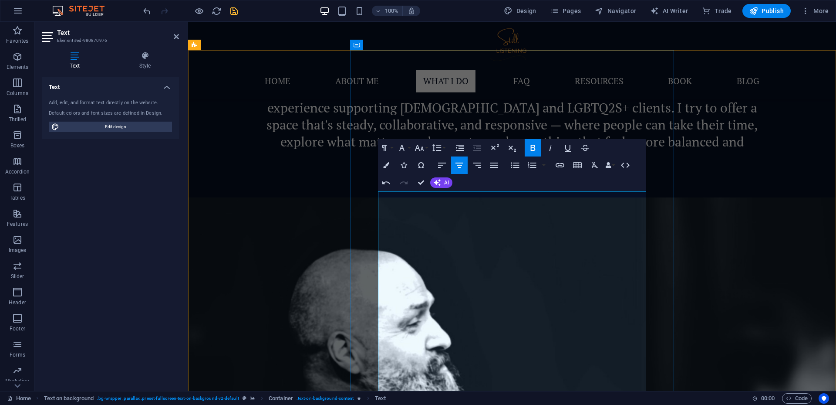
drag, startPoint x: 387, startPoint y: 197, endPoint x: 583, endPoint y: 233, distance: 199.2
click at [418, 149] on icon "button" at bounding box center [419, 148] width 9 height 6
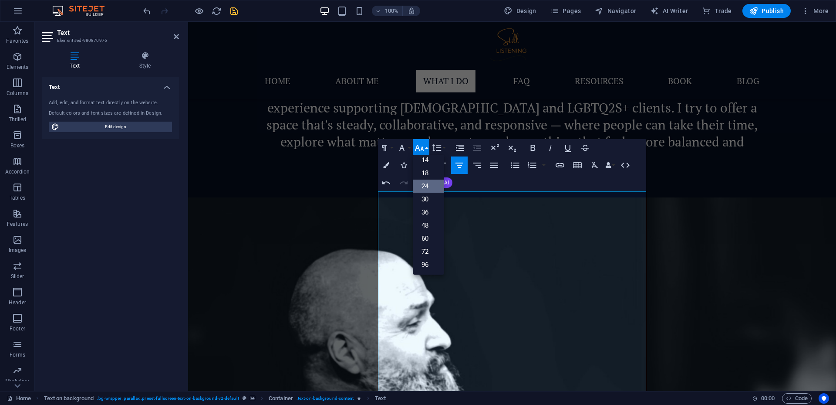
scroll to position [70, 0]
click at [426, 199] on font "30" at bounding box center [425, 199] width 7 height 8
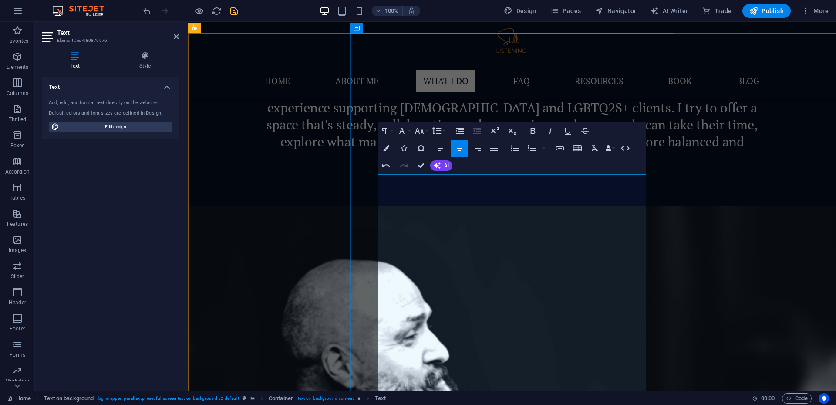
scroll to position [1291, 0]
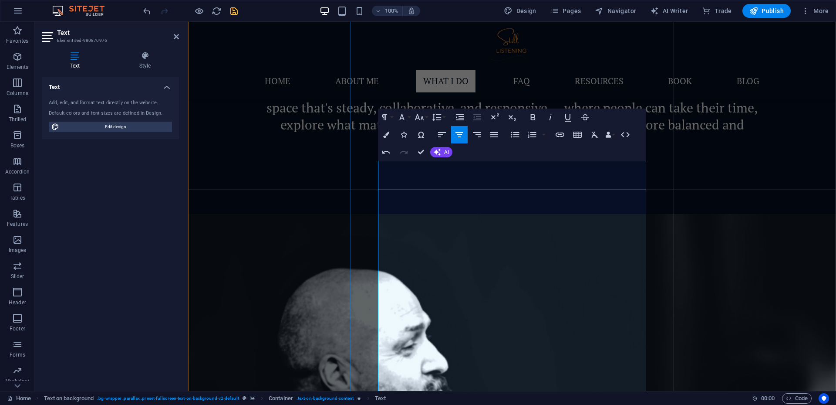
scroll to position [1372, 0]
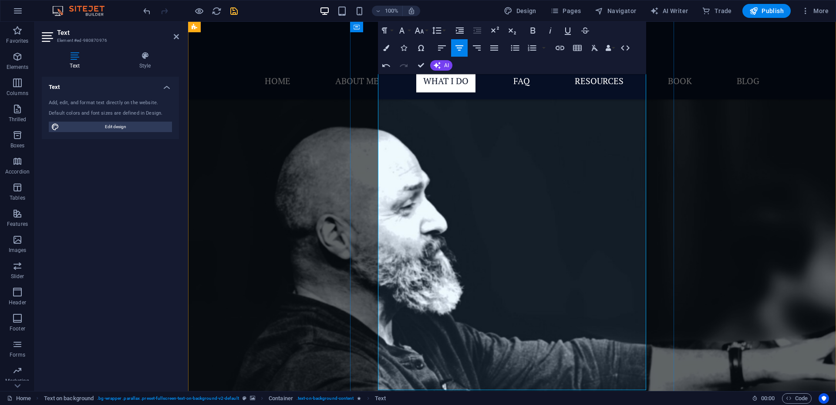
scroll to position [1539, 0]
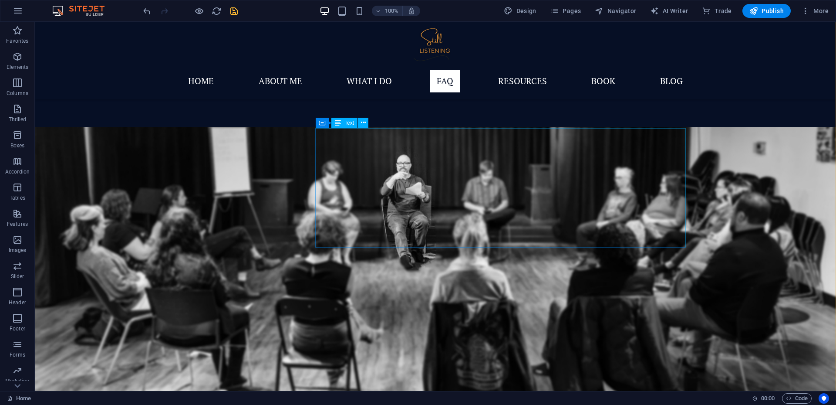
scroll to position [2453, 0]
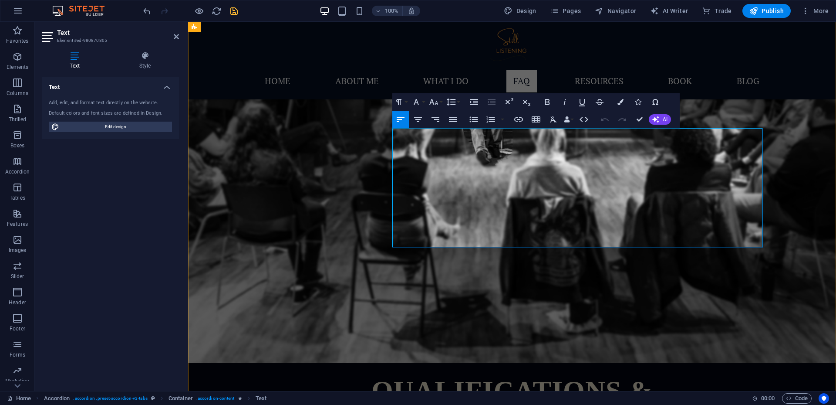
scroll to position [2610, 0]
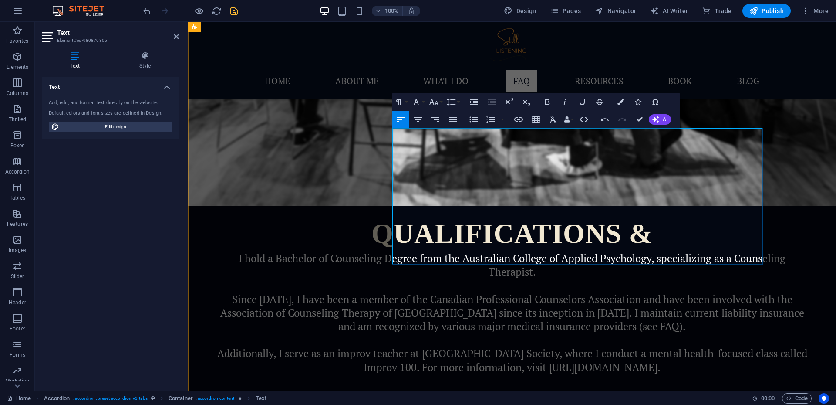
drag, startPoint x: 683, startPoint y: 259, endPoint x: 392, endPoint y: 240, distance: 292.0
copy span "I am a strong supporter of the arts community. Please contact me about rates fo…"
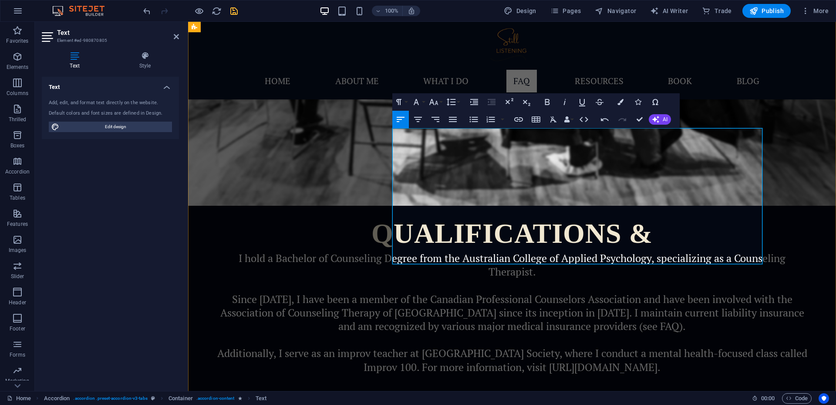
drag, startPoint x: 703, startPoint y: 259, endPoint x: 393, endPoint y: 243, distance: 310.5
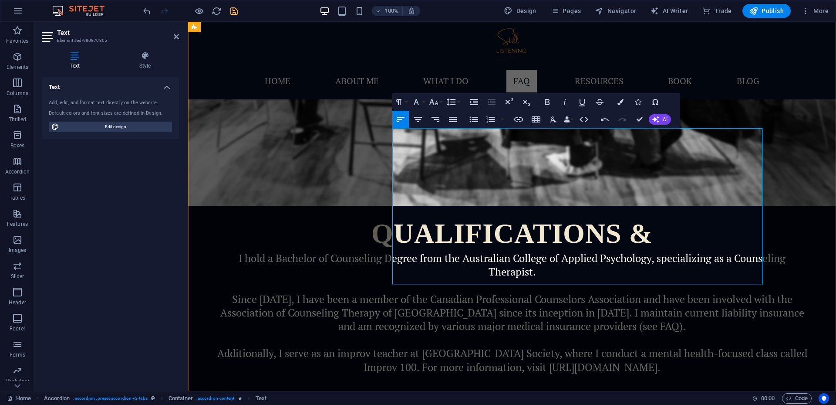
drag, startPoint x: 620, startPoint y: 277, endPoint x: 392, endPoint y: 236, distance: 230.9
click at [415, 120] on icon "button" at bounding box center [418, 119] width 10 height 10
click at [436, 102] on icon "button" at bounding box center [433, 102] width 9 height 6
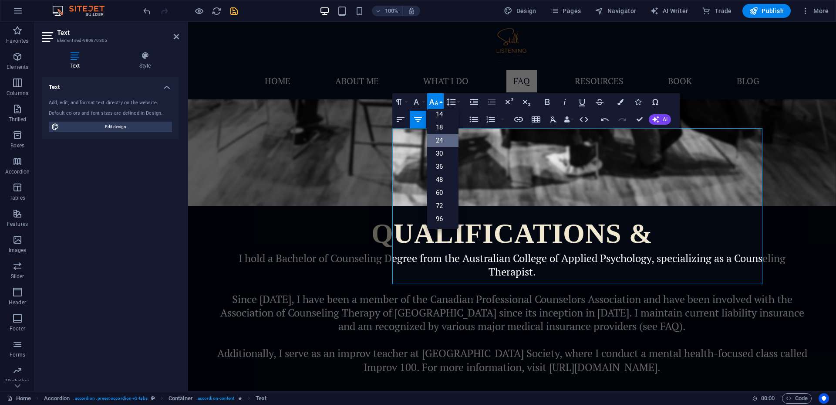
scroll to position [70, 0]
click at [443, 137] on font "24" at bounding box center [439, 140] width 7 height 8
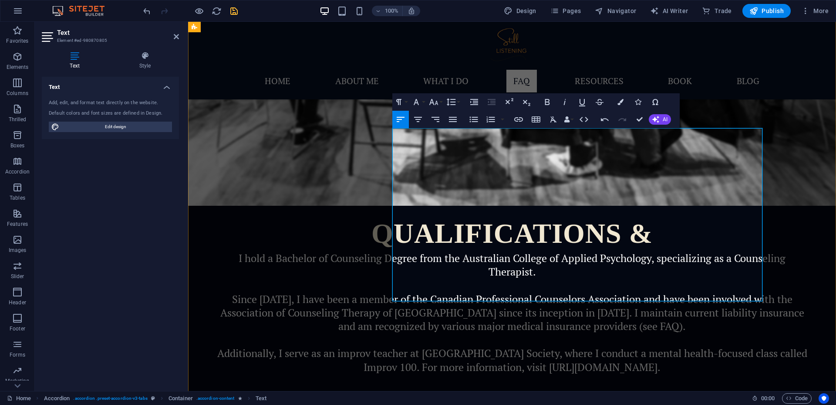
drag, startPoint x: 592, startPoint y: 203, endPoint x: 392, endPoint y: 173, distance: 202.7
click at [436, 105] on icon "button" at bounding box center [434, 102] width 10 height 10
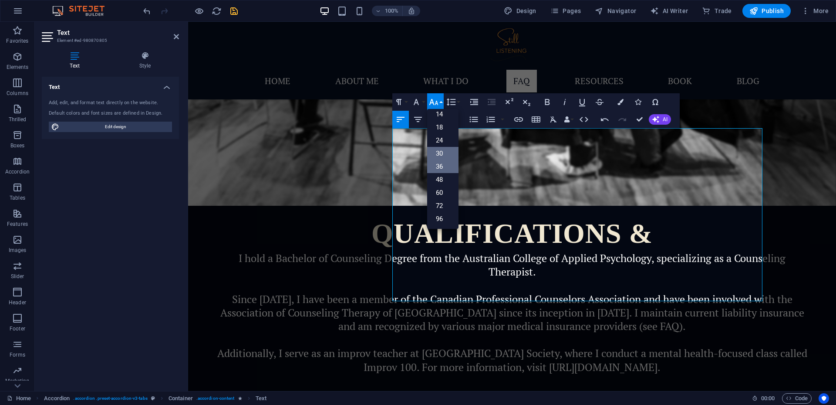
click at [446, 166] on link "36" at bounding box center [442, 166] width 31 height 13
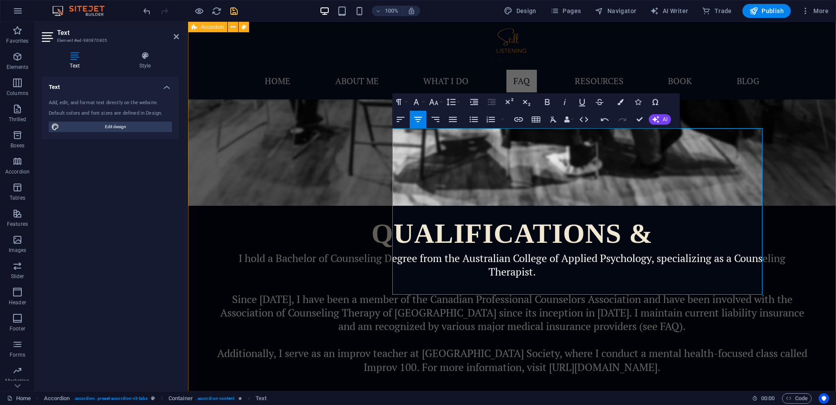
drag, startPoint x: 640, startPoint y: 217, endPoint x: 362, endPoint y: 166, distance: 283.0
click at [420, 122] on icon "button" at bounding box center [418, 119] width 10 height 10
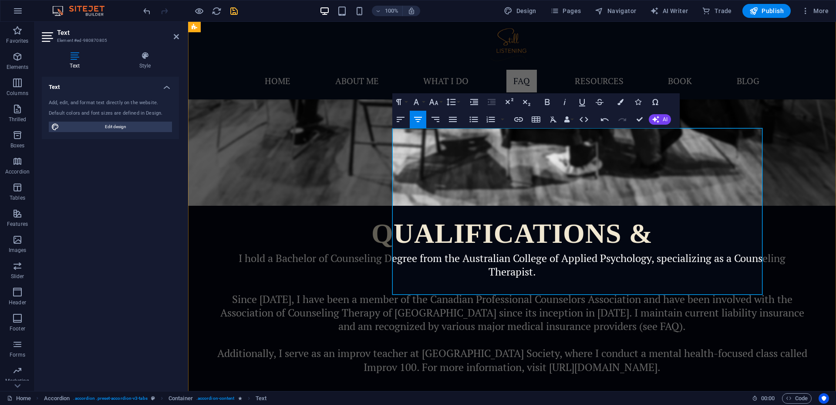
click at [432, 104] on icon "button" at bounding box center [434, 102] width 10 height 10
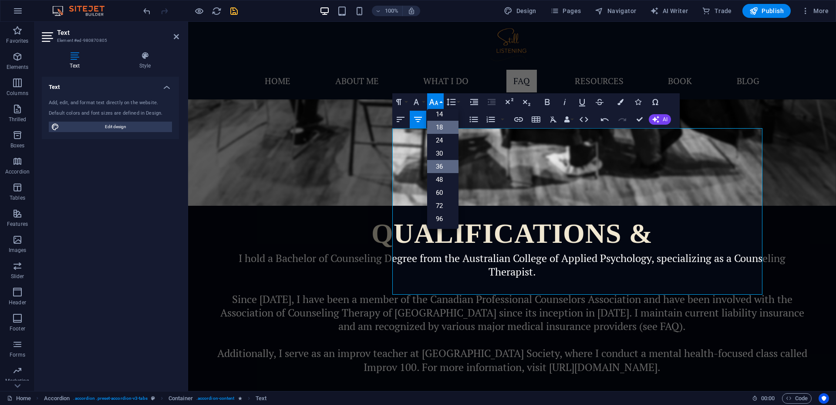
click at [443, 128] on link "18" at bounding box center [442, 127] width 31 height 13
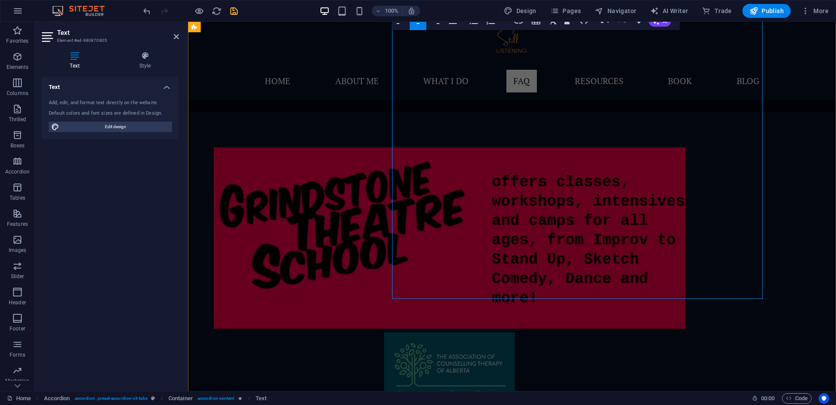
scroll to position [2903, 0]
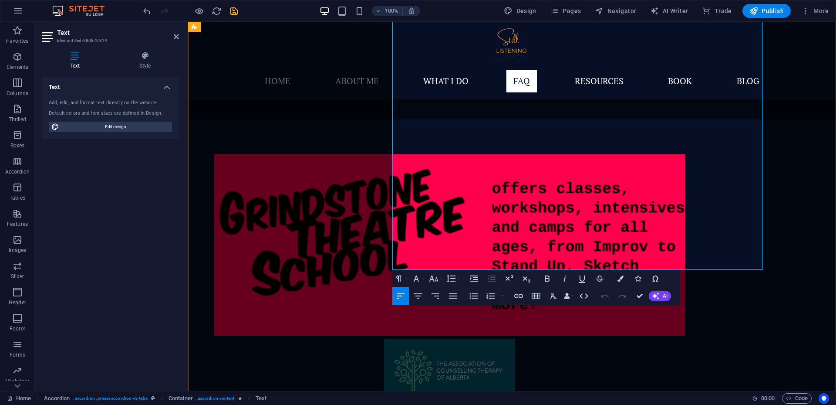
scroll to position [2915, 0]
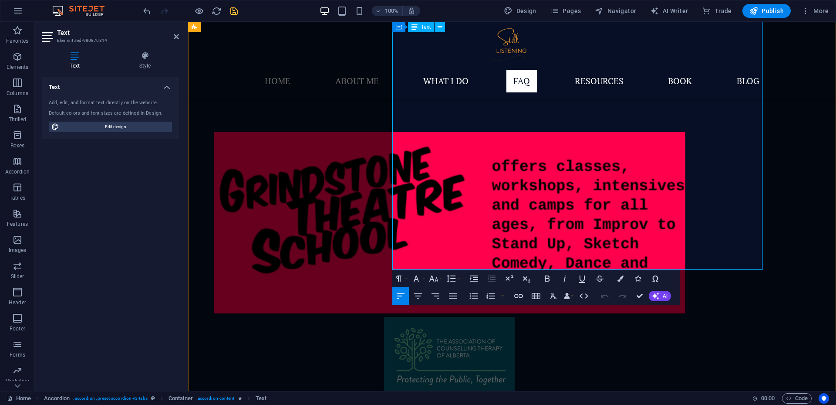
drag, startPoint x: 482, startPoint y: 260, endPoint x: 393, endPoint y: 218, distance: 98.4
copy span "It is important to note that this does not mean that all plans within these ins…"
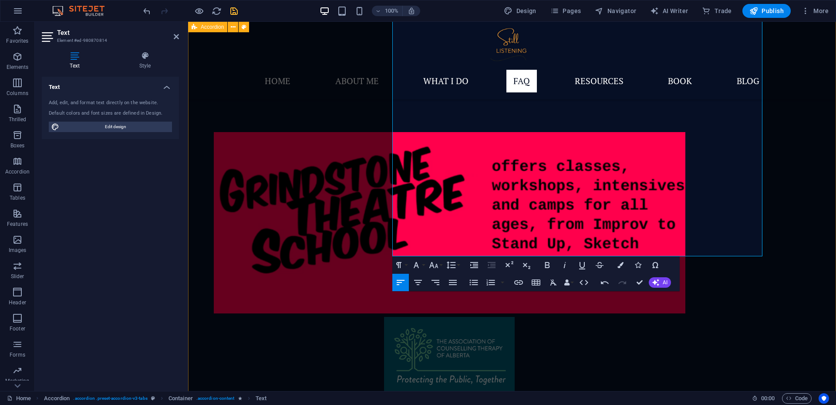
drag, startPoint x: 719, startPoint y: 252, endPoint x: 392, endPoint y: 213, distance: 329.9
click at [416, 284] on icon "button" at bounding box center [418, 282] width 10 height 10
click at [433, 266] on icon "button" at bounding box center [433, 265] width 9 height 6
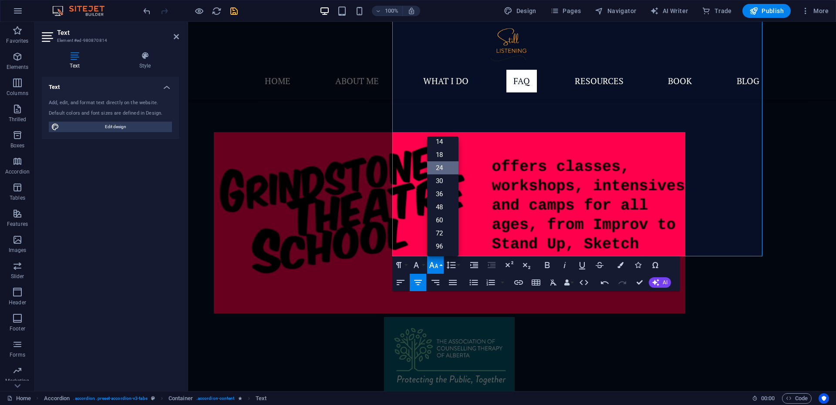
scroll to position [70, 0]
click at [446, 165] on link "24" at bounding box center [442, 167] width 31 height 13
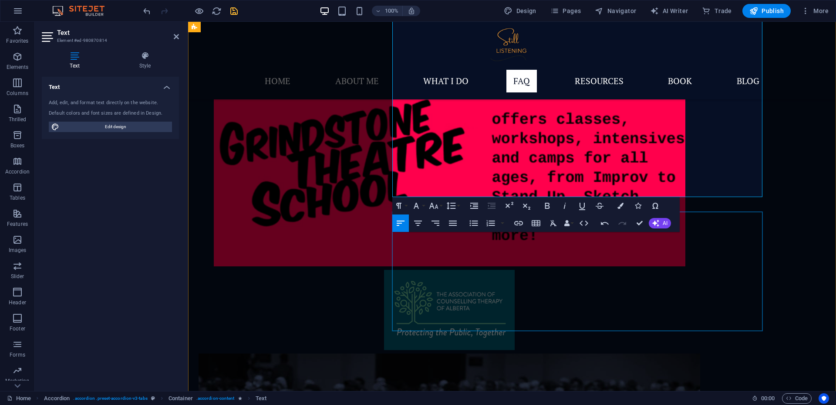
scroll to position [2971, 0]
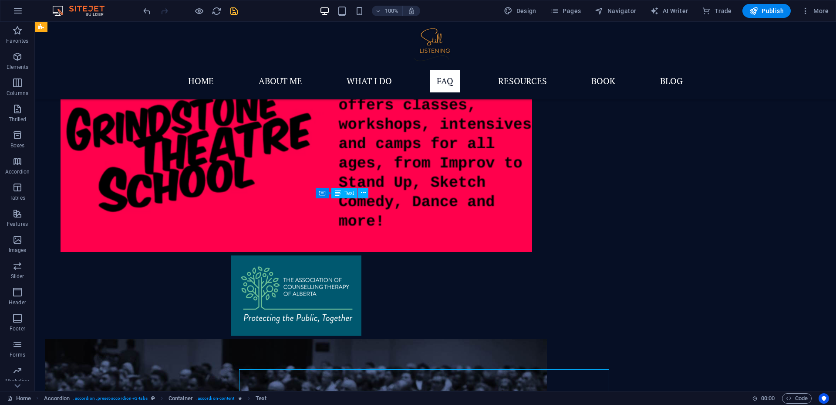
scroll to position [2813, 0]
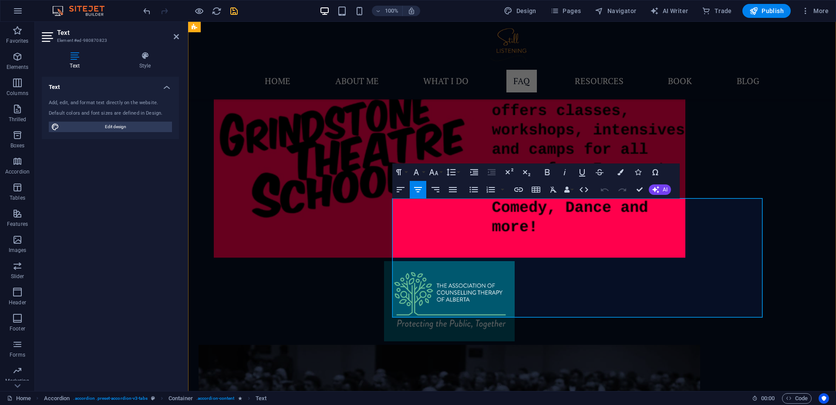
drag, startPoint x: 412, startPoint y: 209, endPoint x: 649, endPoint y: 314, distance: 259.6
drag, startPoint x: 713, startPoint y: 309, endPoint x: 405, endPoint y: 207, distance: 324.4
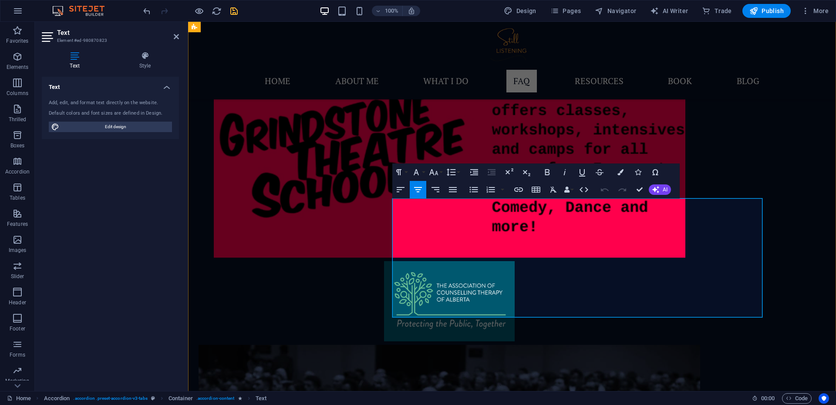
copy div "I can work with your organization or community to develop and facilitate a rang…"
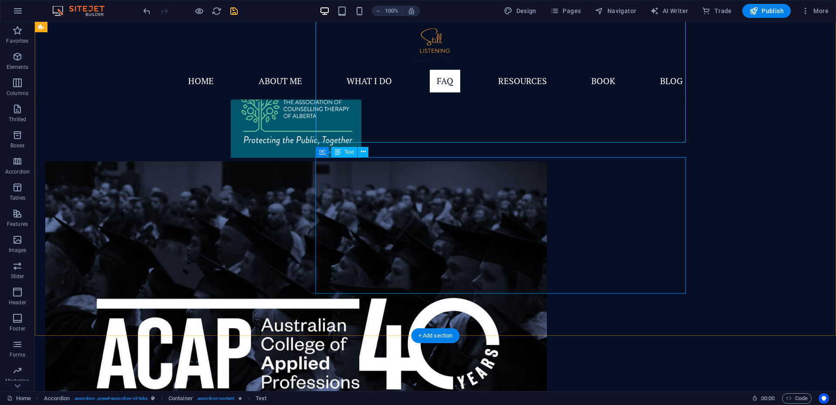
scroll to position [3049, 0]
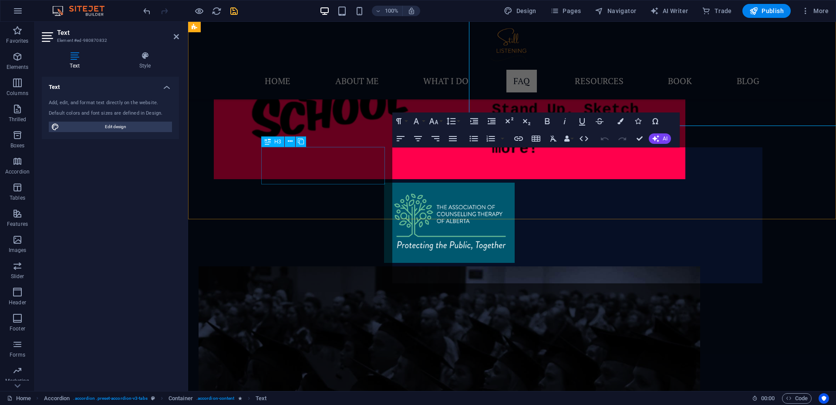
scroll to position [3206, 0]
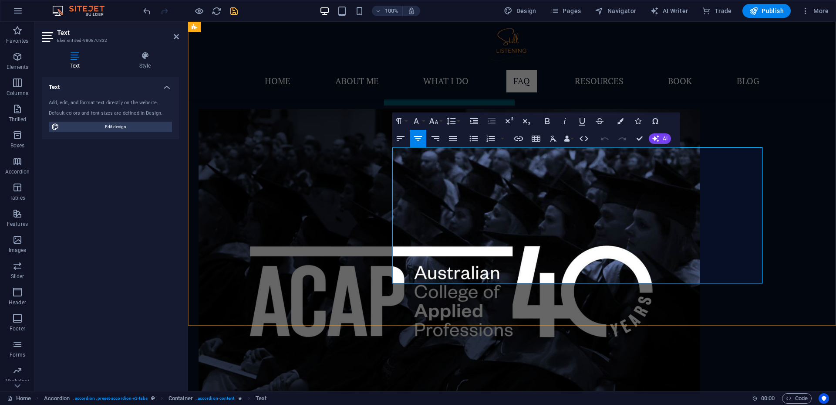
drag, startPoint x: 420, startPoint y: 157, endPoint x: 631, endPoint y: 269, distance: 238.7
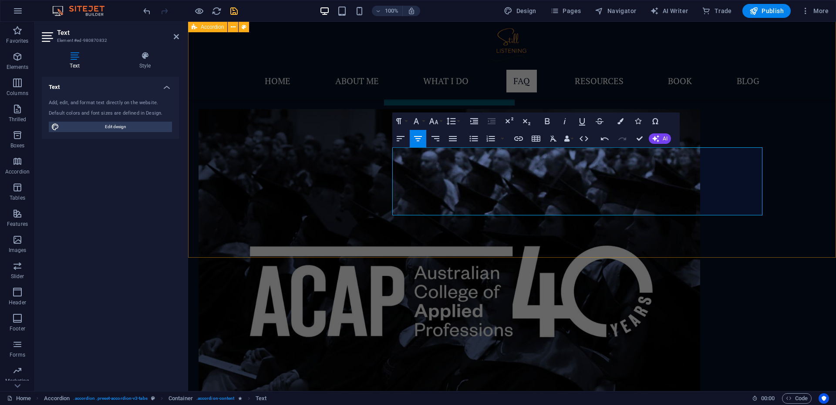
drag, startPoint x: 403, startPoint y: 156, endPoint x: 748, endPoint y: 220, distance: 350.8
click at [435, 122] on icon "button" at bounding box center [433, 121] width 9 height 6
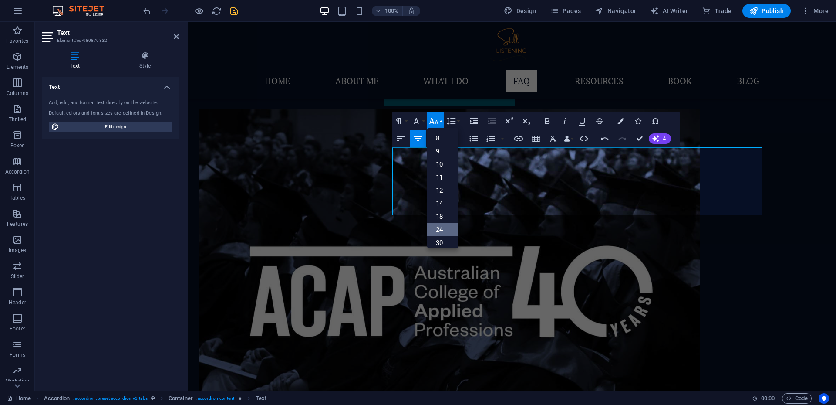
click at [445, 227] on link "24" at bounding box center [442, 229] width 31 height 13
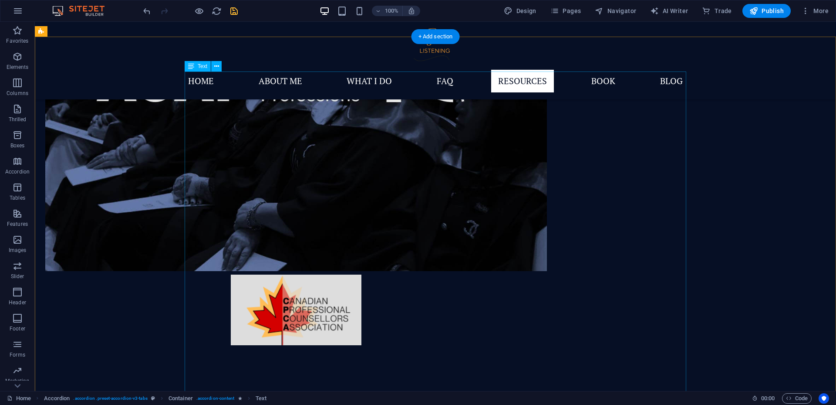
scroll to position [3333, 0]
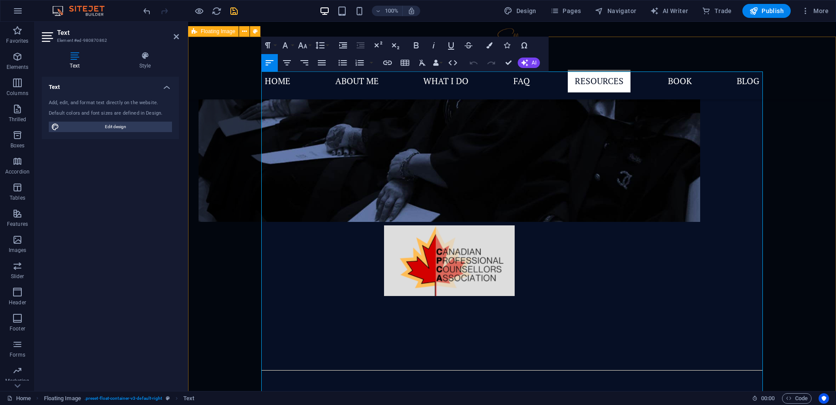
drag, startPoint x: 436, startPoint y: 219, endPoint x: 235, endPoint y: 88, distance: 239.7
copy div "I can work with you to provide out of session support, for those with chronic m…"
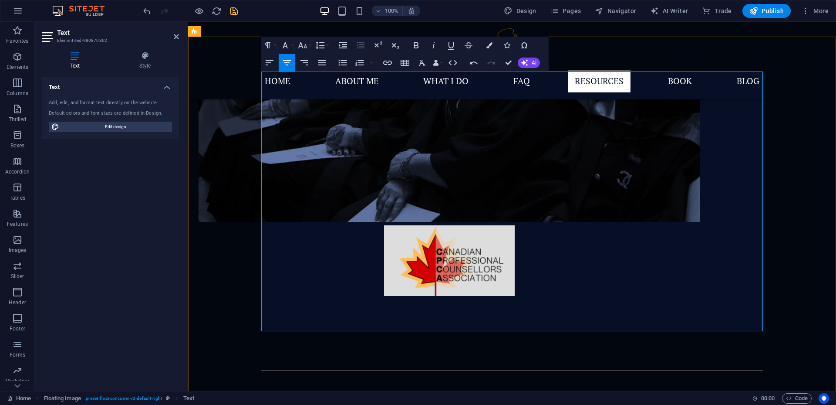
drag, startPoint x: 444, startPoint y: 338, endPoint x: 287, endPoint y: 185, distance: 218.7
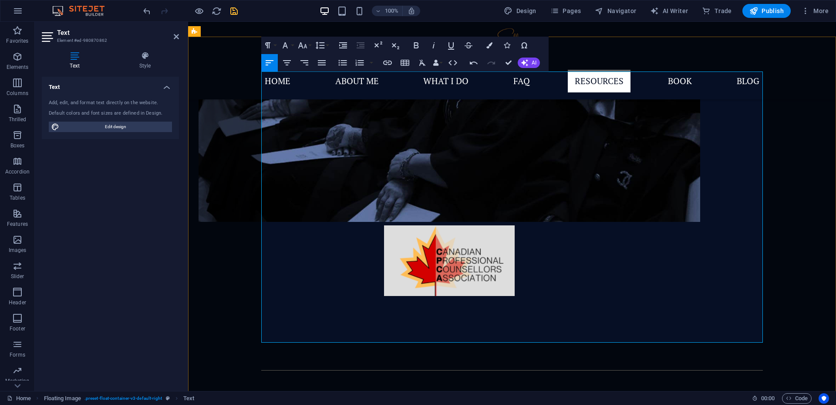
drag, startPoint x: 264, startPoint y: 185, endPoint x: 444, endPoint y: 331, distance: 231.6
click at [290, 62] on icon "button" at bounding box center [287, 62] width 10 height 10
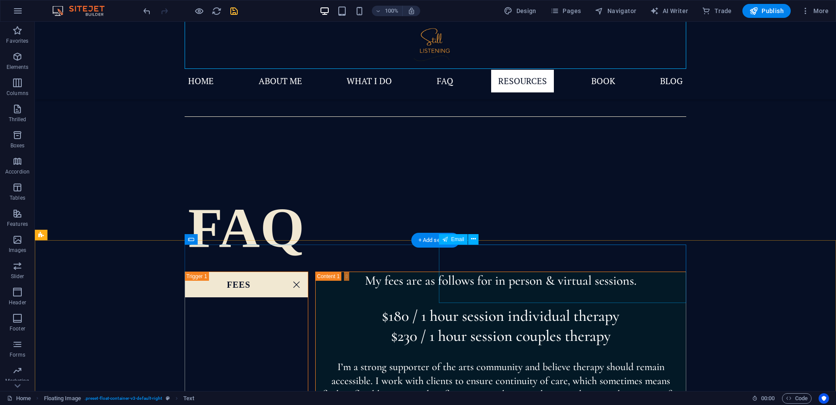
scroll to position [3617, 0]
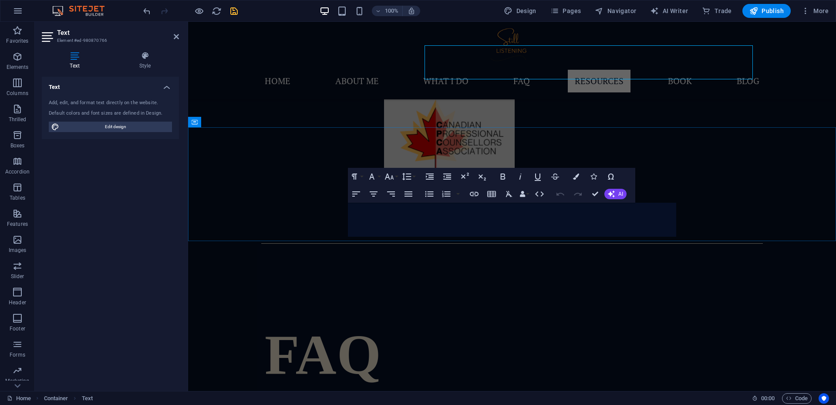
scroll to position [3774, 0]
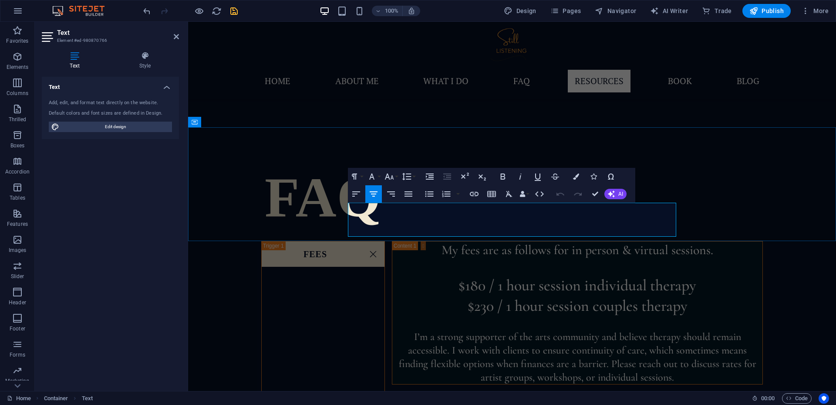
drag, startPoint x: 358, startPoint y: 212, endPoint x: 558, endPoint y: 237, distance: 202.3
copy span "book for an introductory call, or a session or any other questions"
drag, startPoint x: 543, startPoint y: 225, endPoint x: 349, endPoint y: 206, distance: 194.7
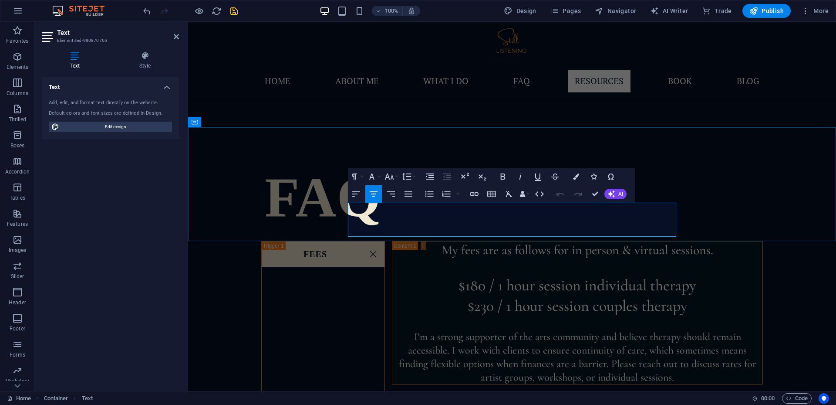
copy font "book for an introductory call, or a session or any other questions"
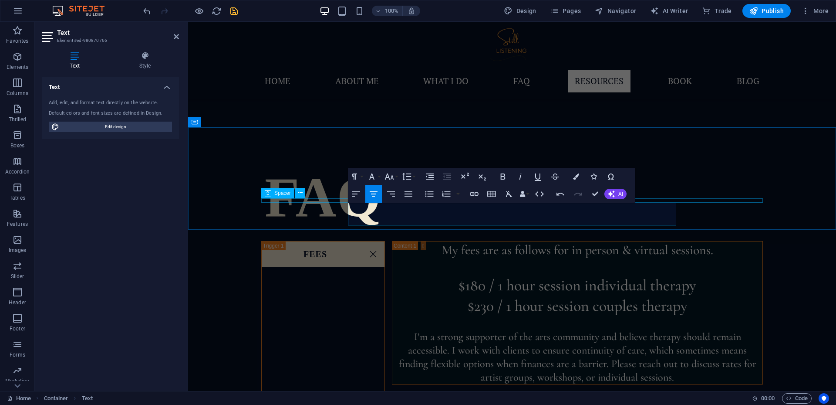
drag, startPoint x: 583, startPoint y: 223, endPoint x: 339, endPoint y: 200, distance: 244.9
click at [390, 177] on icon "button" at bounding box center [389, 176] width 10 height 10
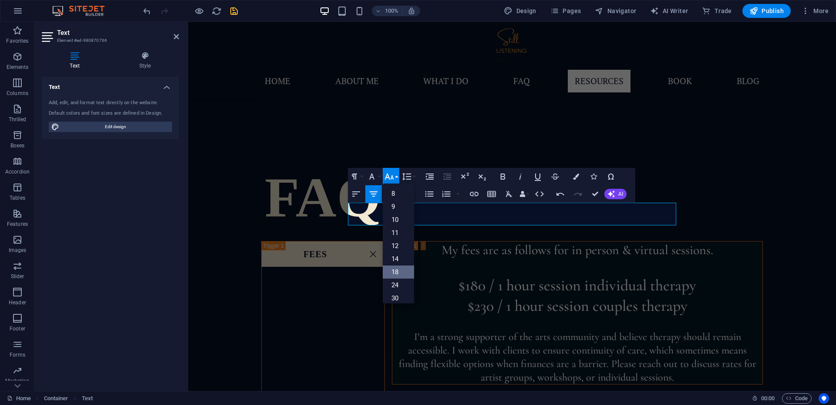
click at [400, 270] on link "18" at bounding box center [398, 271] width 31 height 13
click at [386, 176] on icon "button" at bounding box center [389, 176] width 9 height 6
click at [399, 223] on link "30" at bounding box center [398, 227] width 31 height 13
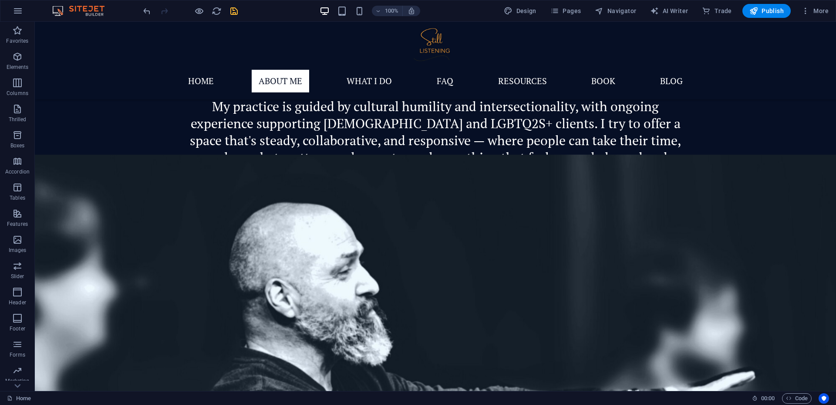
scroll to position [1219, 0]
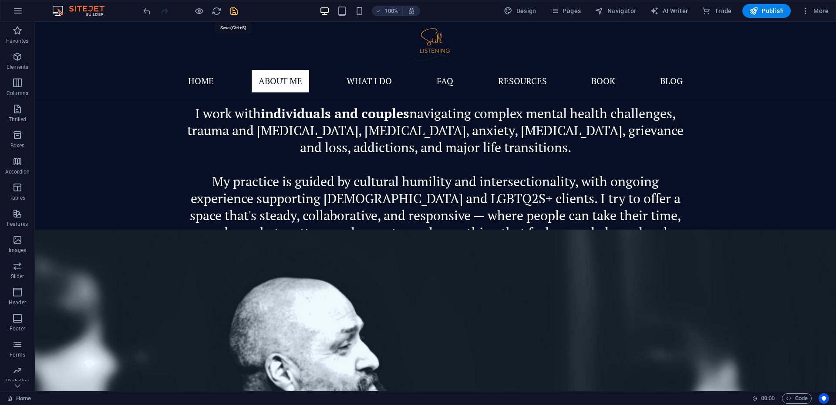
click at [233, 14] on icon "save" at bounding box center [234, 11] width 10 height 10
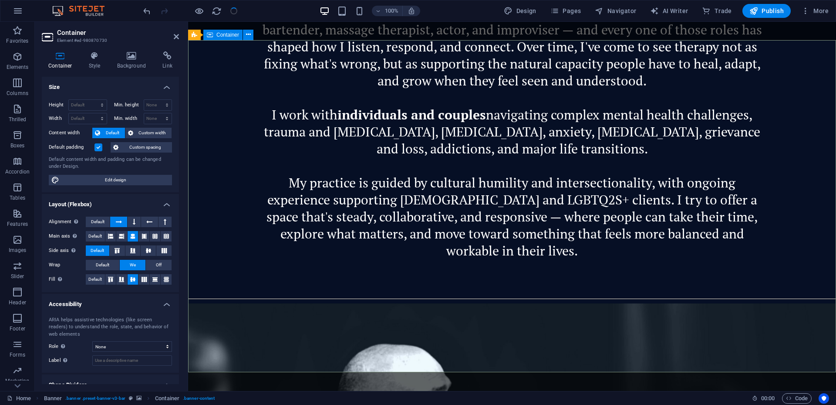
scroll to position [57, 0]
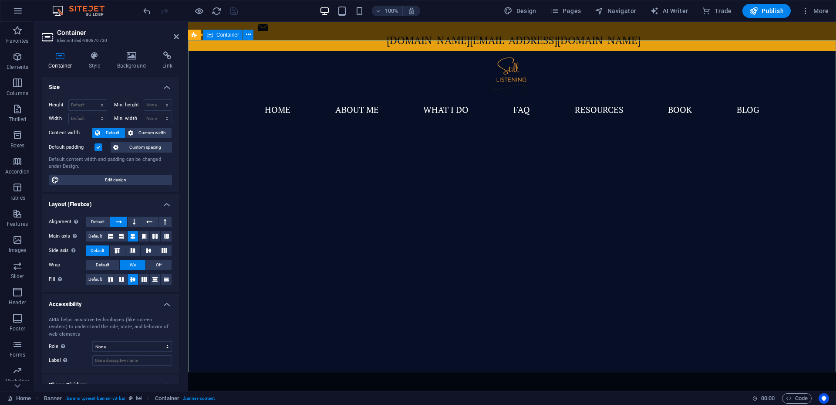
click at [248, 35] on icon at bounding box center [248, 34] width 5 height 9
click at [230, 34] on font "Container" at bounding box center [227, 35] width 23 height 6
click at [250, 35] on icon at bounding box center [249, 34] width 7 height 9
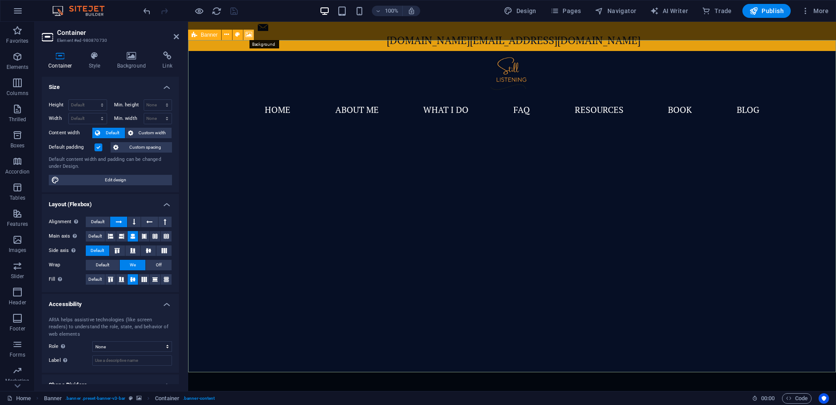
select select "ms"
select select "s"
select select "progressive"
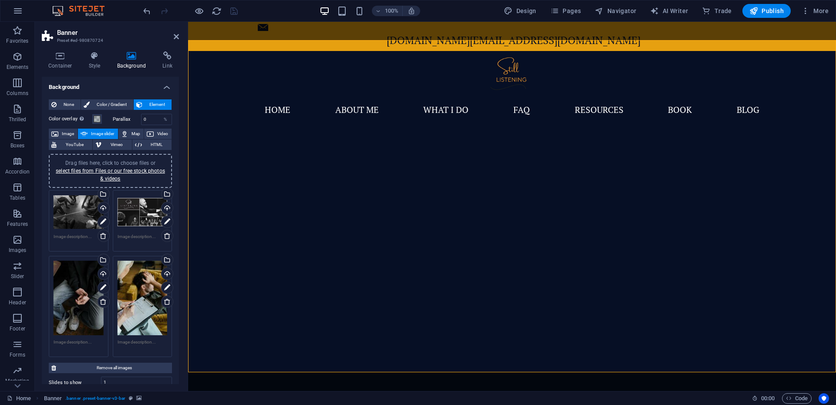
click at [79, 220] on div "Drag files here, click to choose files or select files from Files or our free s…" at bounding box center [79, 212] width 50 height 35
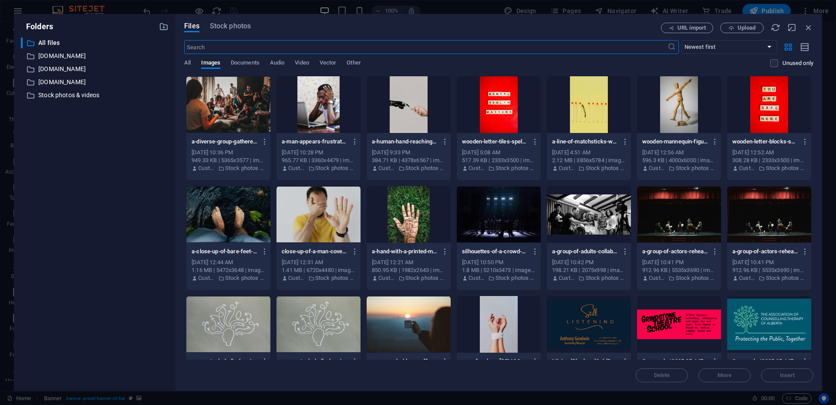
scroll to position [93, 0]
click at [241, 27] on span "Stock photos" at bounding box center [230, 26] width 41 height 10
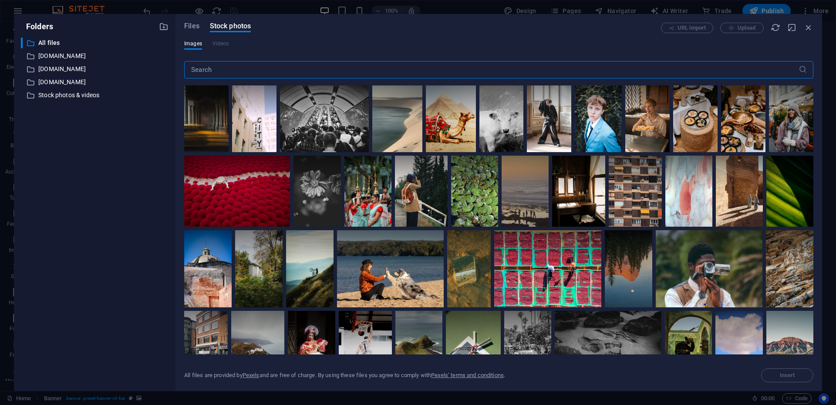
click at [244, 71] on input "text" at bounding box center [491, 69] width 615 height 17
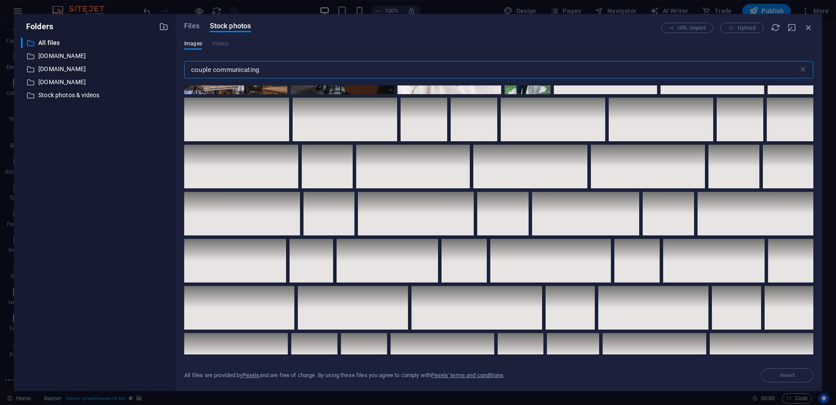
scroll to position [0, 0]
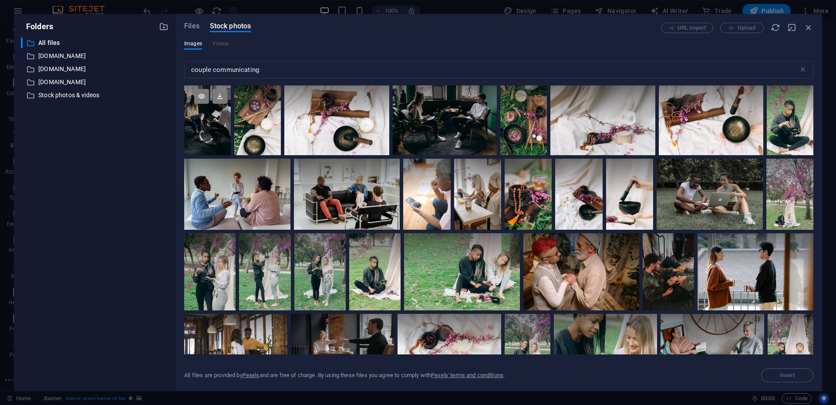
click at [200, 128] on div at bounding box center [207, 120] width 47 height 70
click at [203, 96] on icon at bounding box center [201, 96] width 15 height 15
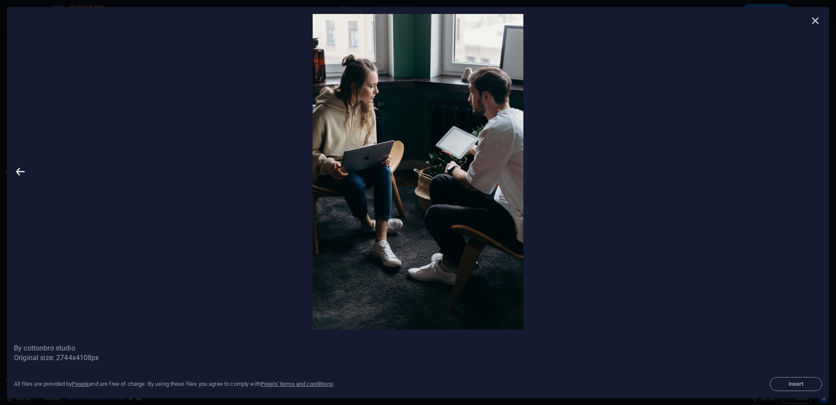
click at [817, 21] on icon at bounding box center [815, 20] width 13 height 13
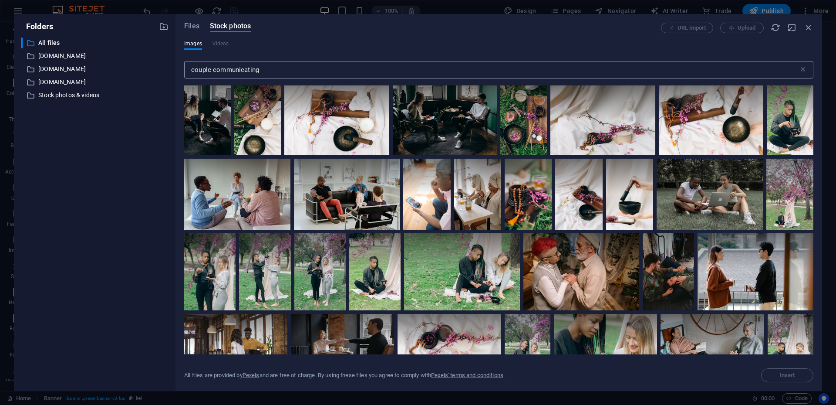
click at [372, 70] on input "couple communicating" at bounding box center [491, 69] width 615 height 17
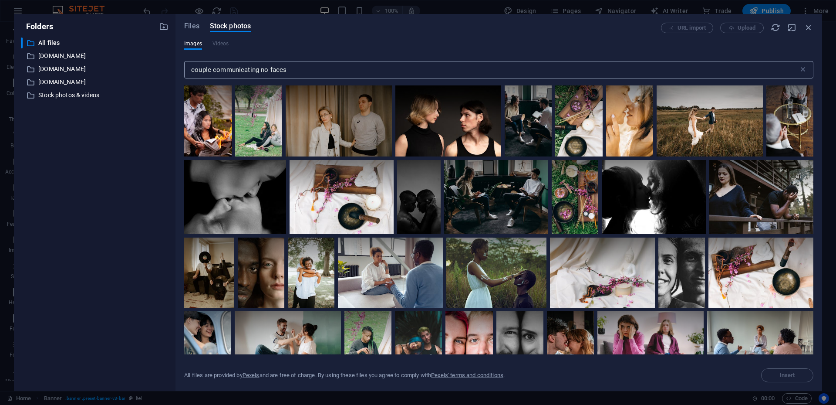
click at [314, 67] on input "couple communicating no faces" at bounding box center [491, 69] width 615 height 17
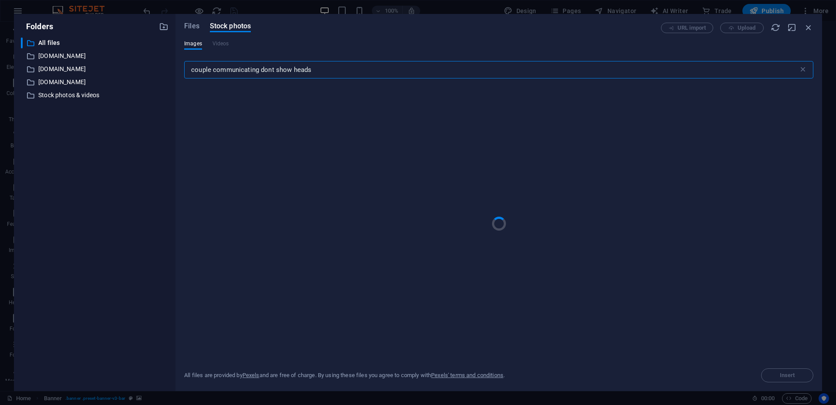
type input "couple communicating dont show heads"
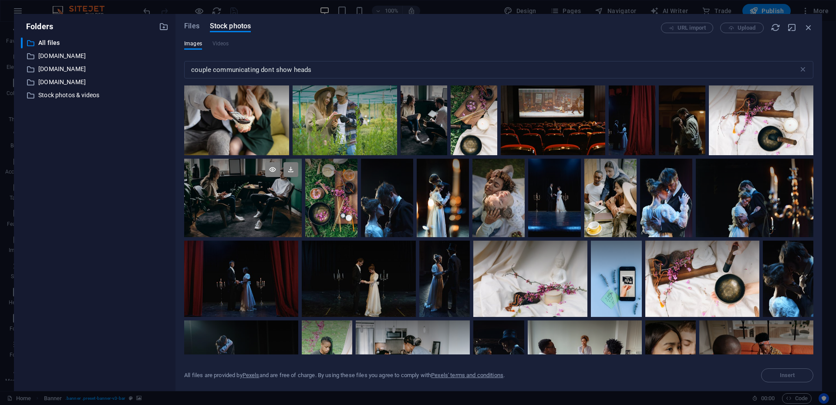
click at [250, 197] on div at bounding box center [243, 178] width 118 height 39
click at [274, 169] on icon at bounding box center [272, 169] width 15 height 15
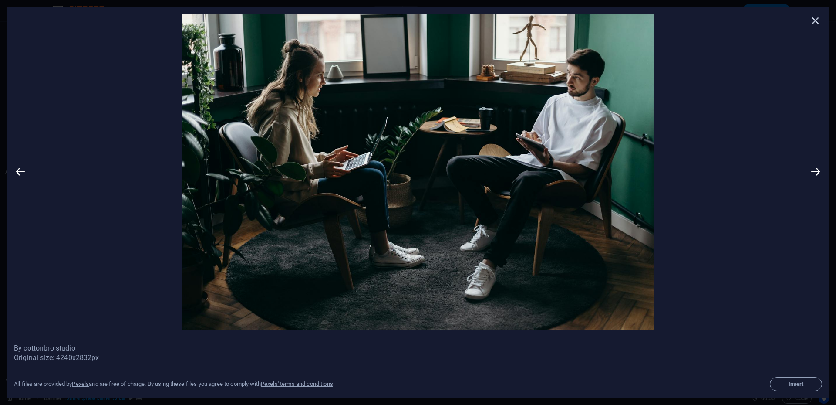
click at [816, 23] on icon at bounding box center [815, 20] width 13 height 13
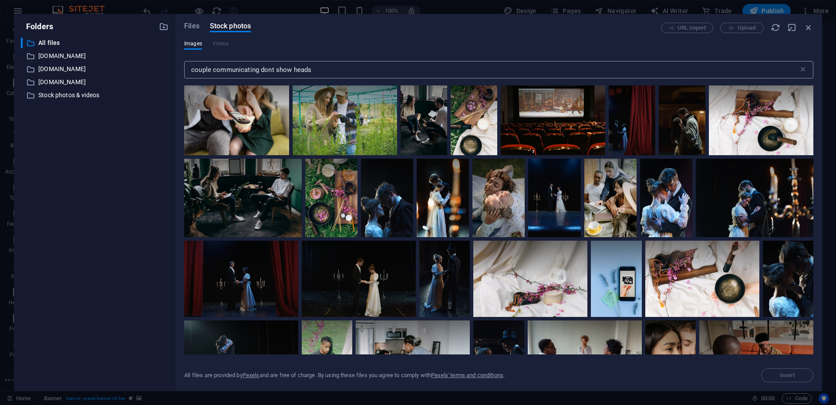
click at [259, 71] on input "couple communicating dont show heads" at bounding box center [491, 69] width 615 height 17
click at [323, 69] on input "couple communicating dont show heads" at bounding box center [491, 69] width 615 height 17
click at [805, 70] on icon at bounding box center [803, 69] width 9 height 9
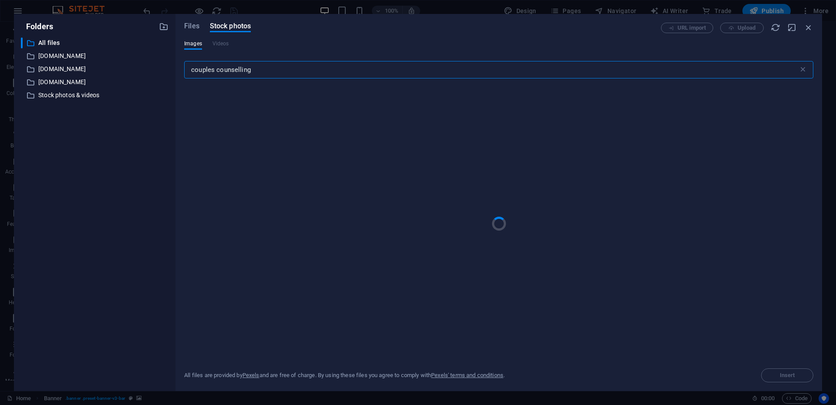
type input "couples counselling"
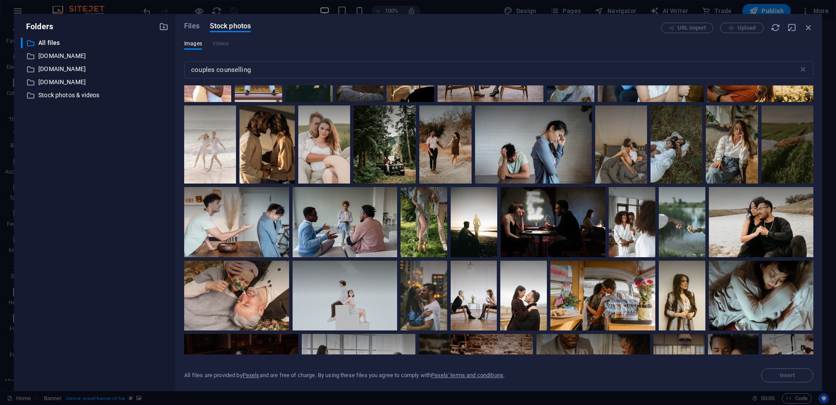
scroll to position [797, 0]
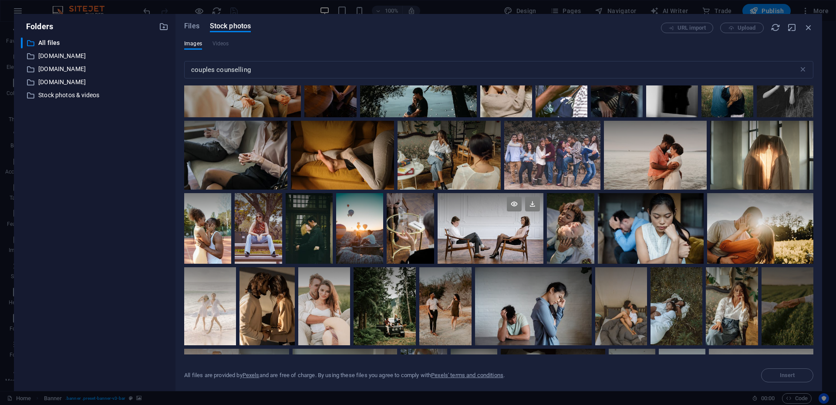
click at [488, 244] on div at bounding box center [491, 228] width 106 height 71
click at [514, 235] on div at bounding box center [491, 245] width 106 height 35
click at [514, 235] on div at bounding box center [491, 228] width 106 height 71
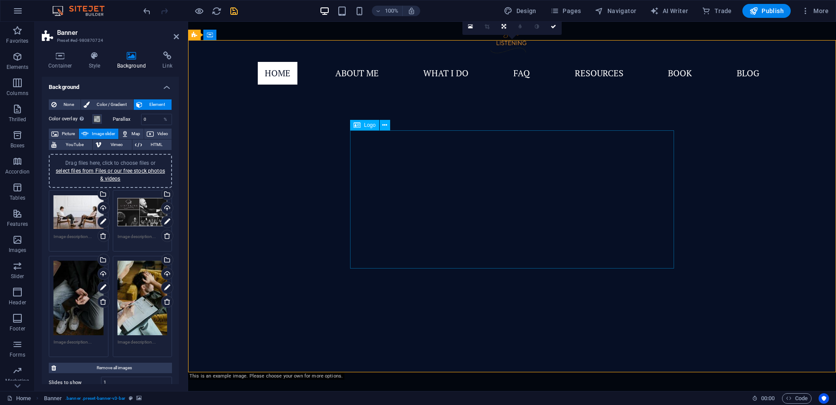
scroll to position [57, 0]
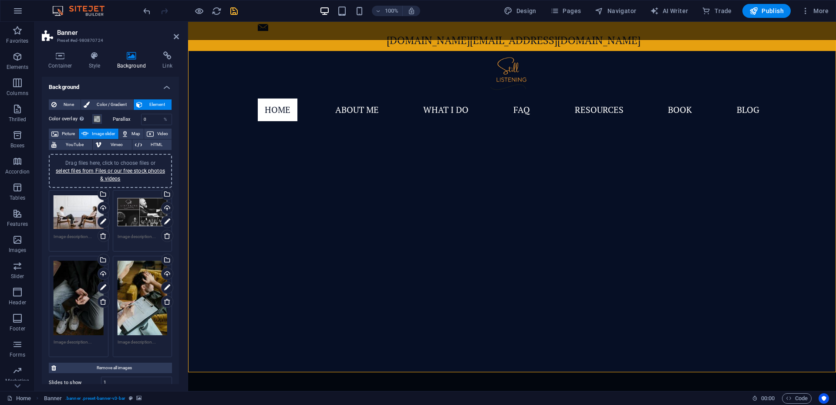
click at [81, 212] on div "Drag files here, click to choose files or select files from Files or our free s…" at bounding box center [79, 212] width 50 height 35
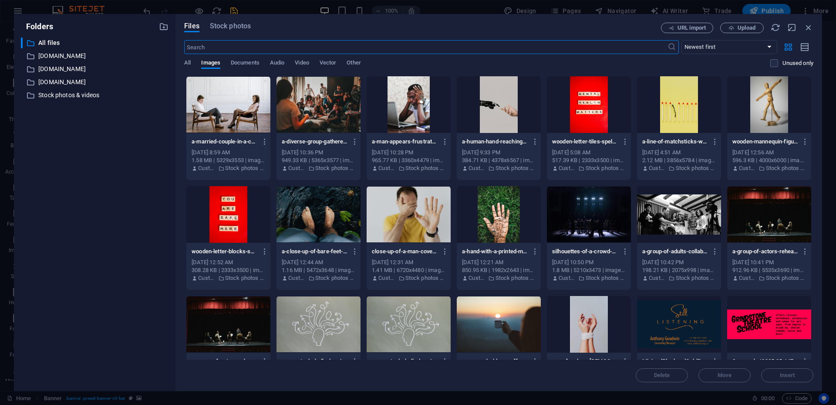
scroll to position [93, 0]
click at [263, 143] on icon "button" at bounding box center [265, 142] width 8 height 8
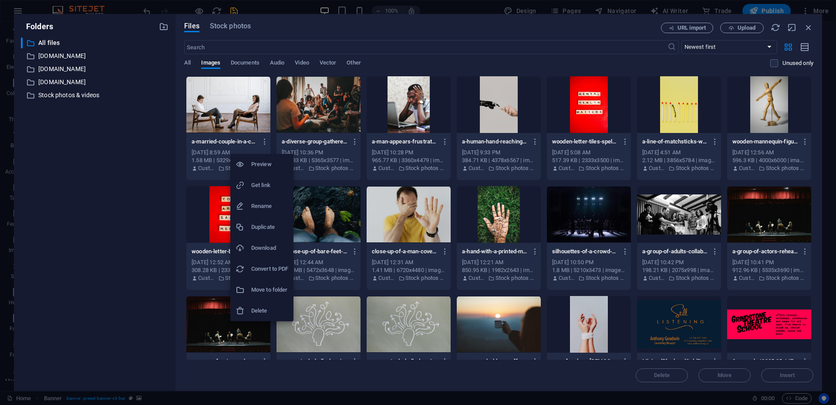
click at [269, 308] on h6 "Delete" at bounding box center [269, 310] width 37 height 10
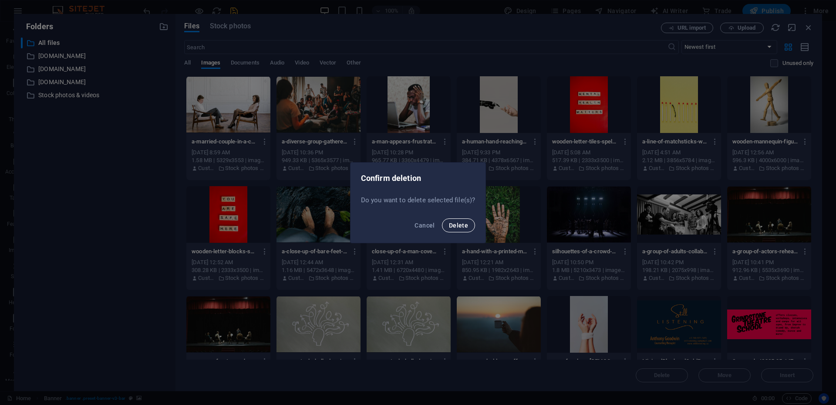
click at [458, 226] on font "Delete" at bounding box center [458, 225] width 19 height 7
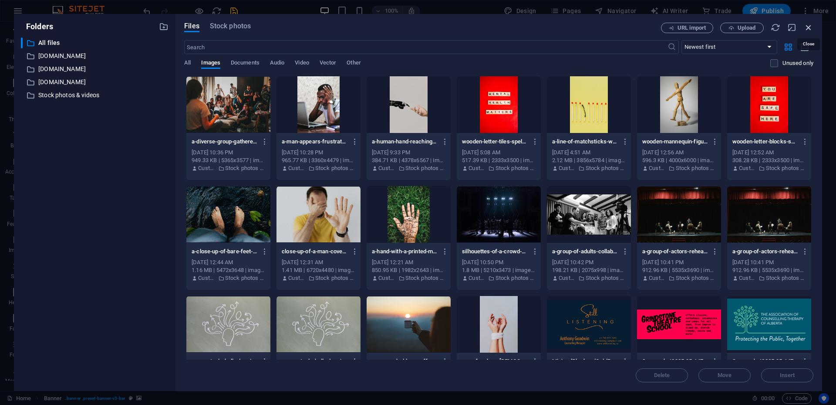
click at [808, 28] on icon "button" at bounding box center [809, 28] width 10 height 10
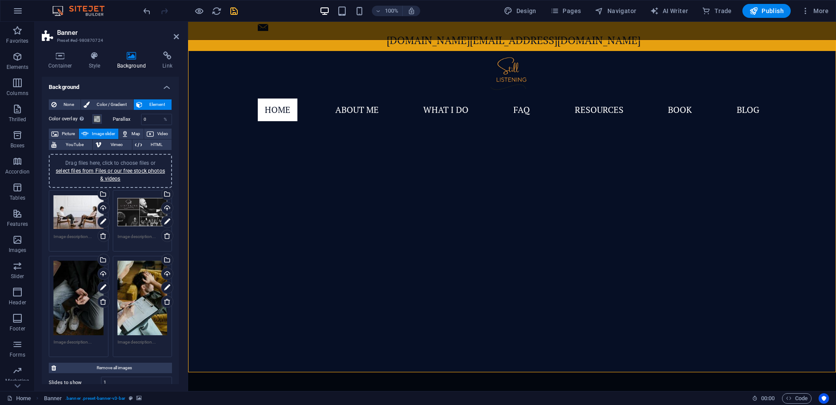
click at [79, 212] on div "Drag files here, click to choose files or select files from Files or our free s…" at bounding box center [79, 212] width 50 height 35
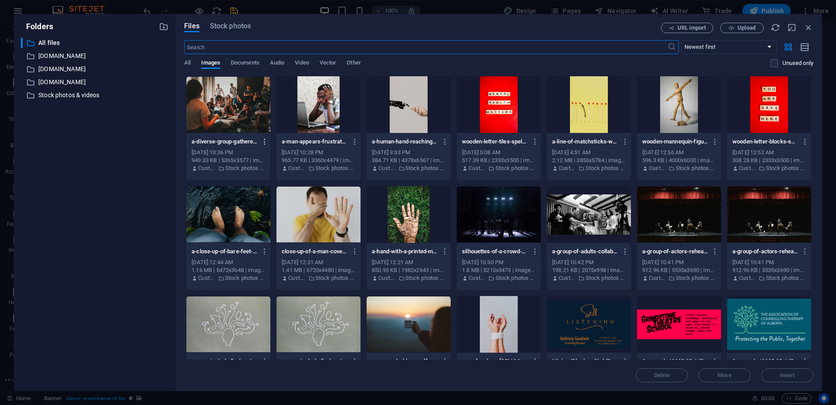
scroll to position [93, 0]
click at [242, 27] on span "Stock photos" at bounding box center [230, 26] width 41 height 10
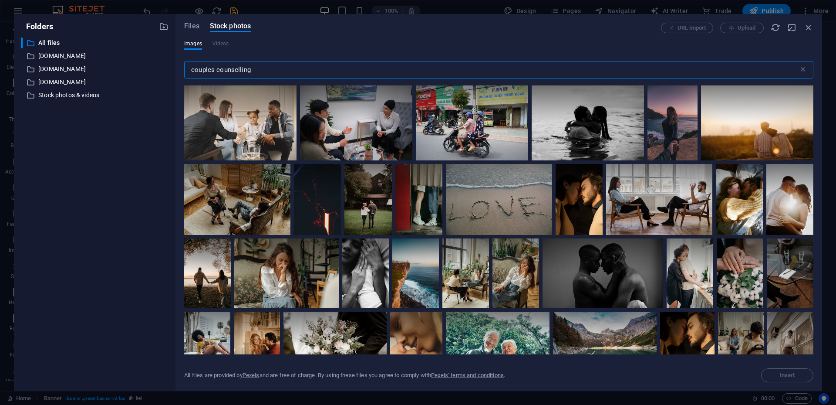
click at [323, 67] on input "couples counselling" at bounding box center [491, 69] width 615 height 17
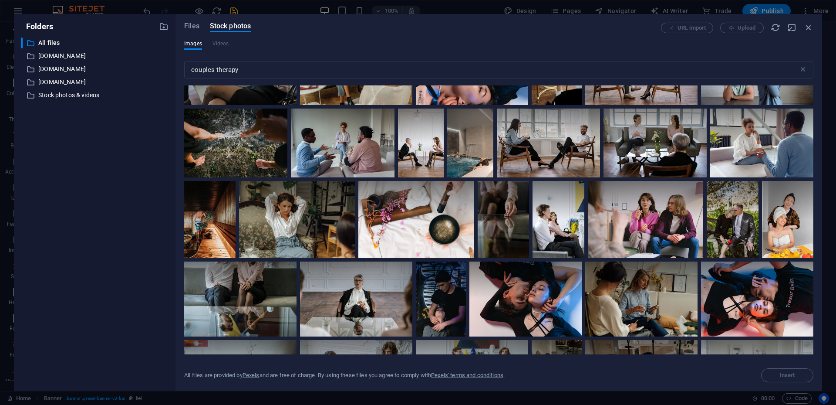
scroll to position [859, 0]
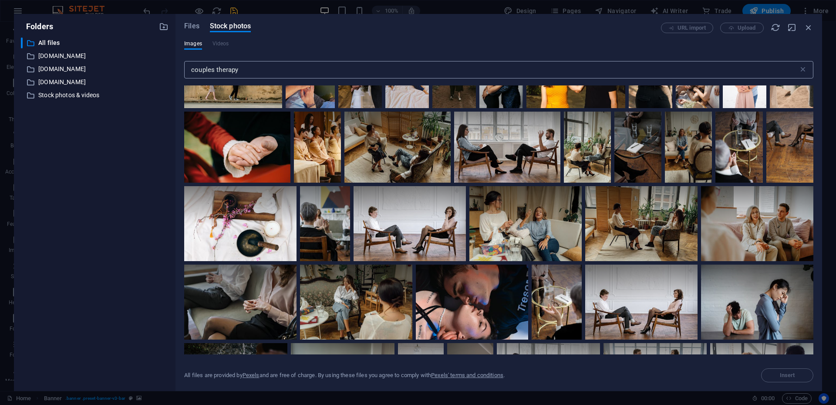
click at [250, 70] on input "couples therapy" at bounding box center [491, 69] width 615 height 17
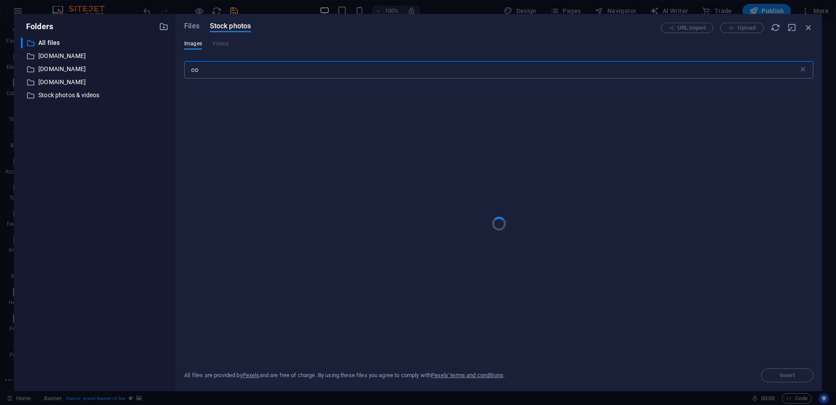
type input "c"
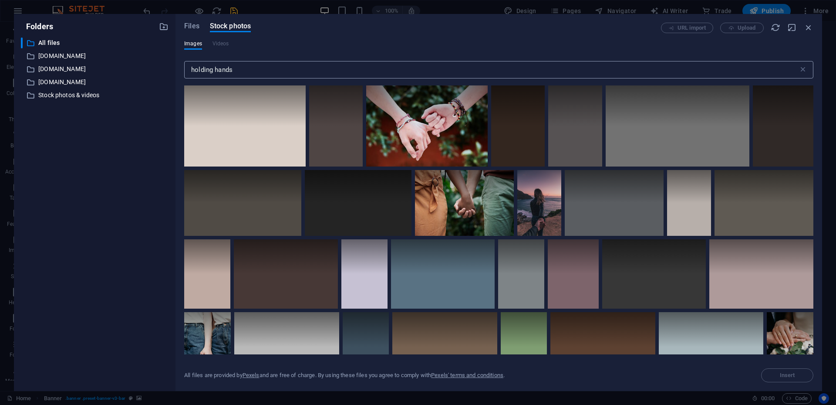
click at [250, 69] on input "holding hands" at bounding box center [491, 69] width 615 height 17
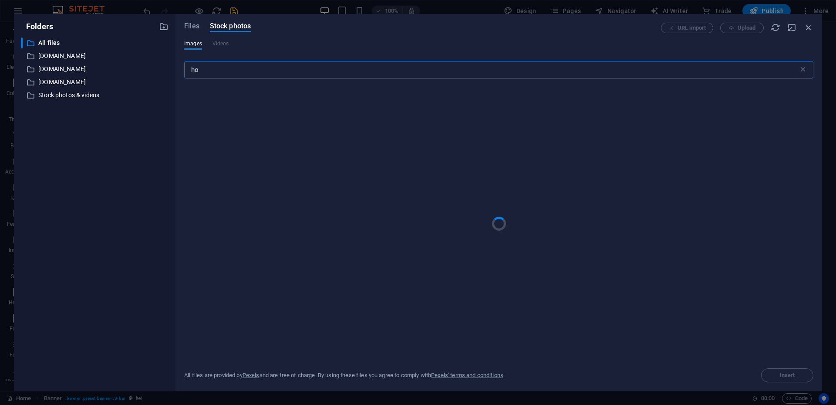
type input "h"
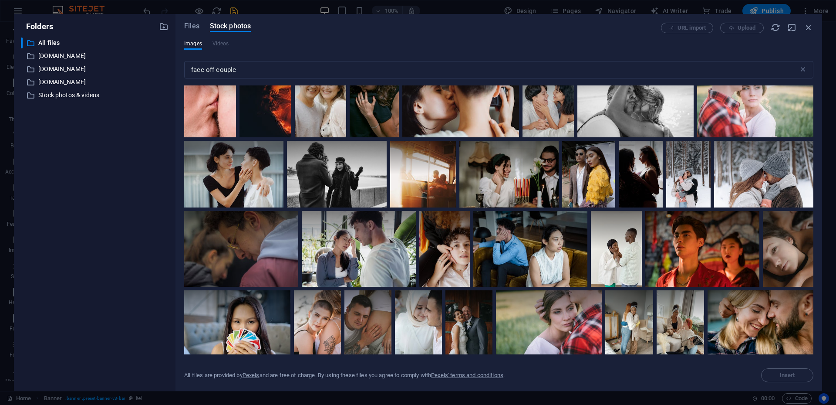
scroll to position [839, 0]
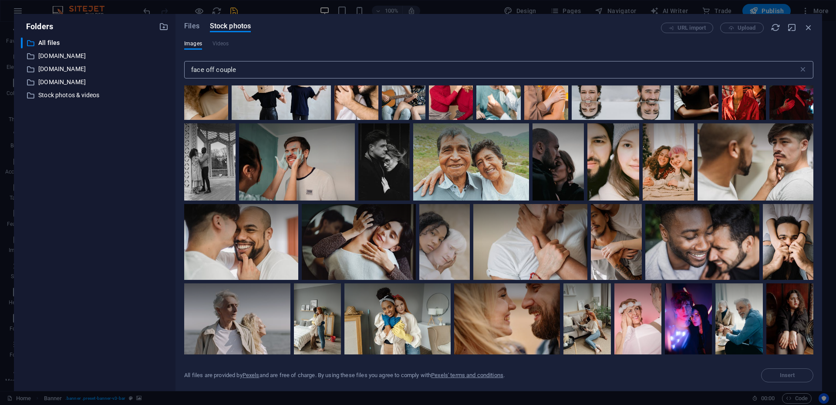
click at [313, 71] on input "face off couple" at bounding box center [491, 69] width 615 height 17
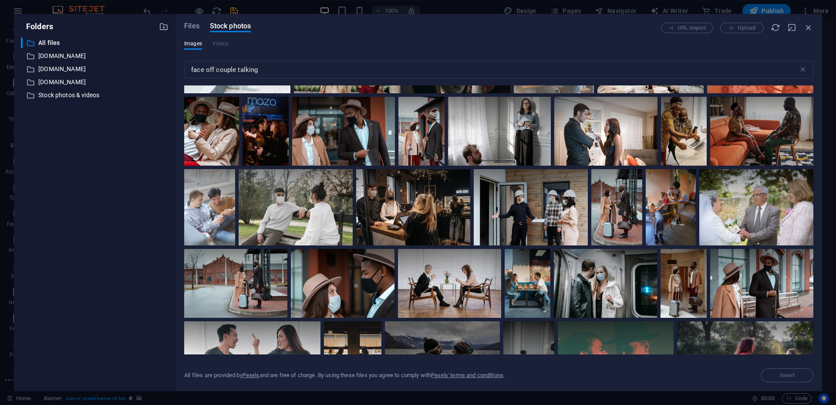
scroll to position [289, 0]
click at [334, 66] on input "face off couple talking" at bounding box center [491, 69] width 615 height 17
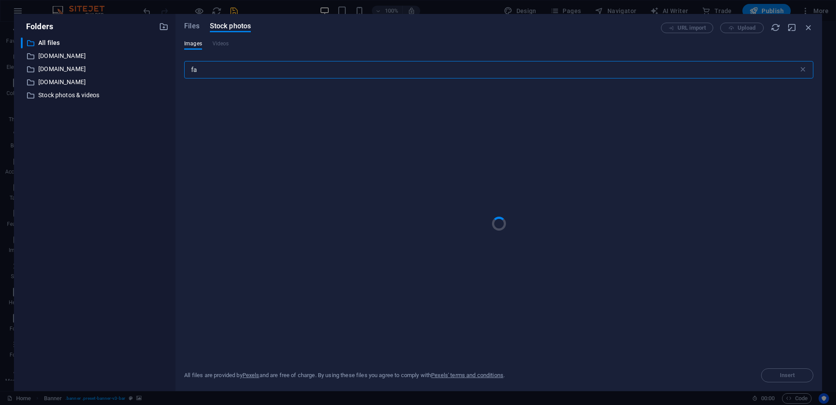
type input "f"
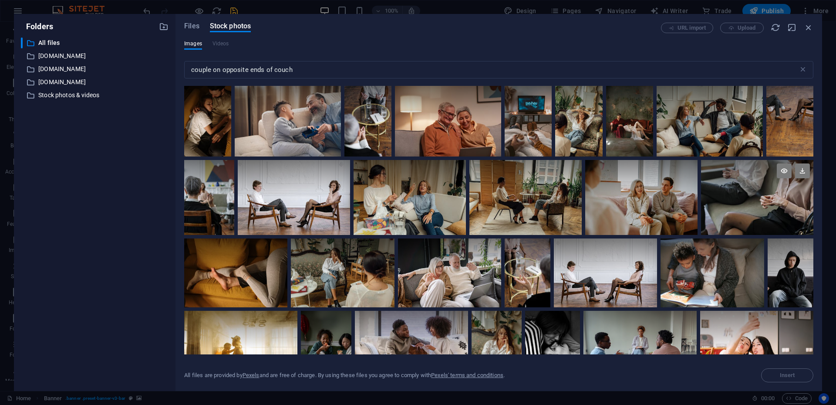
scroll to position [75, 0]
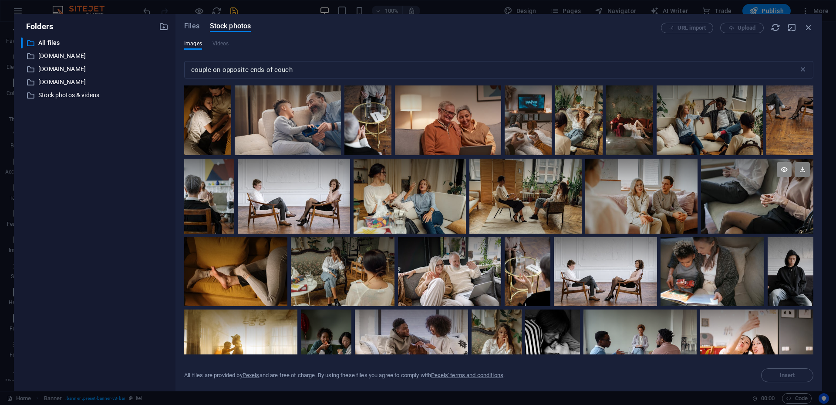
click at [780, 169] on icon at bounding box center [784, 169] width 15 height 15
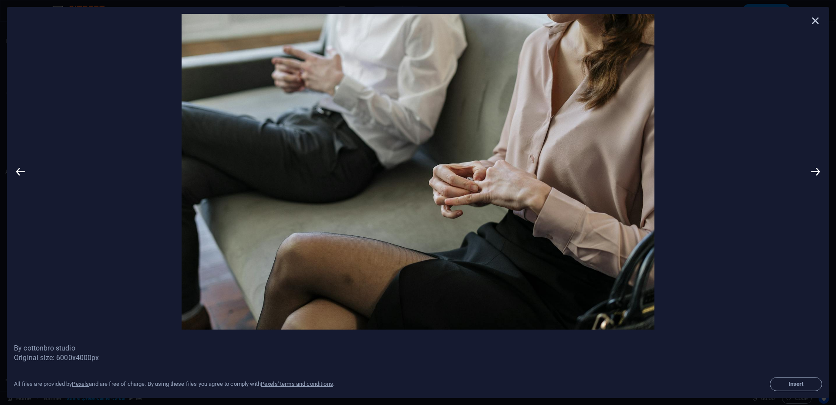
click at [813, 20] on icon at bounding box center [815, 20] width 13 height 13
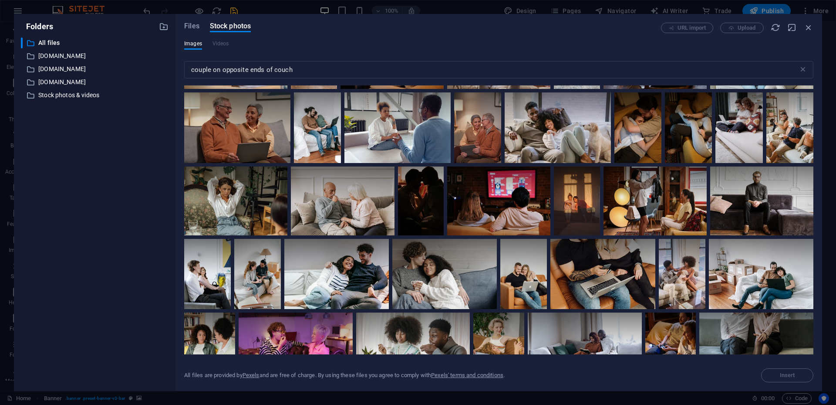
scroll to position [446, 0]
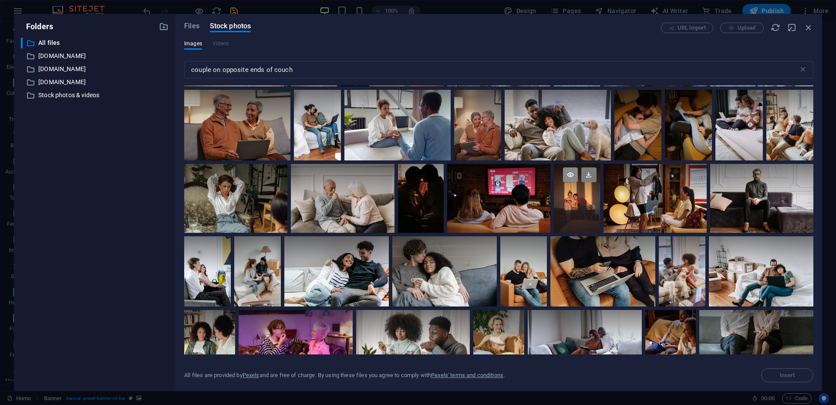
click at [569, 173] on icon at bounding box center [570, 174] width 15 height 15
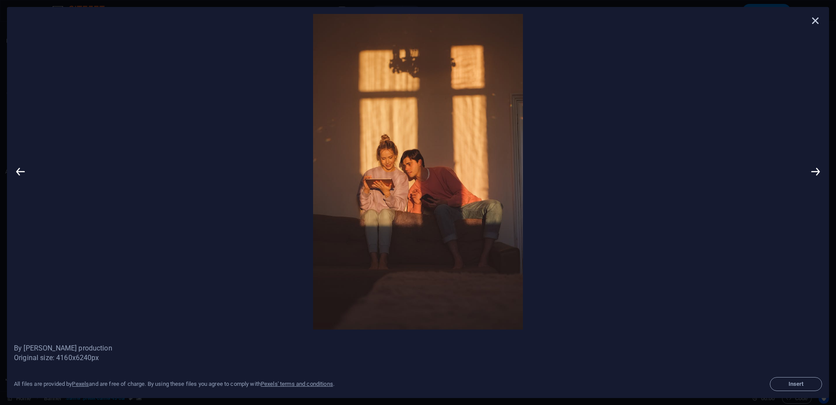
click at [818, 20] on icon at bounding box center [815, 20] width 13 height 13
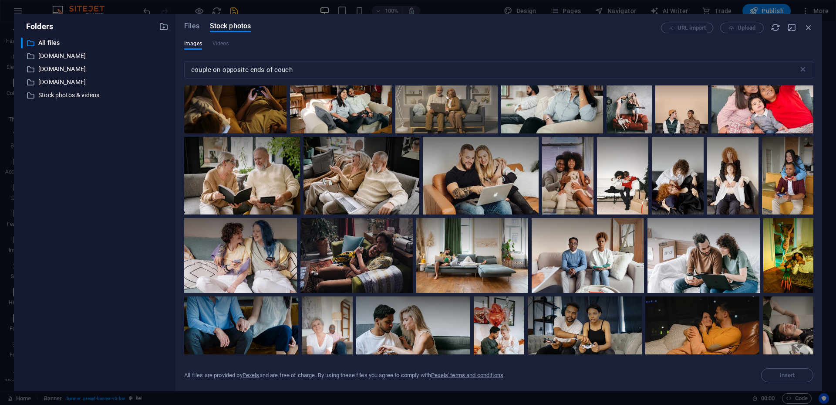
scroll to position [1379, 0]
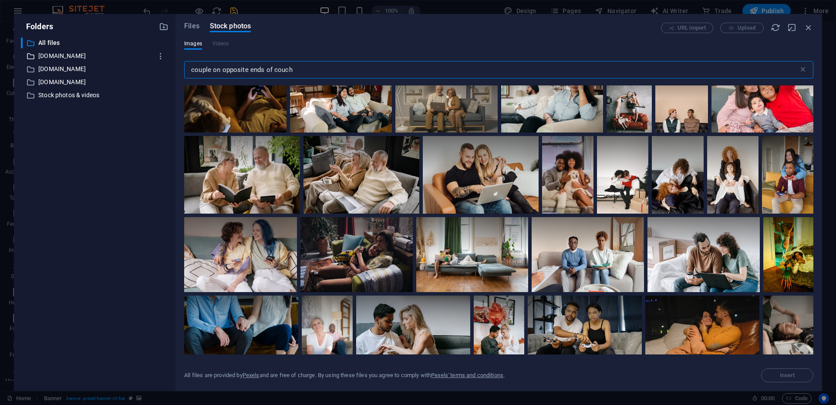
drag, startPoint x: 331, startPoint y: 63, endPoint x: 131, endPoint y: 53, distance: 200.6
click at [131, 53] on div "Folders ​ All files All files ​ [DOMAIN_NAME] [DOMAIN_NAME] ​ [DOMAIN_NAME] [DO…" at bounding box center [418, 202] width 808 height 377
type input "b"
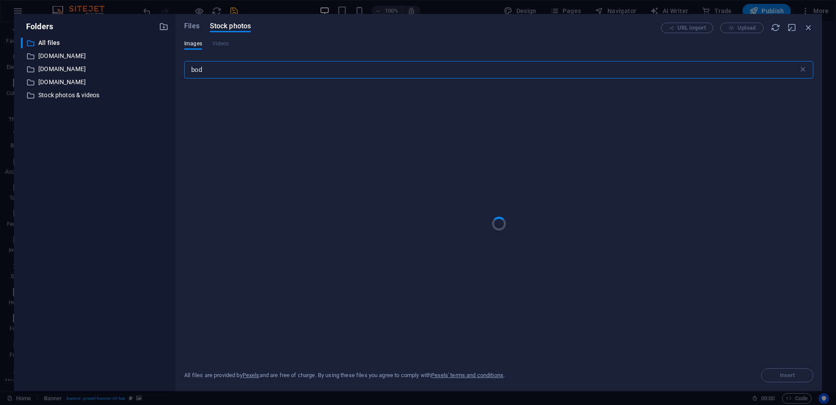
select select "ms"
select select "s"
select select "progressive"
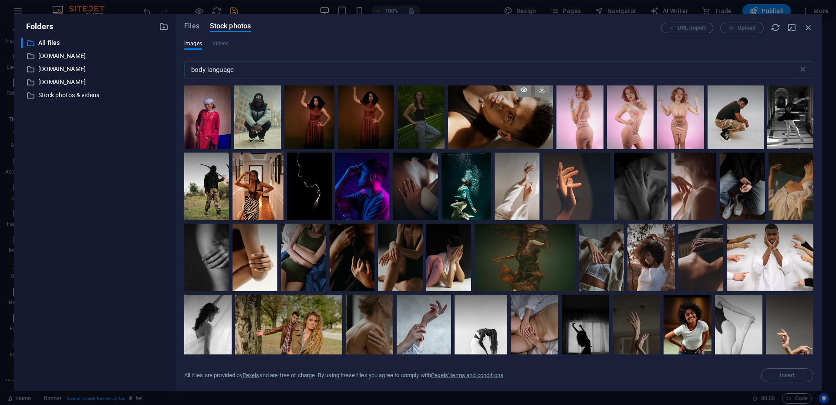
scroll to position [81, 0]
click at [458, 177] on div at bounding box center [467, 169] width 50 height 34
click at [305, 70] on input "body language" at bounding box center [491, 69] width 615 height 17
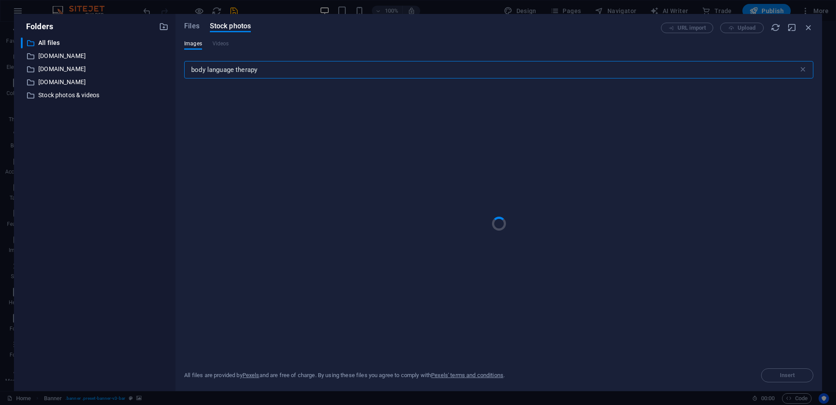
type input "body language therapy"
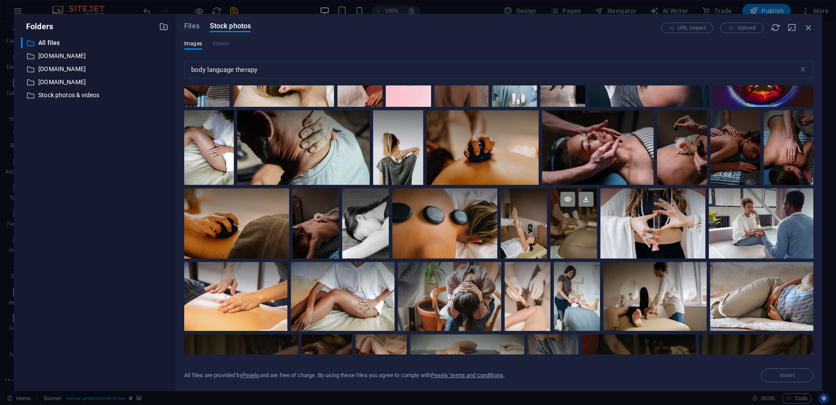
scroll to position [261, 0]
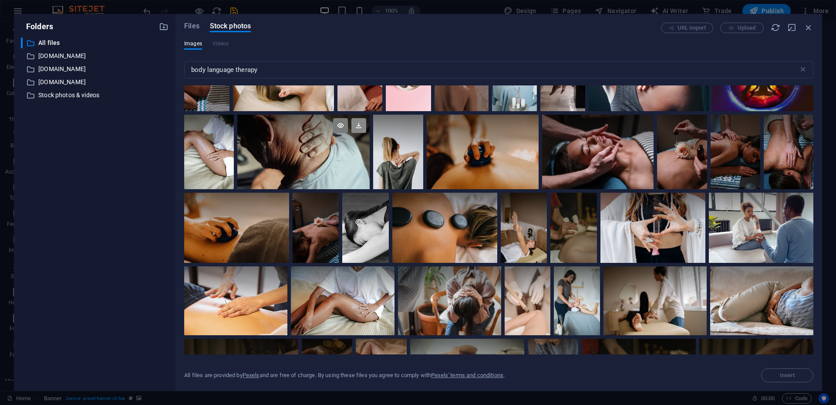
click at [358, 127] on icon at bounding box center [359, 125] width 15 height 15
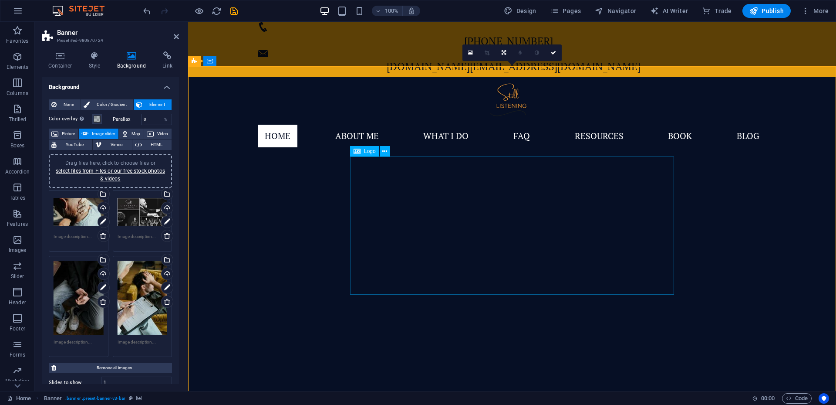
scroll to position [0, 0]
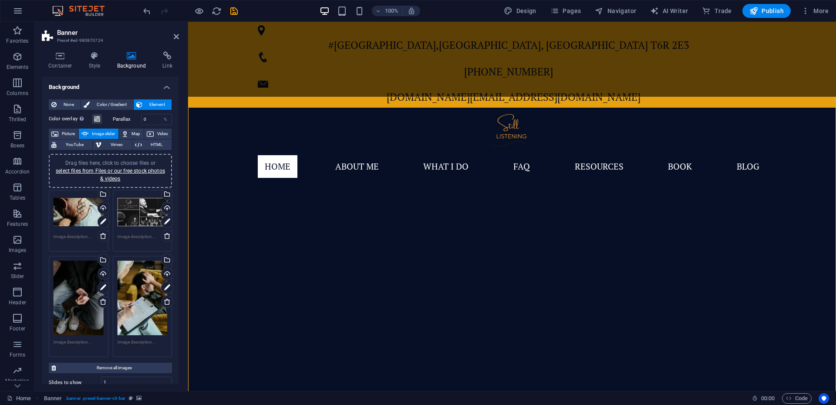
click at [148, 297] on div "Drag files here, click to choose files or select files from Files or our free s…" at bounding box center [143, 297] width 50 height 75
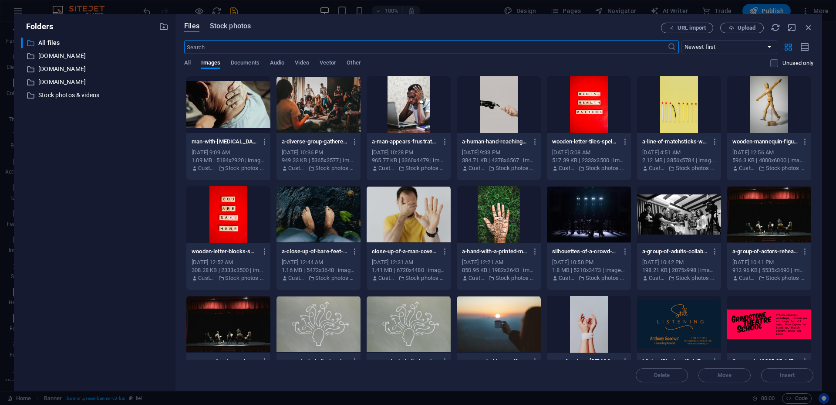
click at [242, 24] on font "Stock photos" at bounding box center [230, 26] width 41 height 8
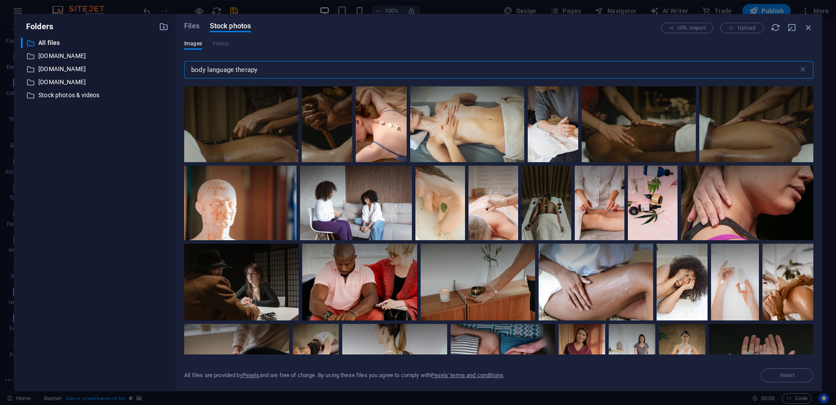
scroll to position [568, 0]
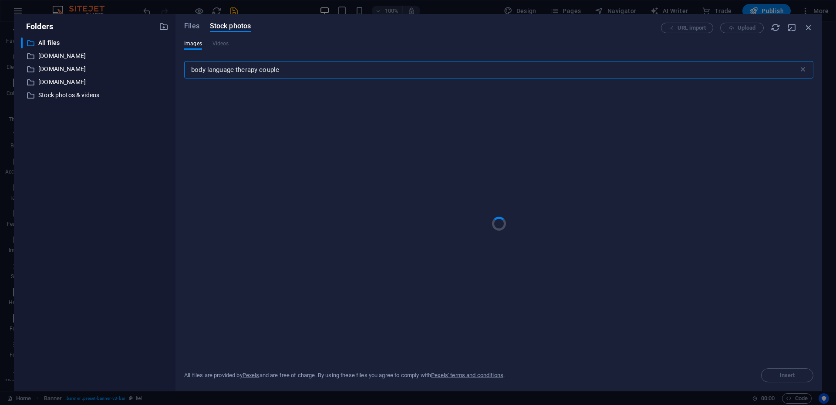
type input "body language therapy couple"
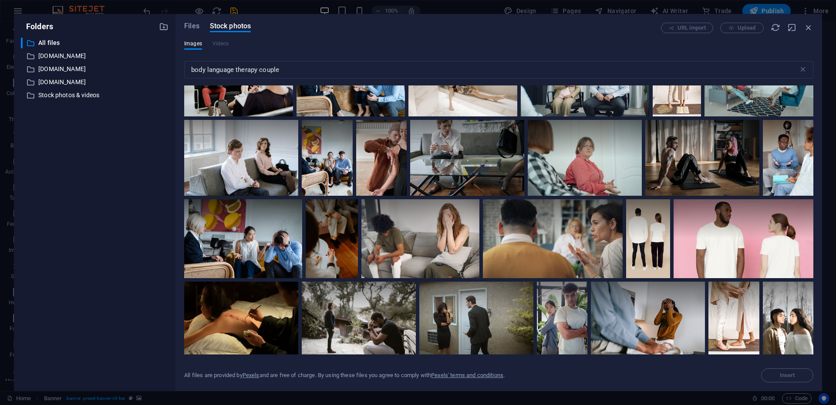
scroll to position [129, 0]
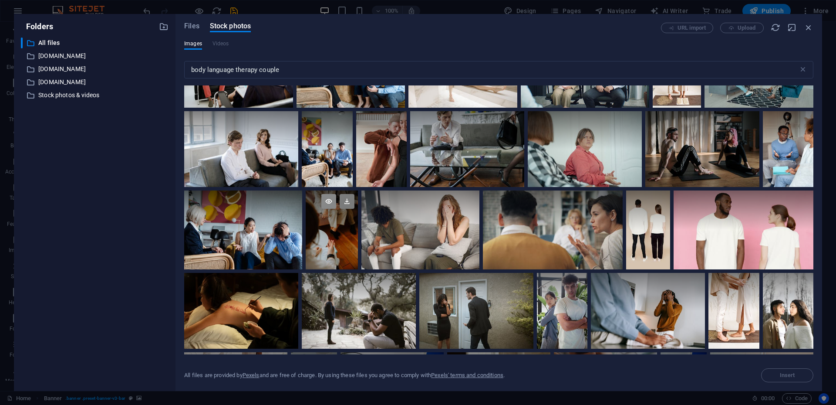
click at [329, 202] on icon at bounding box center [328, 201] width 15 height 15
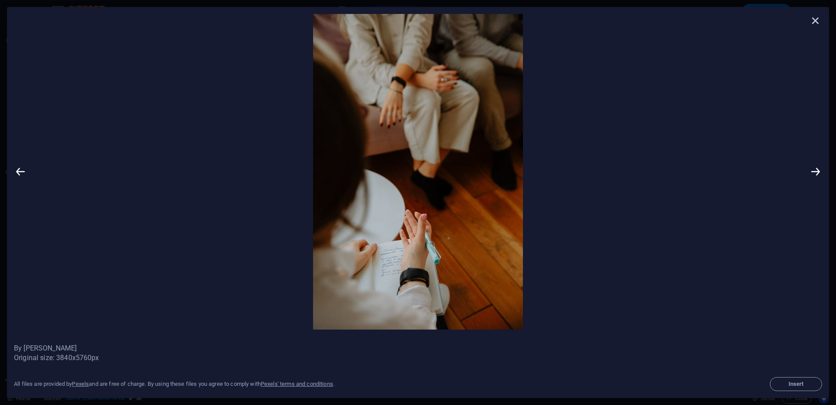
click at [817, 19] on icon at bounding box center [815, 20] width 13 height 13
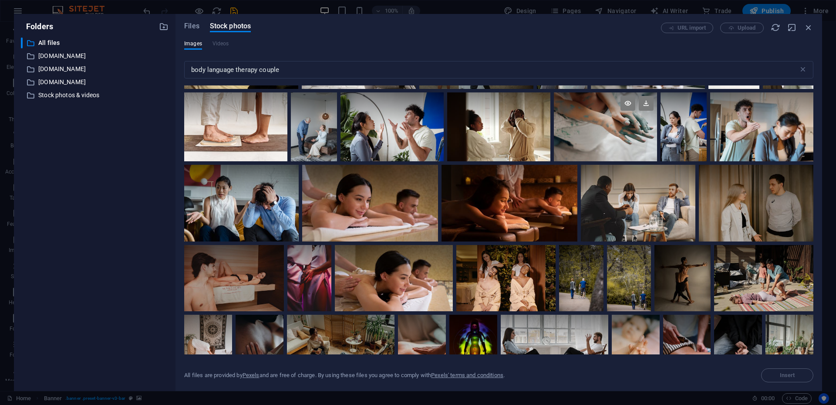
scroll to position [389, 0]
click at [195, 45] on font "Images" at bounding box center [193, 44] width 18 height 6
click at [743, 28] on div "URL import Upload" at bounding box center [737, 28] width 152 height 10
click at [196, 26] on font "Files" at bounding box center [191, 26] width 15 height 8
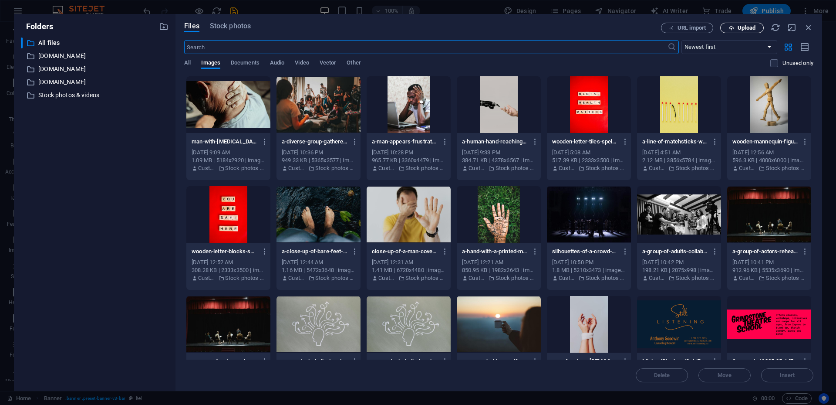
click at [743, 30] on font "Upload" at bounding box center [747, 27] width 18 height 7
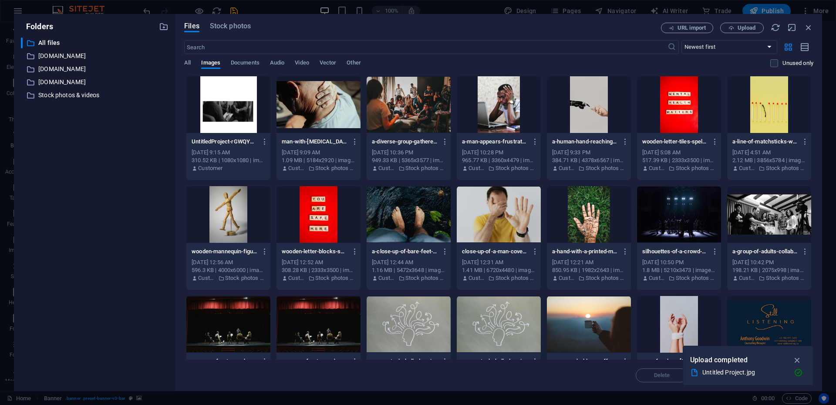
click at [234, 104] on div at bounding box center [228, 104] width 84 height 57
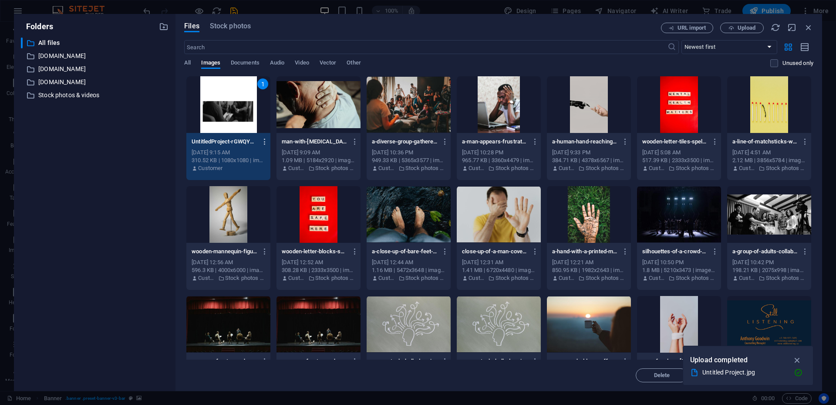
click at [263, 140] on icon "button" at bounding box center [265, 142] width 8 height 8
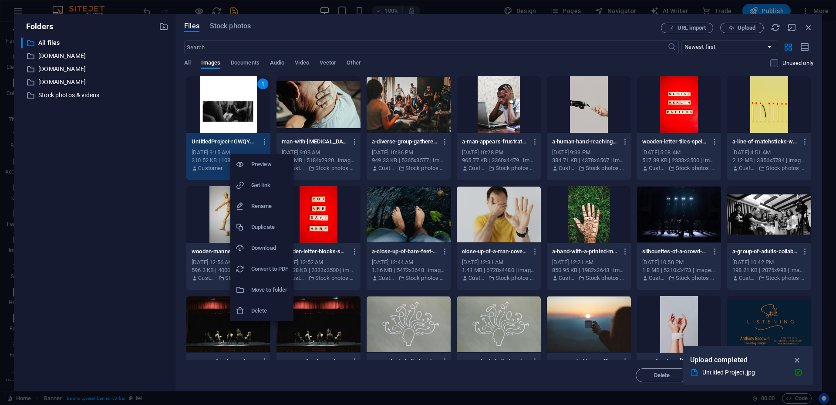
click at [261, 311] on font "Delete" at bounding box center [259, 310] width 16 height 7
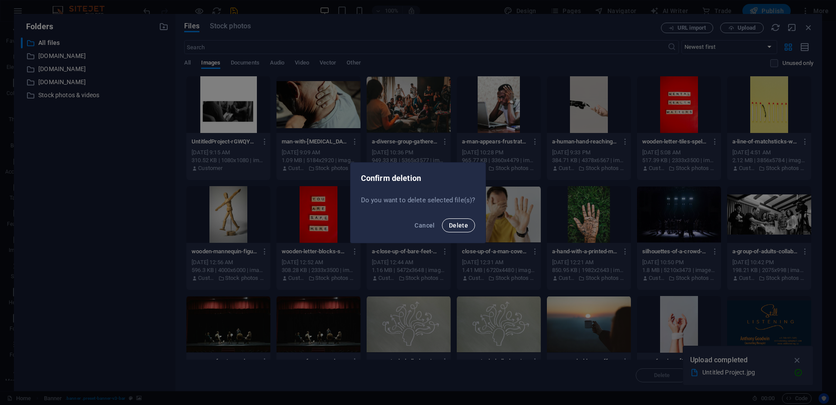
click at [457, 226] on font "Delete" at bounding box center [458, 225] width 19 height 7
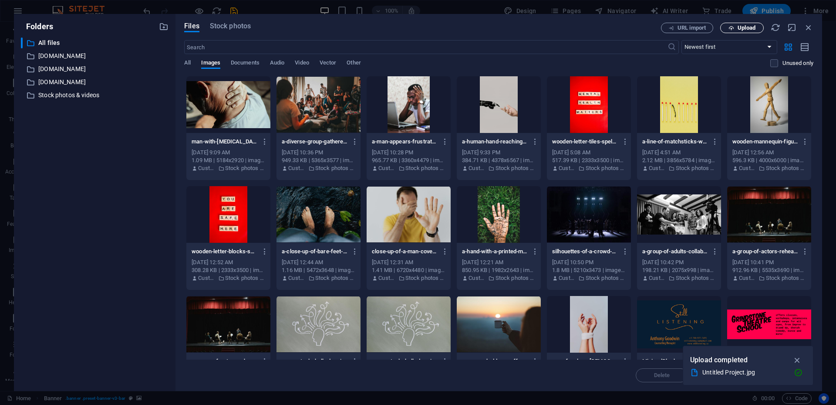
click at [744, 27] on font "Upload" at bounding box center [747, 27] width 18 height 7
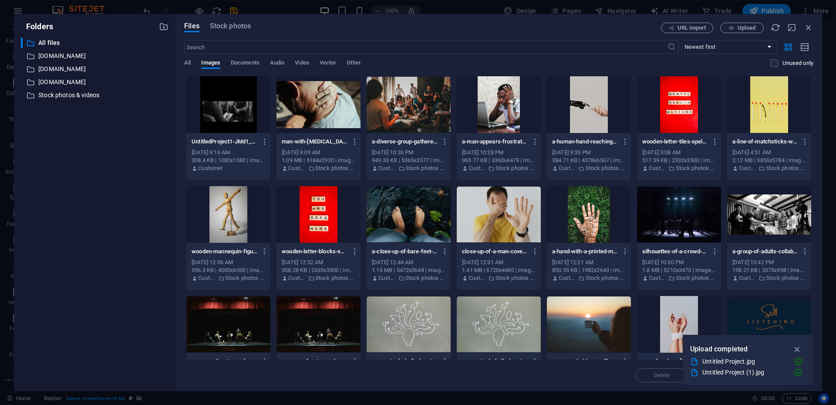
click at [233, 118] on div at bounding box center [228, 104] width 84 height 57
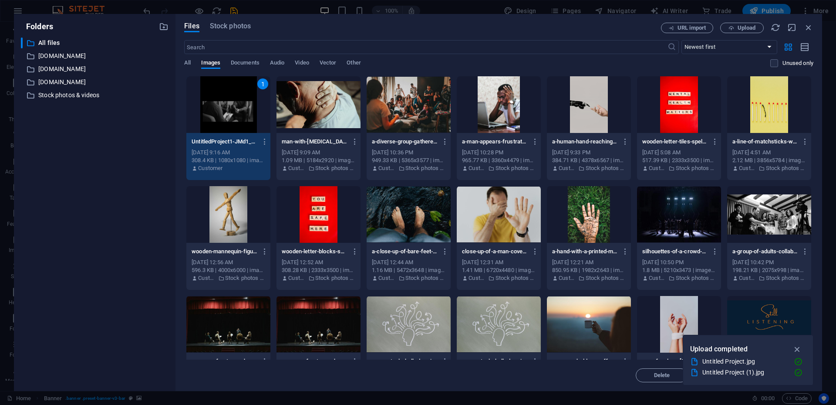
click at [233, 118] on div "1" at bounding box center [228, 104] width 84 height 57
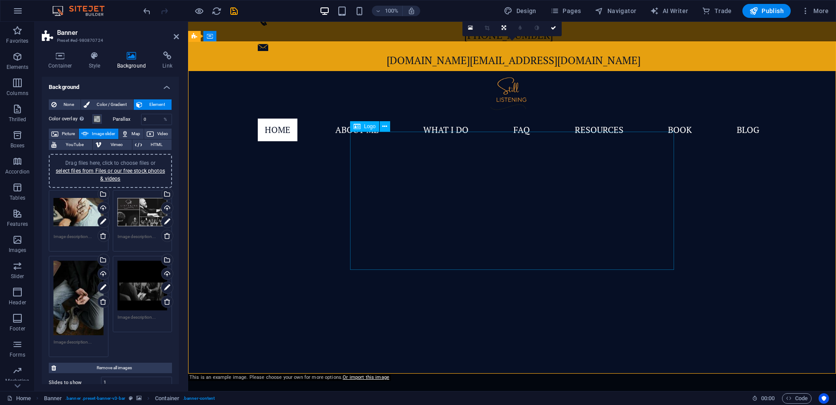
scroll to position [55, 0]
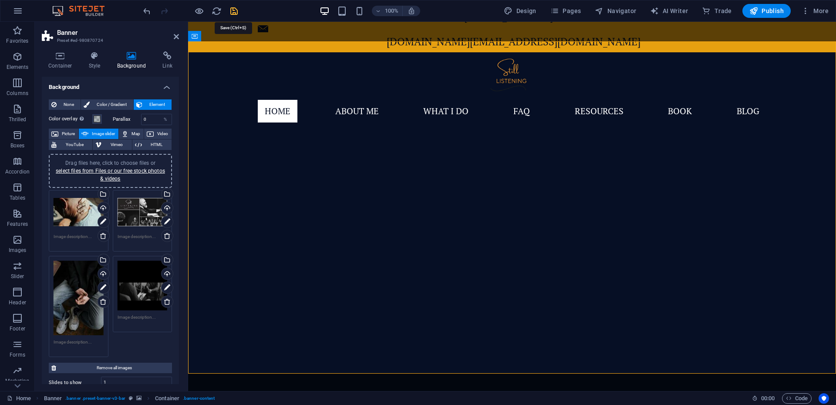
click at [234, 13] on icon "save" at bounding box center [234, 11] width 10 height 10
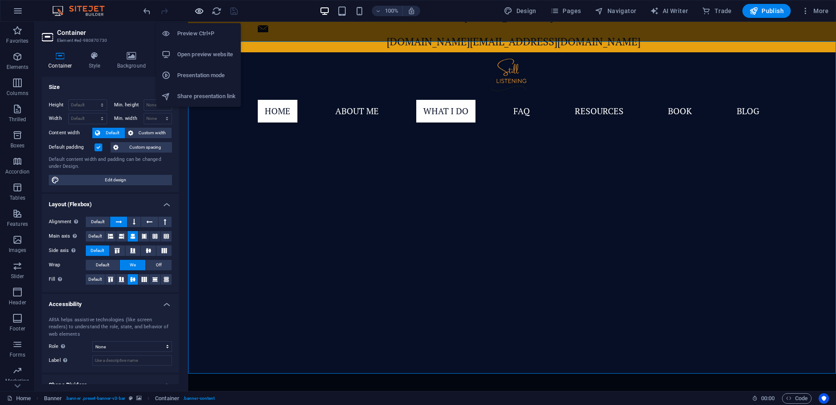
click at [200, 12] on icon "button" at bounding box center [199, 11] width 10 height 10
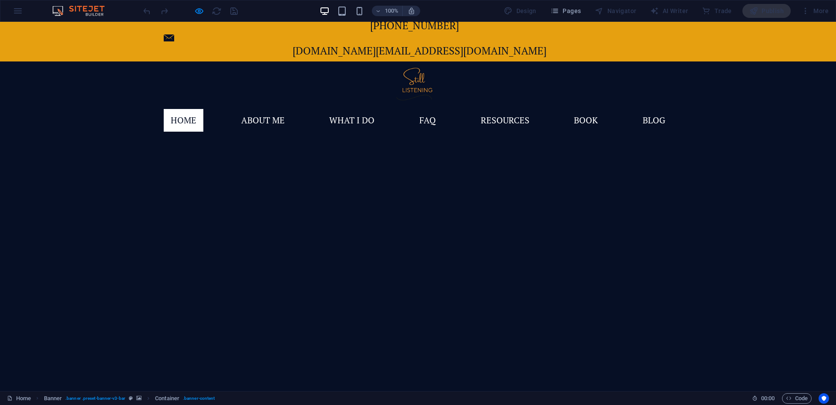
scroll to position [54, 0]
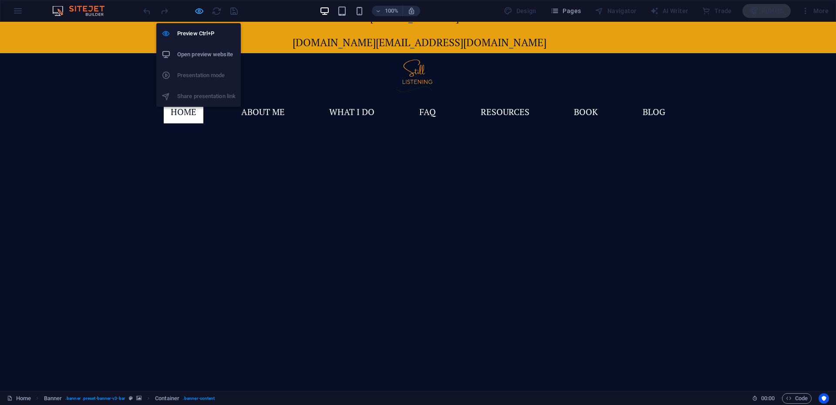
click at [200, 11] on icon "button" at bounding box center [199, 11] width 10 height 10
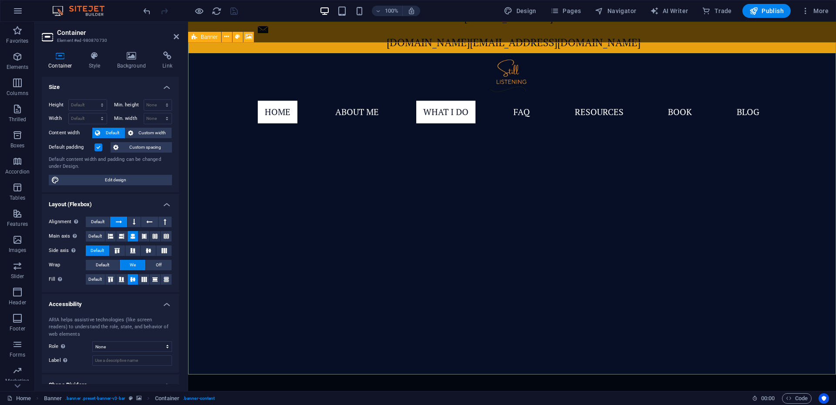
click at [195, 37] on icon at bounding box center [195, 37] width 6 height 10
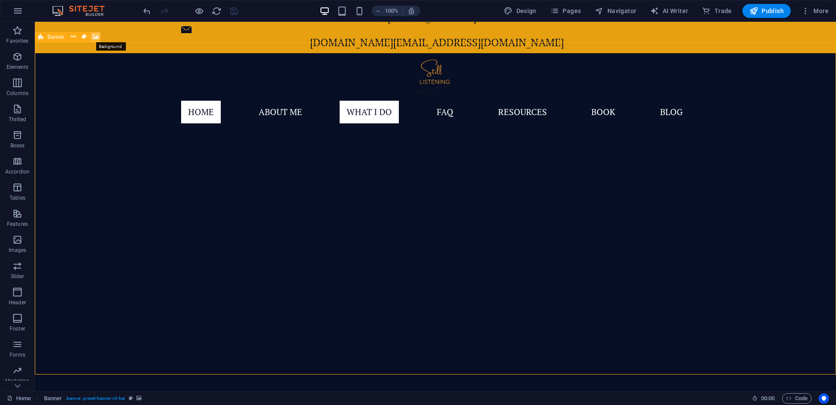
click at [96, 38] on icon at bounding box center [95, 36] width 7 height 9
select select "ms"
select select "s"
select select "progressive"
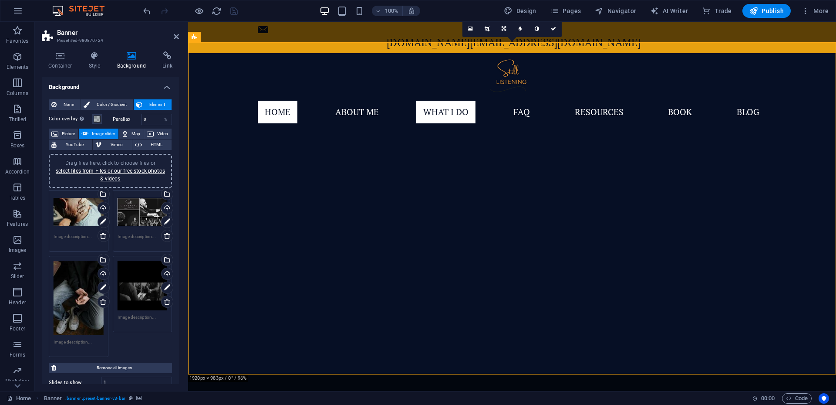
click at [143, 287] on div "Drag files here, click to choose files or select files from Files or our free s…" at bounding box center [143, 285] width 50 height 50
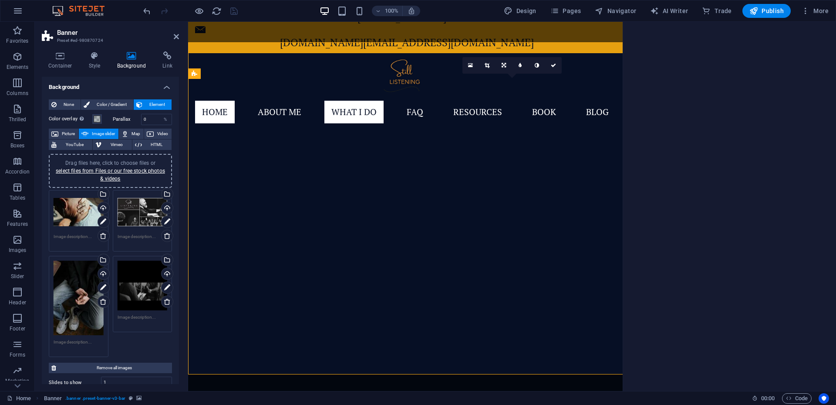
click at [143, 287] on body "Original text Rate this translation Your feedback will be used to help improve …" at bounding box center [418, 202] width 836 height 405
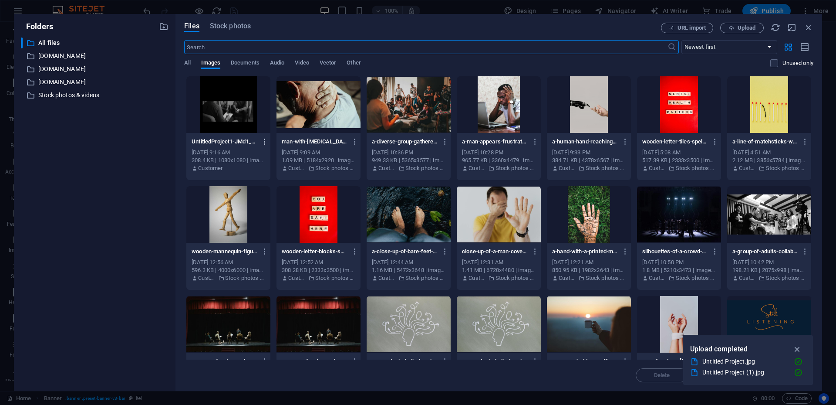
click at [265, 141] on icon "button" at bounding box center [265, 142] width 8 height 8
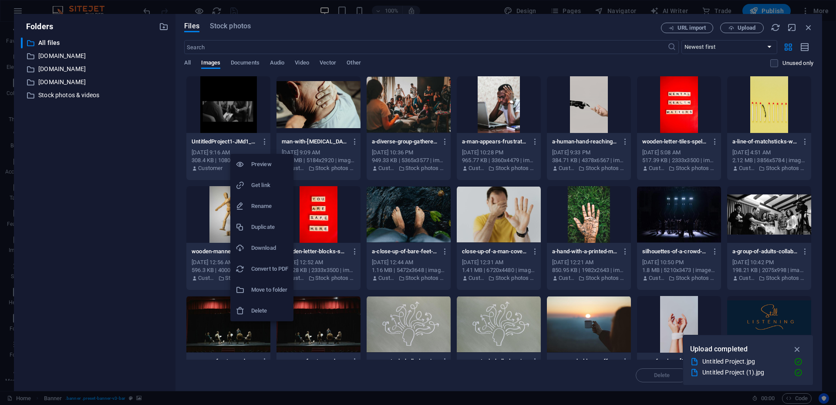
click at [260, 308] on h6 "Delete" at bounding box center [269, 310] width 37 height 10
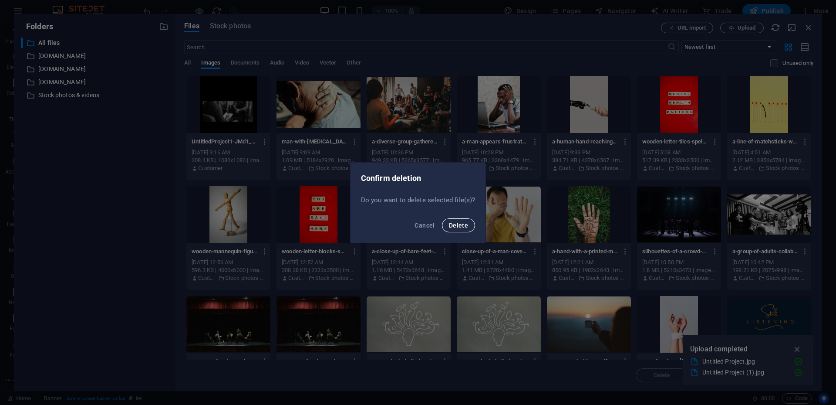
click at [460, 228] on span "Delete" at bounding box center [458, 225] width 19 height 7
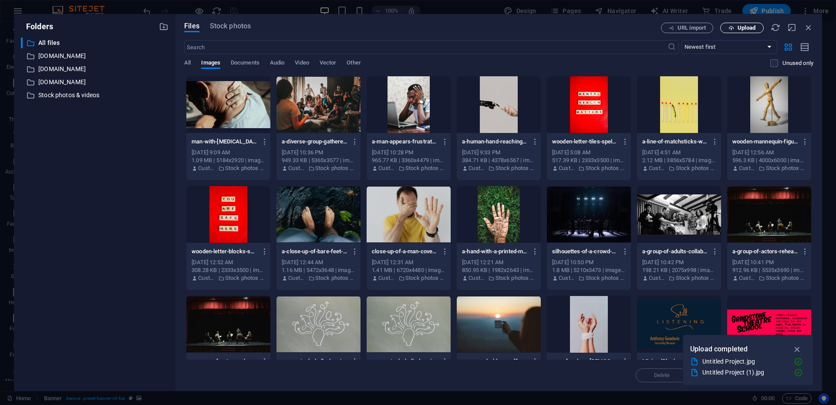
click at [746, 25] on span "Upload" at bounding box center [747, 27] width 18 height 5
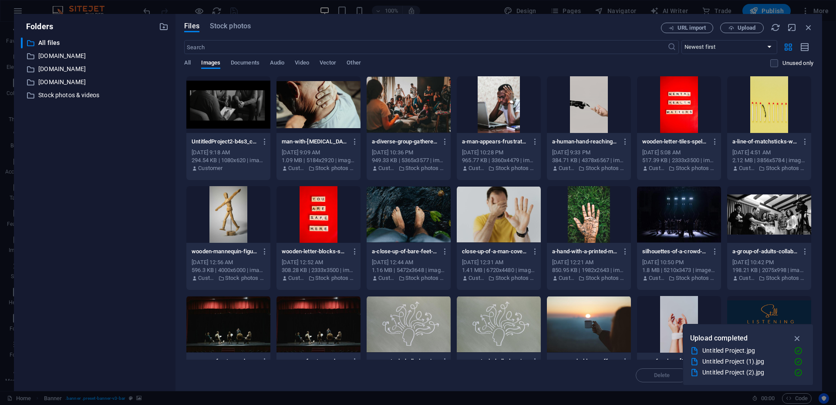
click at [235, 112] on div at bounding box center [228, 104] width 84 height 57
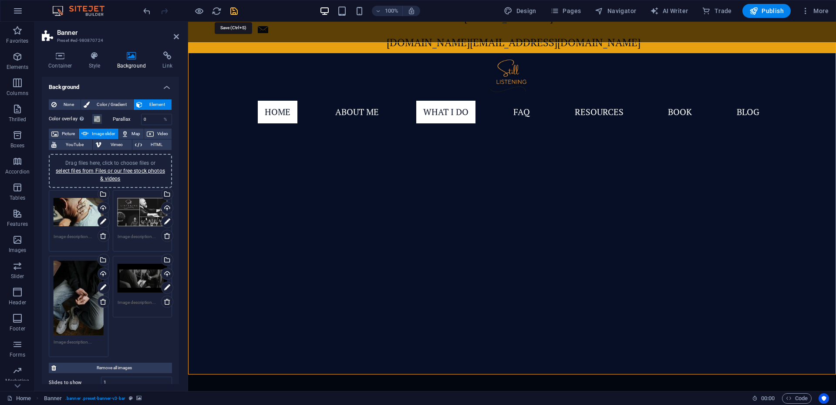
click at [237, 12] on icon "save" at bounding box center [234, 11] width 10 height 10
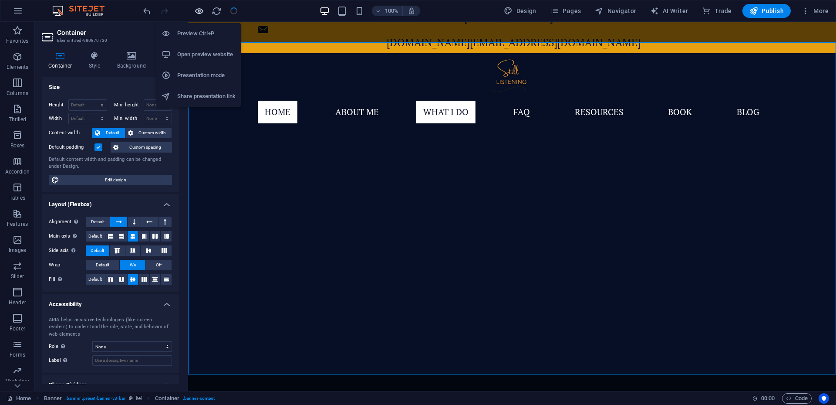
click at [201, 11] on icon "button" at bounding box center [199, 11] width 10 height 10
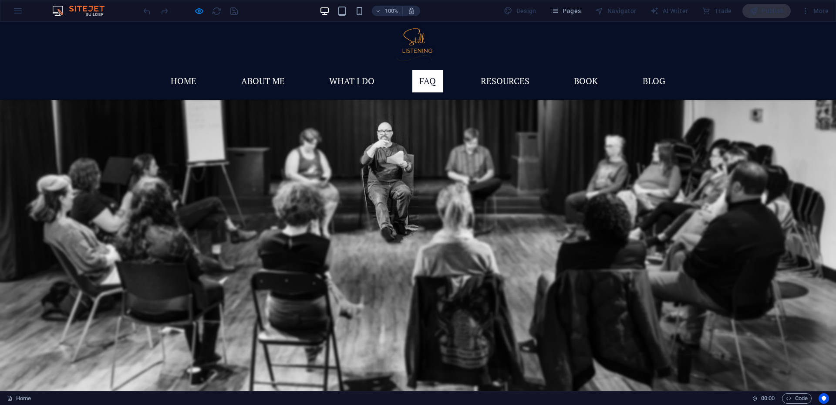
scroll to position [2415, 0]
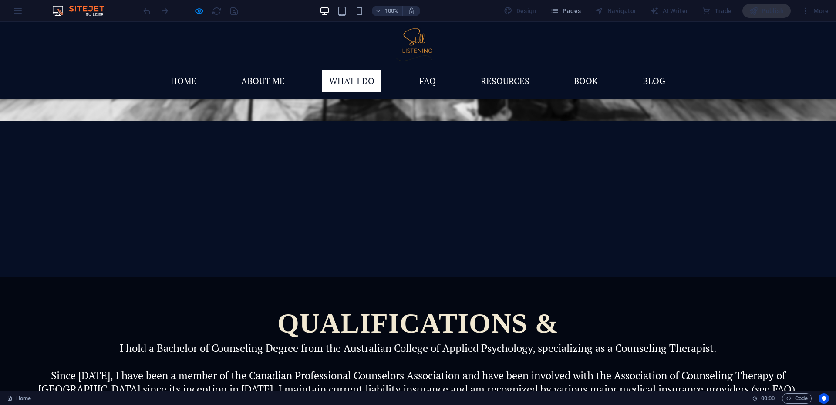
scroll to position [1071, 0]
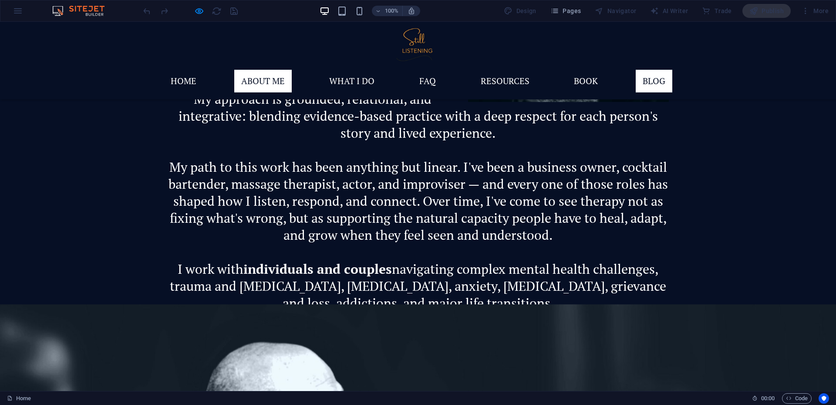
click at [657, 75] on font "blog" at bounding box center [654, 81] width 23 height 12
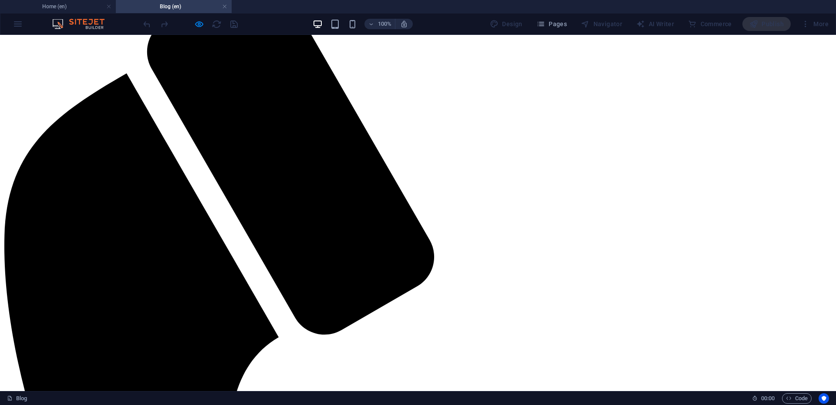
scroll to position [0, 0]
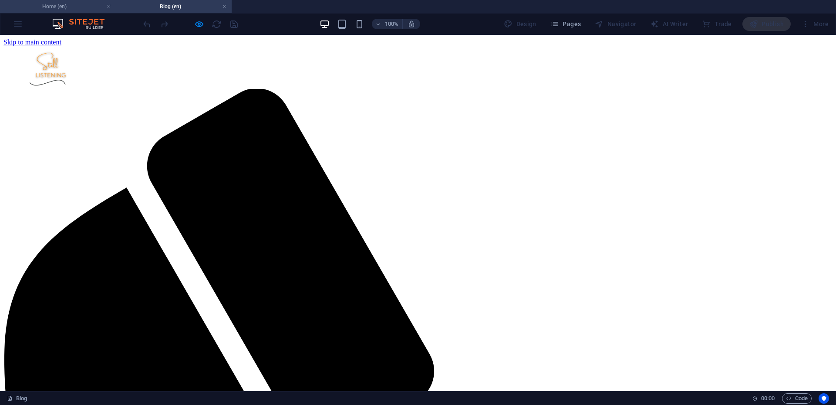
click at [88, 7] on h4 "Home (en)" at bounding box center [58, 7] width 116 height 10
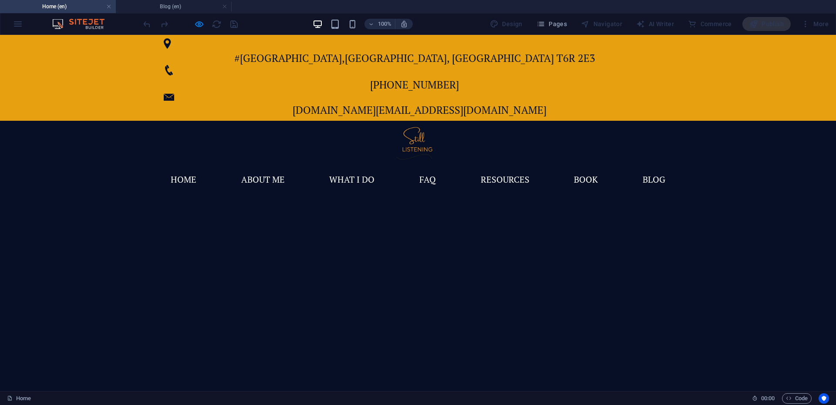
scroll to position [1092, 0]
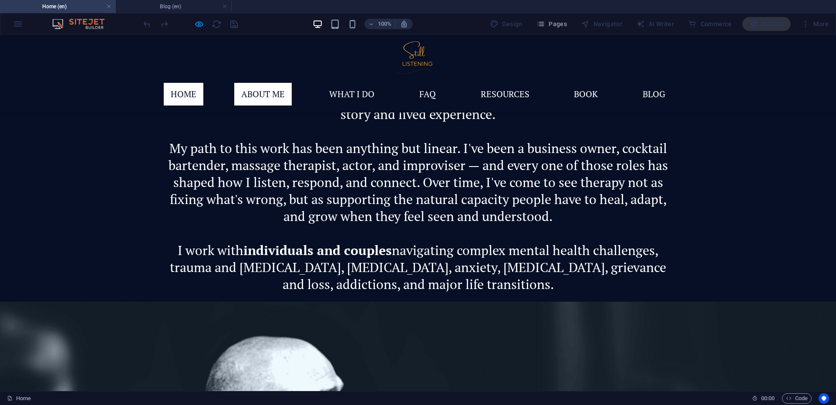
click at [196, 88] on font "Home" at bounding box center [184, 94] width 26 height 12
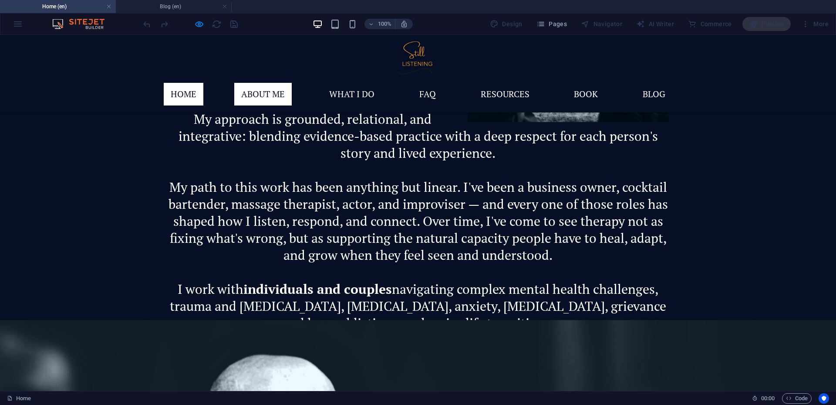
scroll to position [1010, 0]
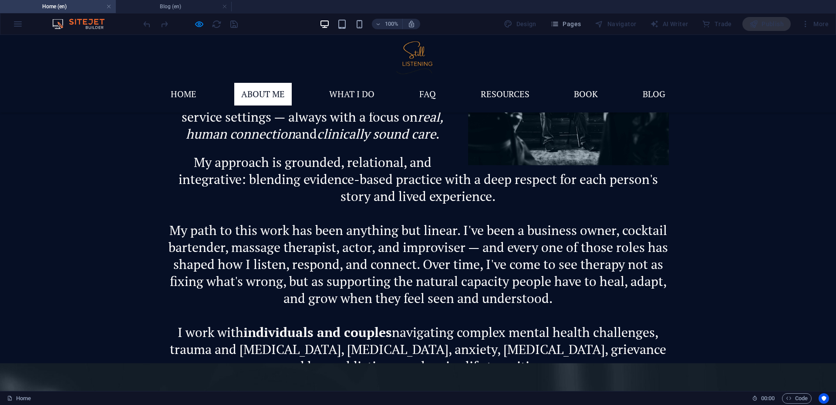
click at [234, 26] on div at bounding box center [191, 24] width 98 height 14
click at [190, 6] on h4 "Blog (en)" at bounding box center [174, 7] width 116 height 10
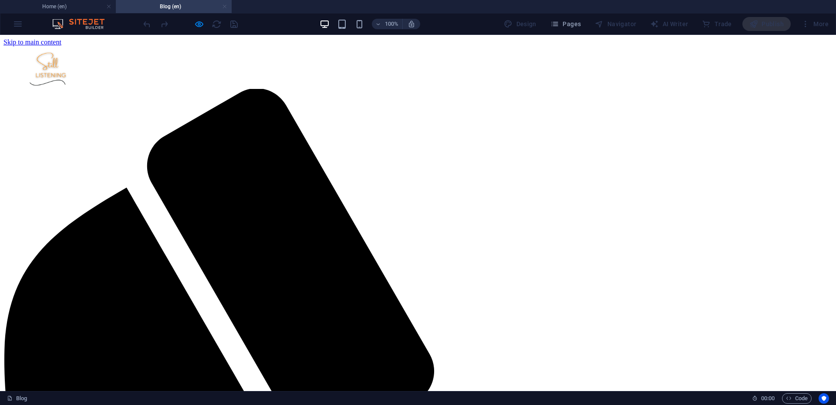
click at [224, 5] on link at bounding box center [224, 7] width 5 height 8
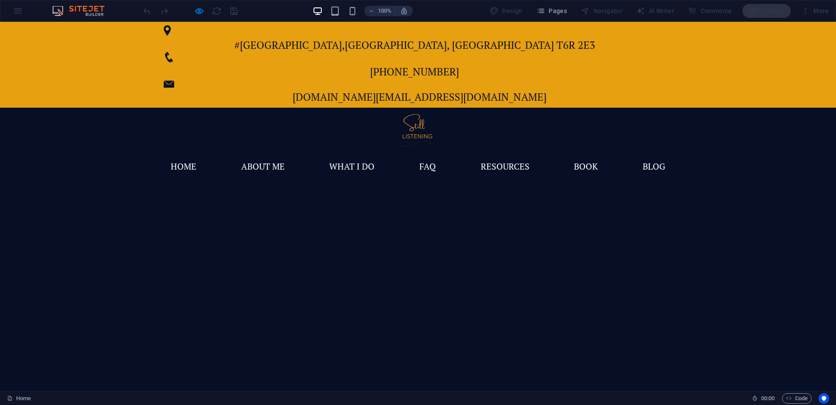
scroll to position [1010, 0]
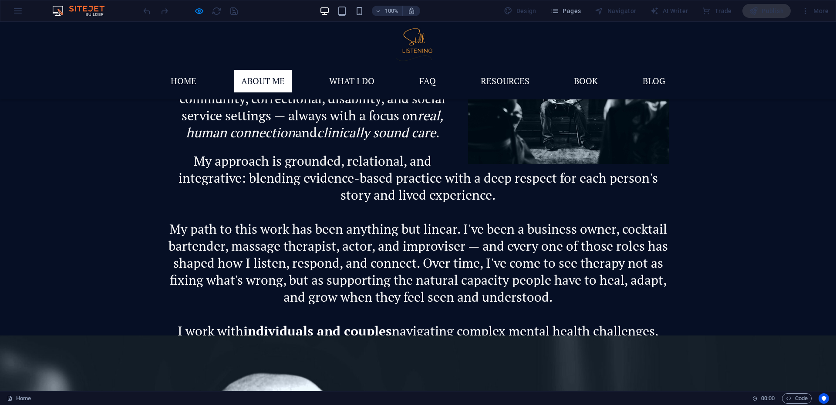
click at [774, 13] on div "Publish" at bounding box center [767, 11] width 48 height 14
click at [17, 12] on div "100% Design Pages Navigator AI Writer Trade Publish More" at bounding box center [417, 10] width 835 height 21
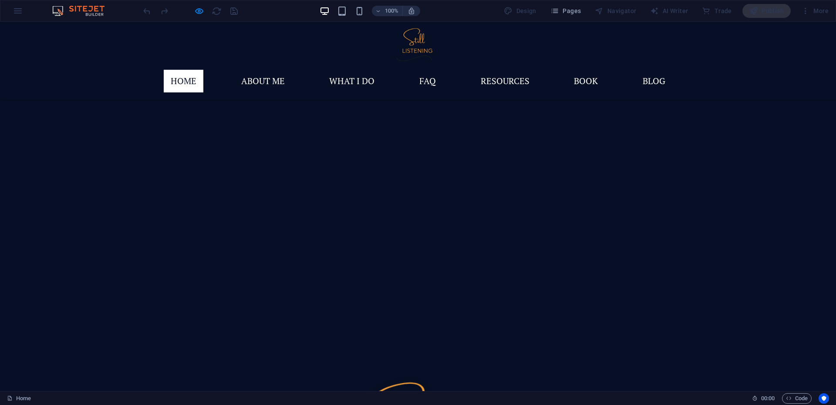
scroll to position [105, 0]
click at [767, 13] on div "Publish" at bounding box center [767, 11] width 48 height 14
click at [20, 12] on div "100% Design Pages Navigator AI Writer Trade Publish More" at bounding box center [417, 10] width 835 height 21
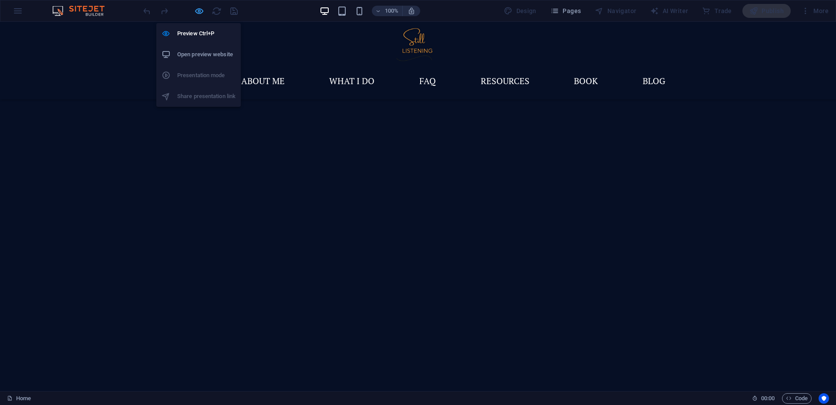
click at [200, 12] on icon "button" at bounding box center [199, 11] width 10 height 10
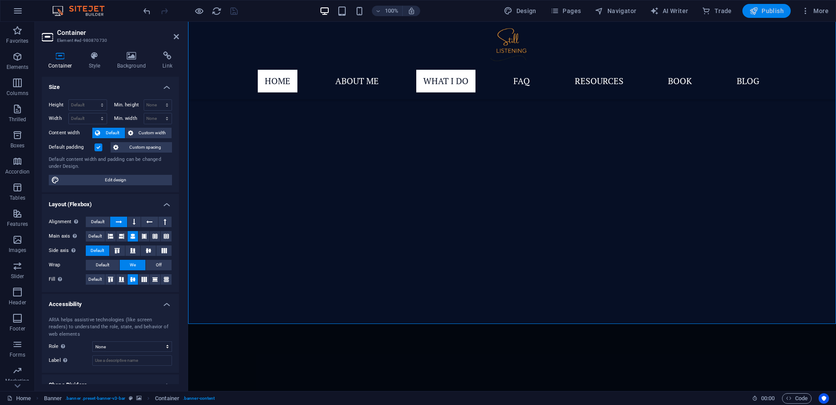
click at [767, 10] on font "Publish" at bounding box center [773, 10] width 22 height 7
click at [177, 35] on icon at bounding box center [176, 36] width 5 height 7
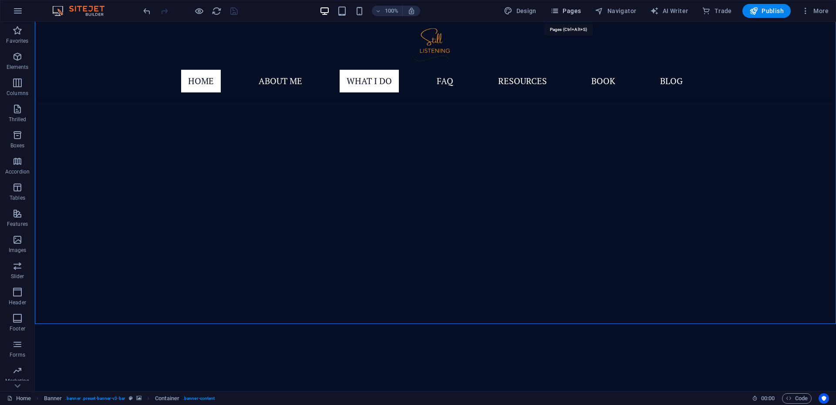
click at [568, 10] on font "Pages" at bounding box center [572, 10] width 18 height 7
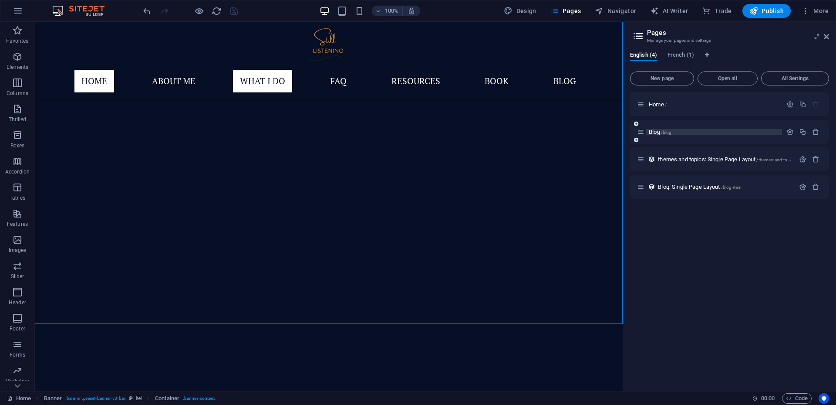
click at [660, 131] on span "Blog /blog" at bounding box center [660, 131] width 23 height 7
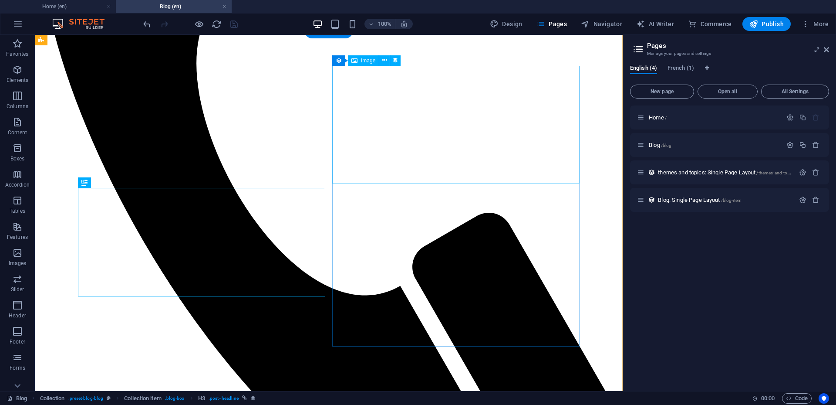
scroll to position [53, 0]
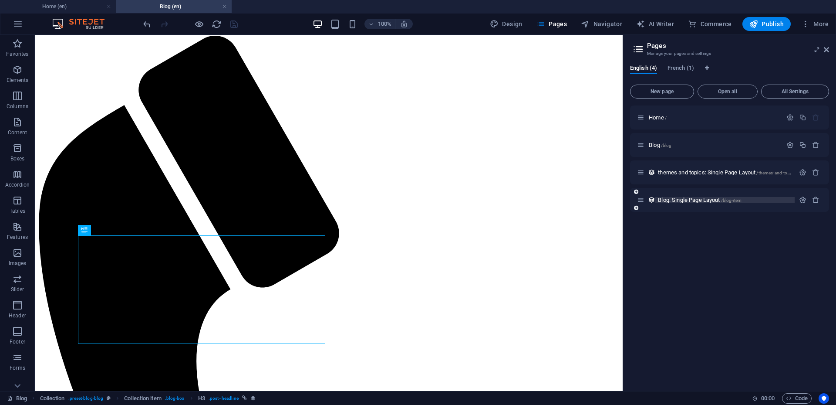
click at [669, 198] on span "Blog: Single Page Layout /blog-item" at bounding box center [700, 199] width 84 height 7
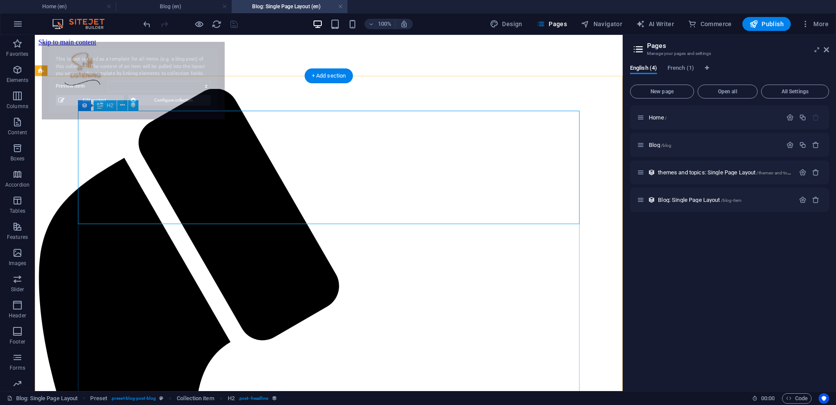
scroll to position [0, 0]
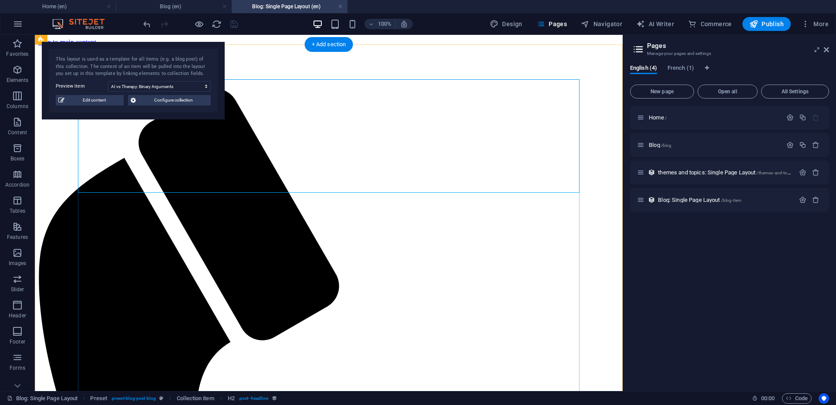
select select "68d6f6156172e0de520f7255"
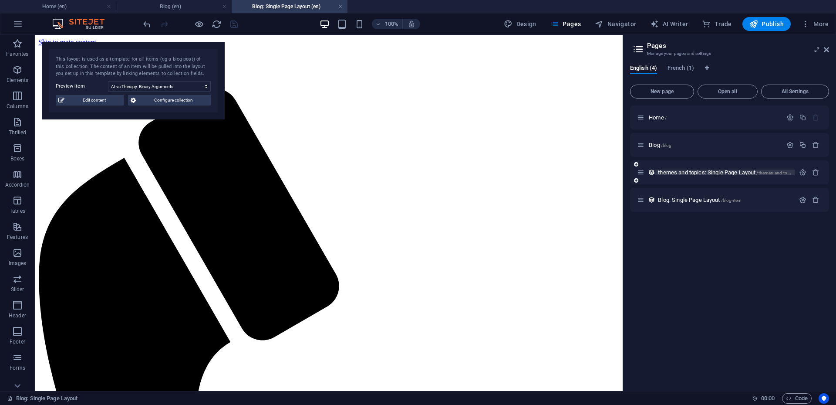
click at [714, 170] on span "themes and topics: Single Page Layout /themes-and-topics-item" at bounding box center [731, 172] width 147 height 7
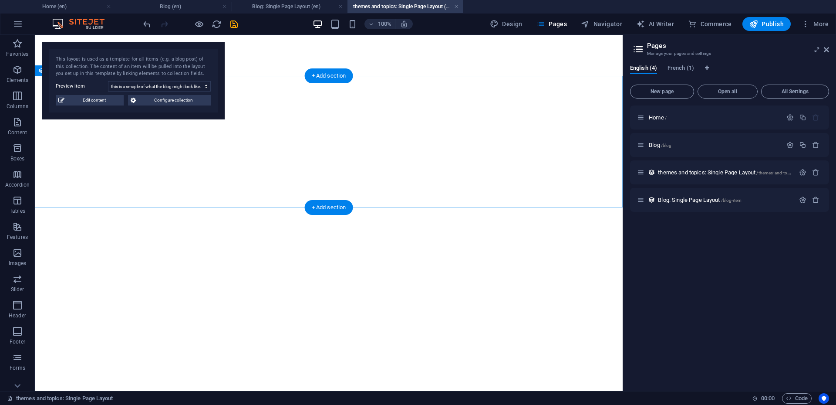
select select "68d6f53185637c900e0416dc"
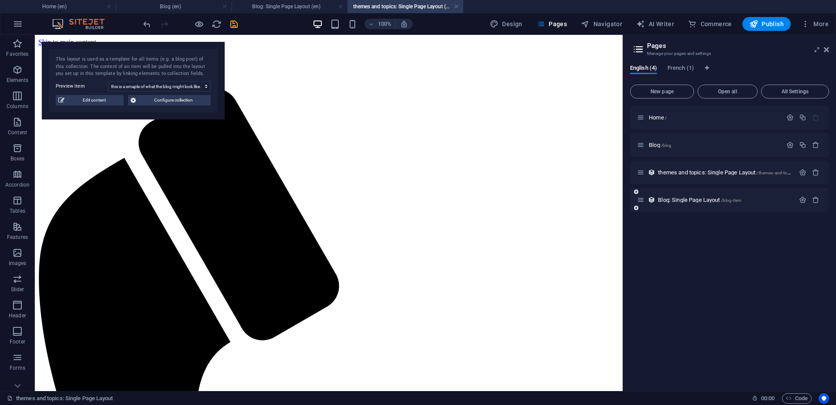
click at [677, 203] on div "Blog: Single Page Layout /blog-item" at bounding box center [716, 200] width 158 height 10
click at [683, 198] on span "Blog: Single Page Layout /blog-item" at bounding box center [700, 199] width 84 height 7
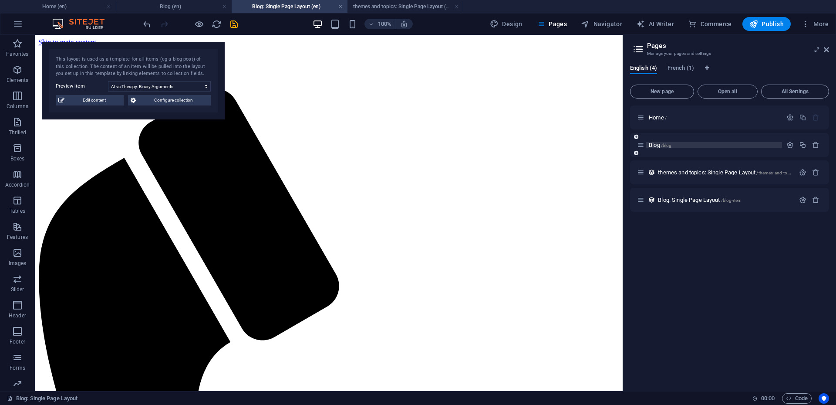
click at [663, 145] on span "/blog" at bounding box center [666, 145] width 11 height 5
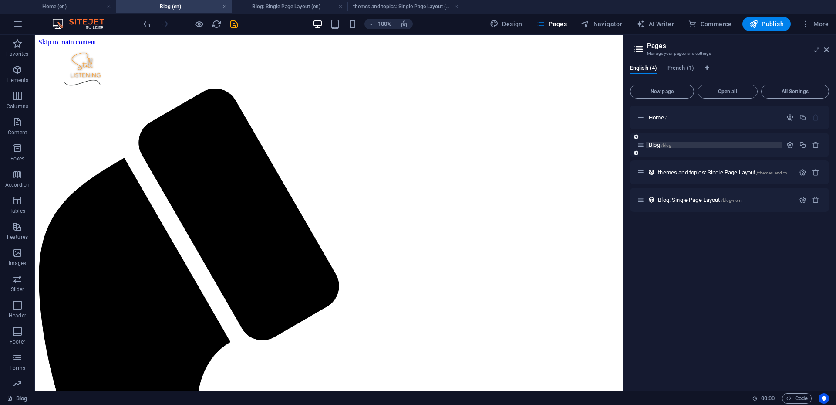
scroll to position [53, 0]
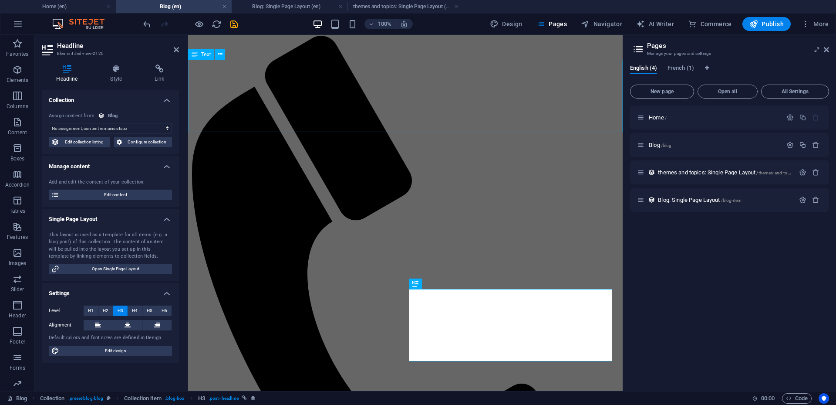
select select "name"
click at [179, 51] on aside "Headline Element #ed-new-2120 Headline Style Link Collection No assignment, con…" at bounding box center [111, 213] width 153 height 356
click at [177, 50] on icon at bounding box center [176, 49] width 5 height 7
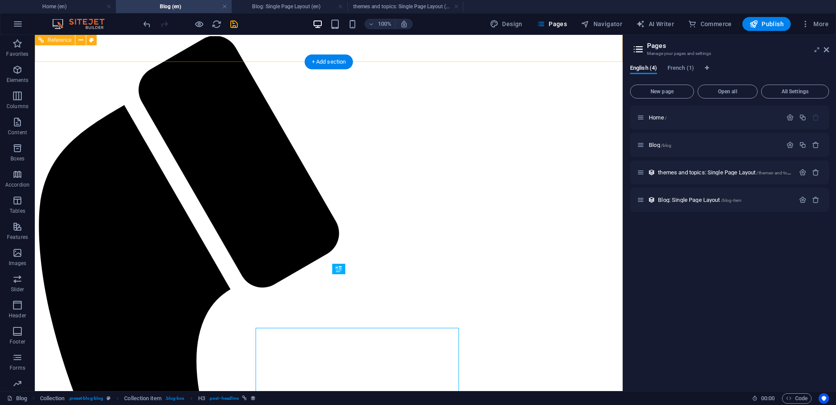
scroll to position [14, 0]
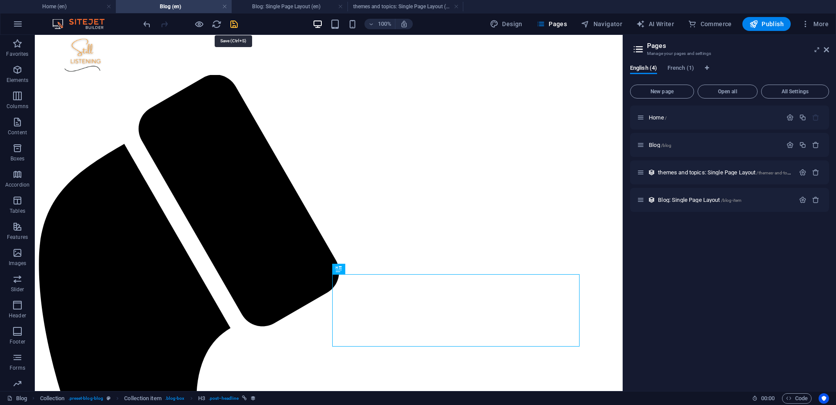
click at [233, 25] on icon "save" at bounding box center [234, 24] width 10 height 10
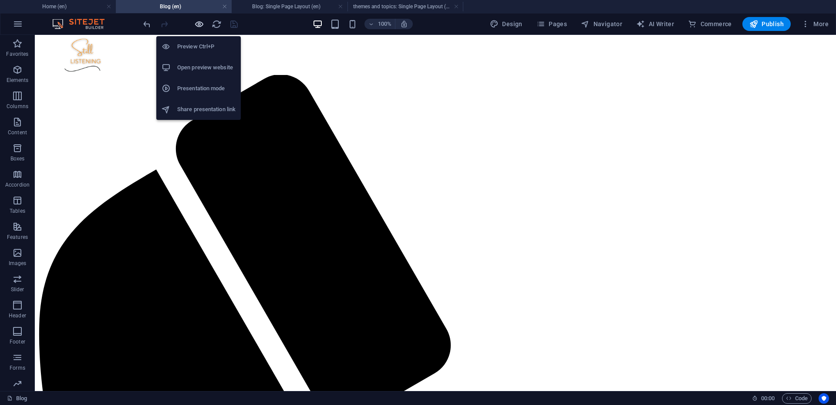
click at [199, 24] on icon "button" at bounding box center [199, 24] width 10 height 10
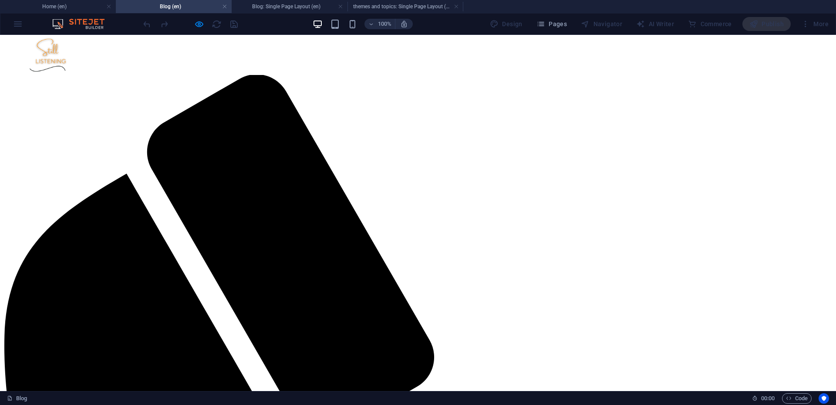
select select "68d6f53185637c900e0416db"
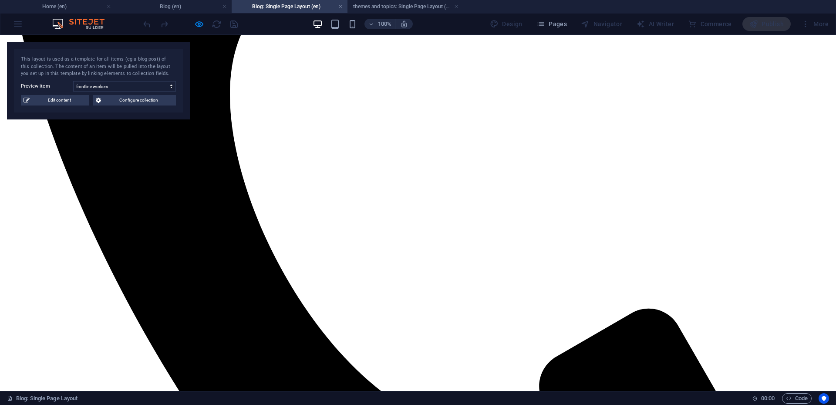
scroll to position [433, 0]
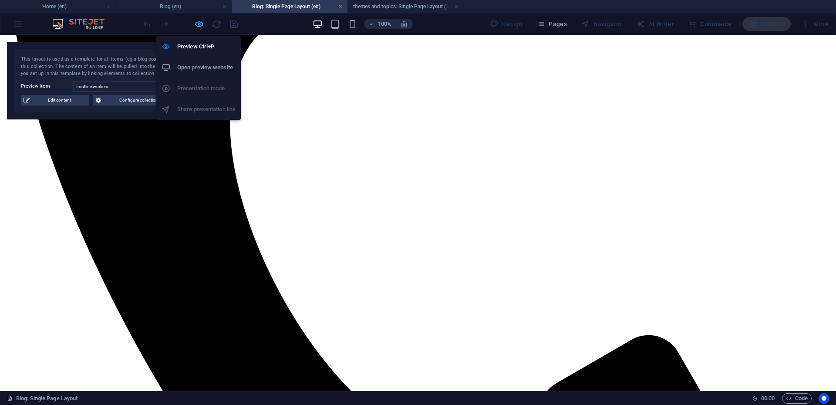
click at [199, 24] on icon "button" at bounding box center [199, 24] width 10 height 10
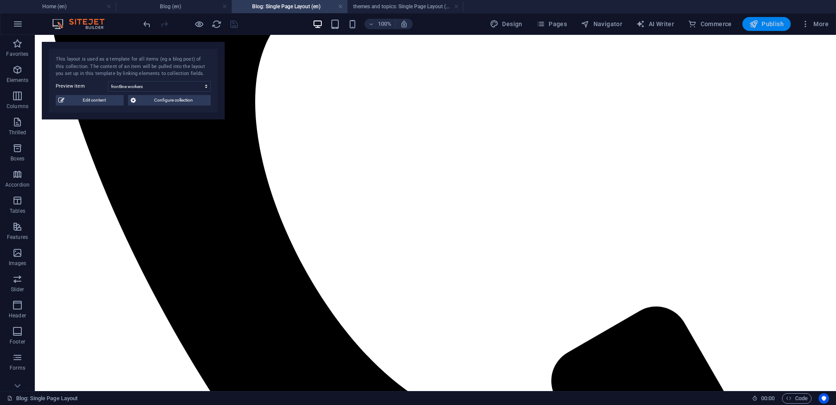
click at [774, 25] on span "Publish" at bounding box center [767, 24] width 34 height 9
